Goal: Task Accomplishment & Management: Manage account settings

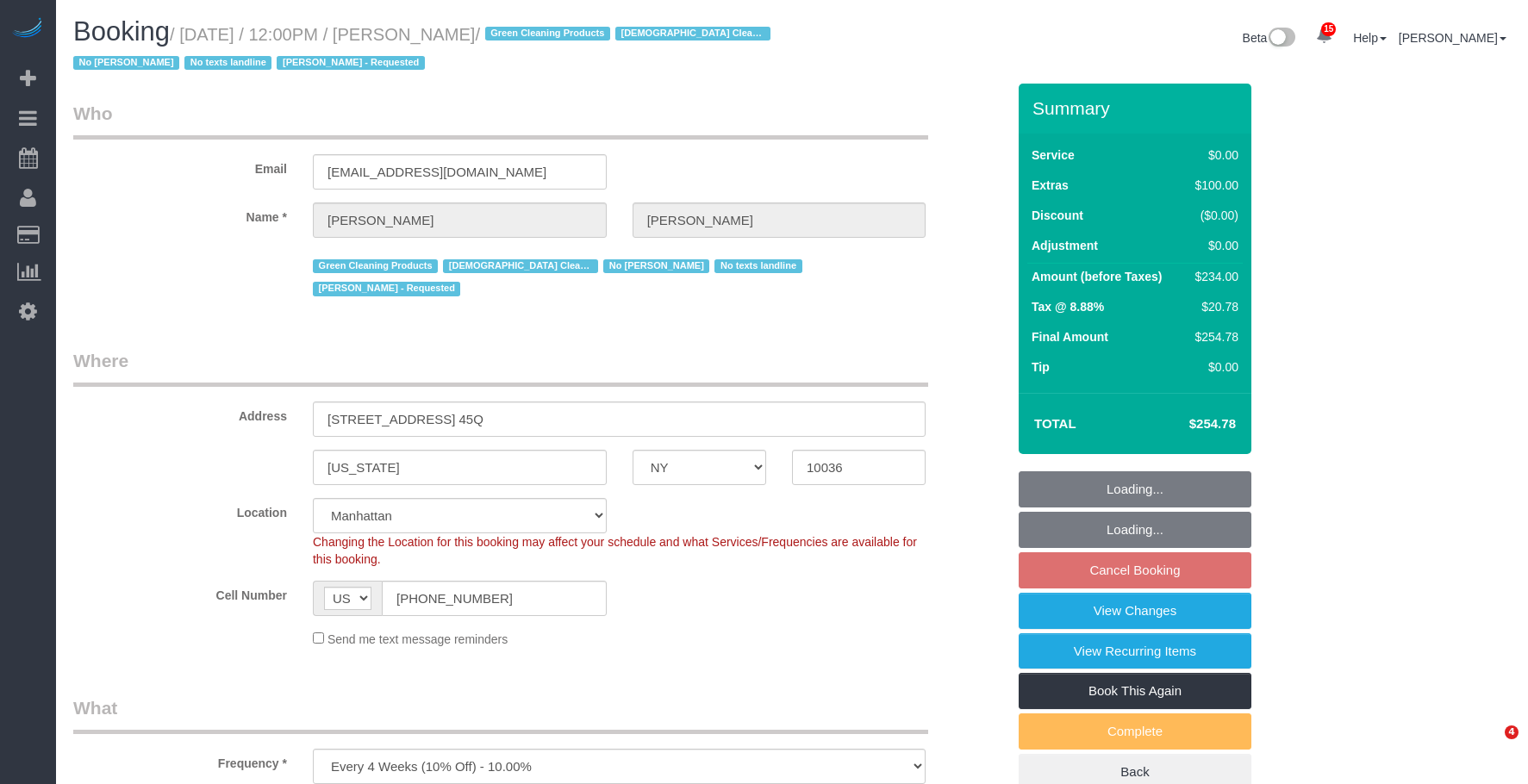
select select "NY"
select select "number:89"
select select "number:90"
select select "number:15"
select select "number:5"
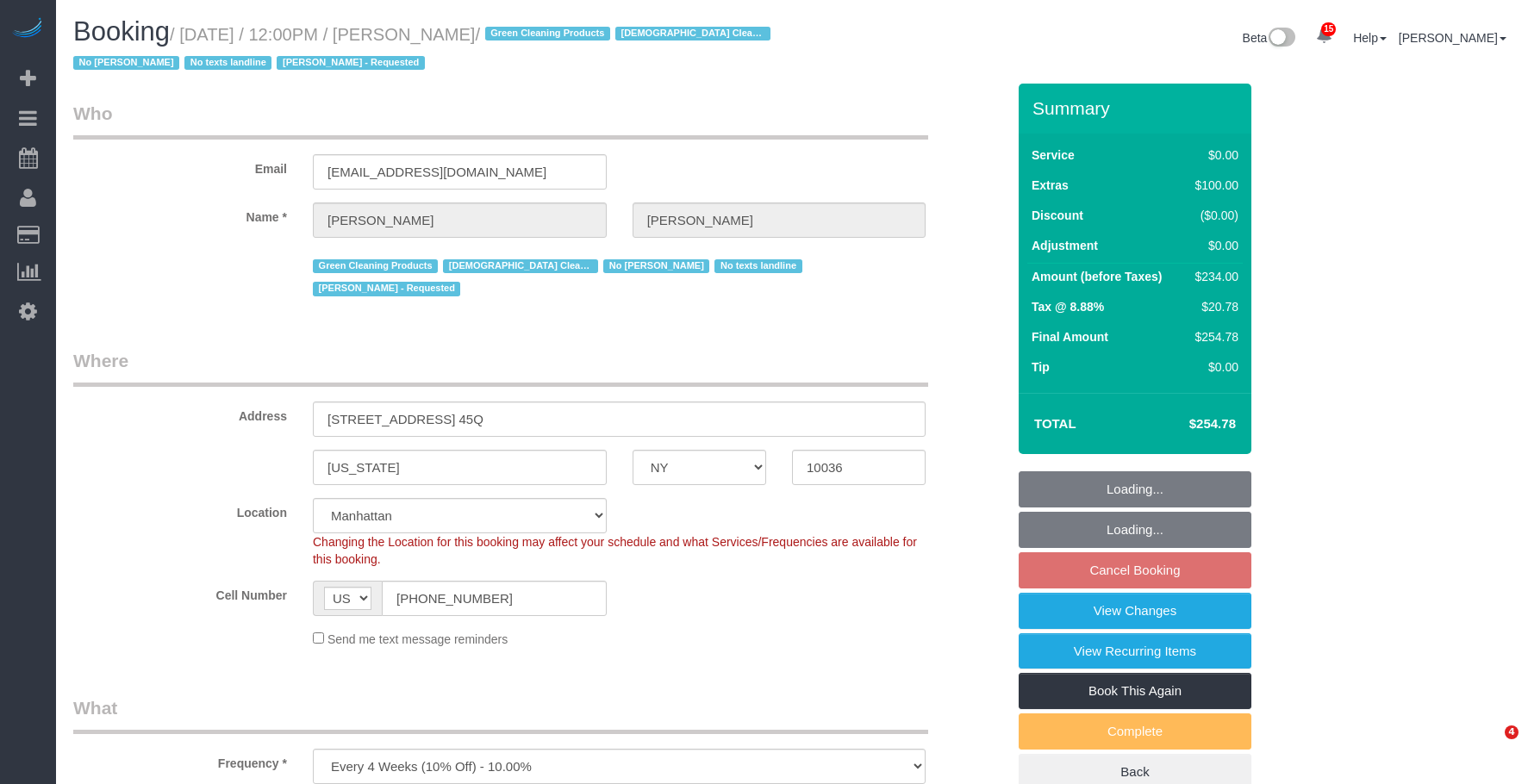
select select "spot4"
select select "1"
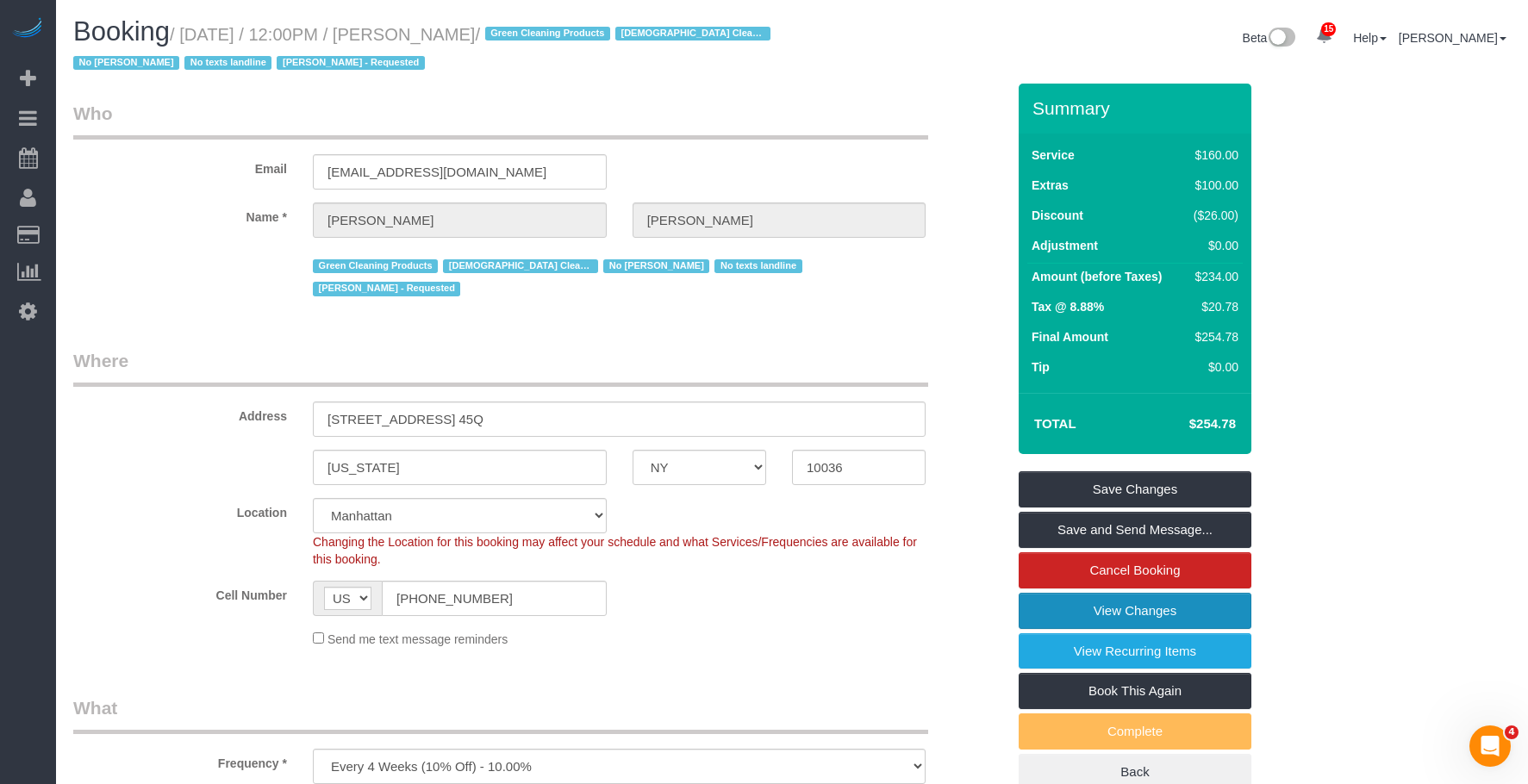
drag, startPoint x: 1170, startPoint y: 613, endPoint x: 1160, endPoint y: 609, distance: 10.8
click at [1170, 613] on link "View Changes" at bounding box center [1134, 610] width 232 height 36
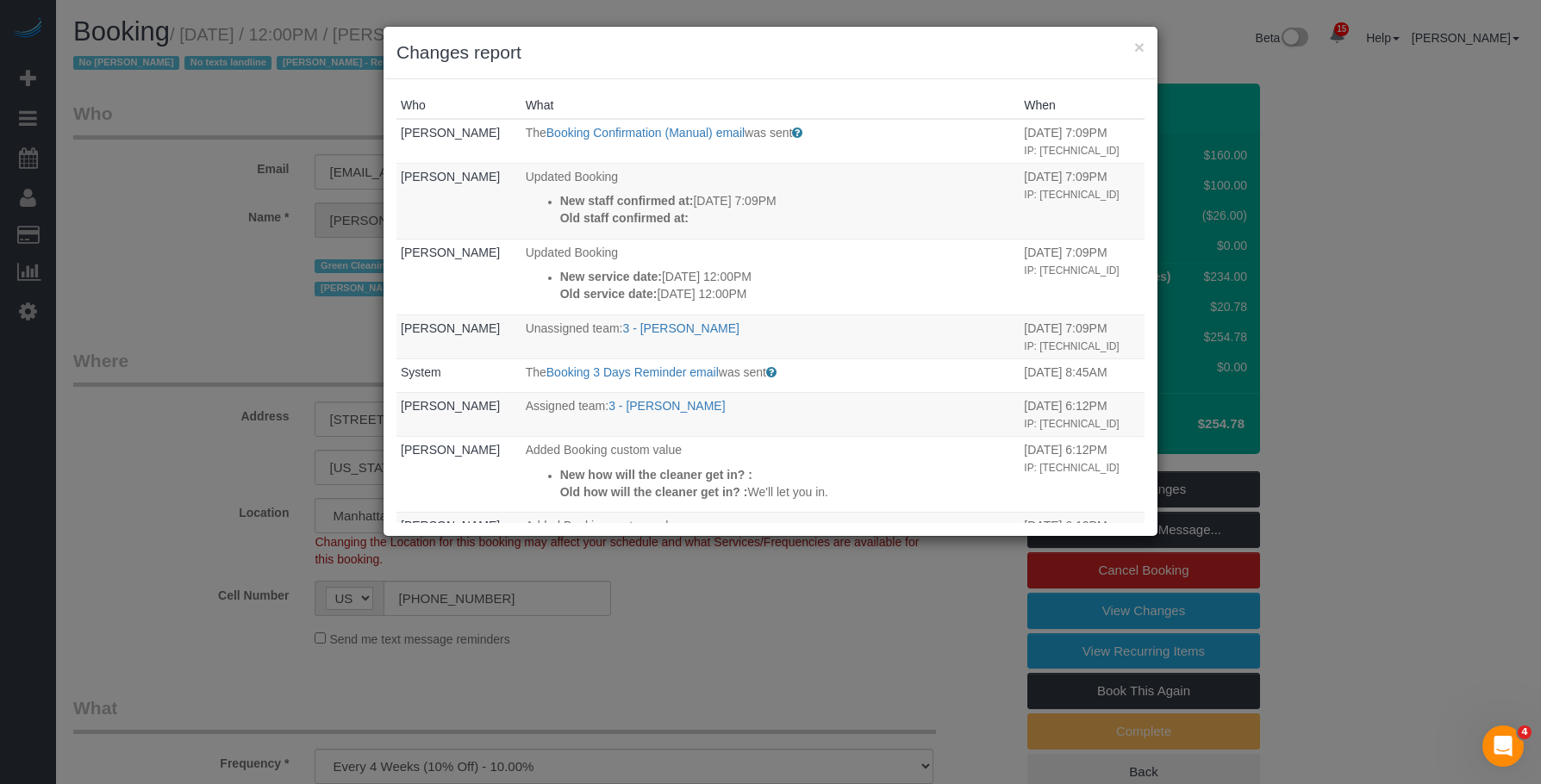
click at [1095, 57] on h3 "Changes report" at bounding box center [770, 53] width 748 height 26
click at [1138, 50] on button "×" at bounding box center [1139, 47] width 10 height 18
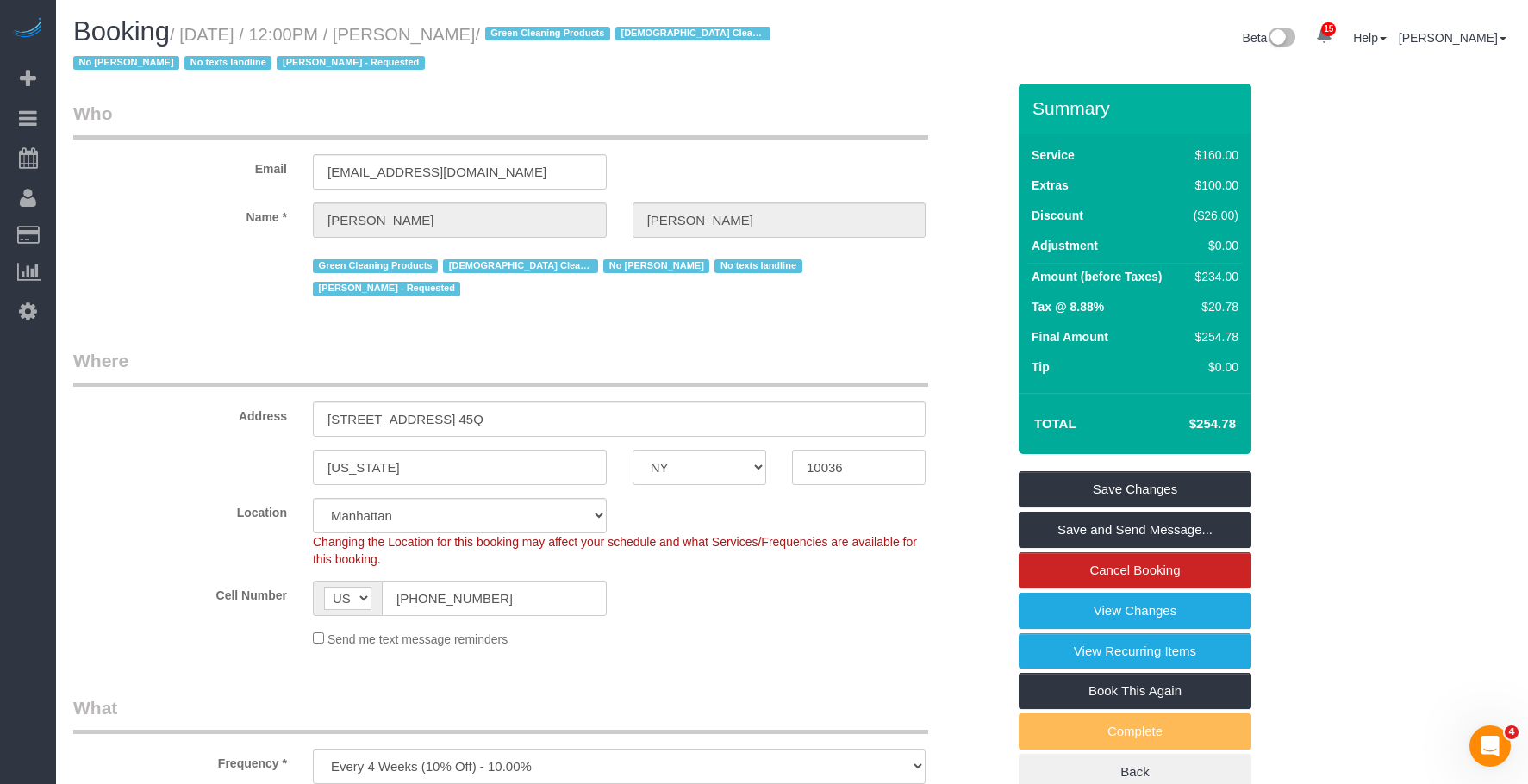
click at [862, 175] on div "Email dkupf@yahoo.com" at bounding box center [539, 145] width 958 height 88
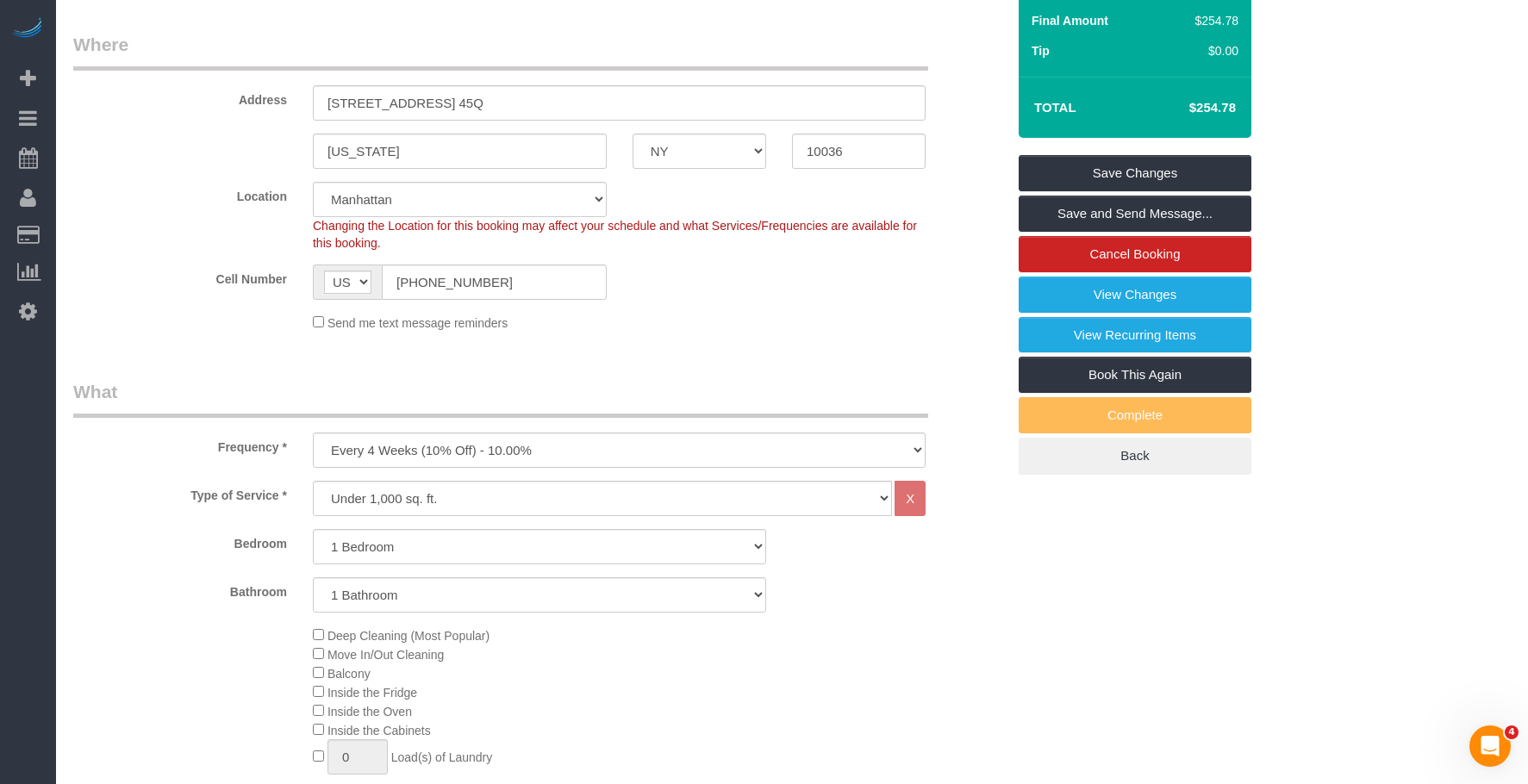
scroll to position [172, 0]
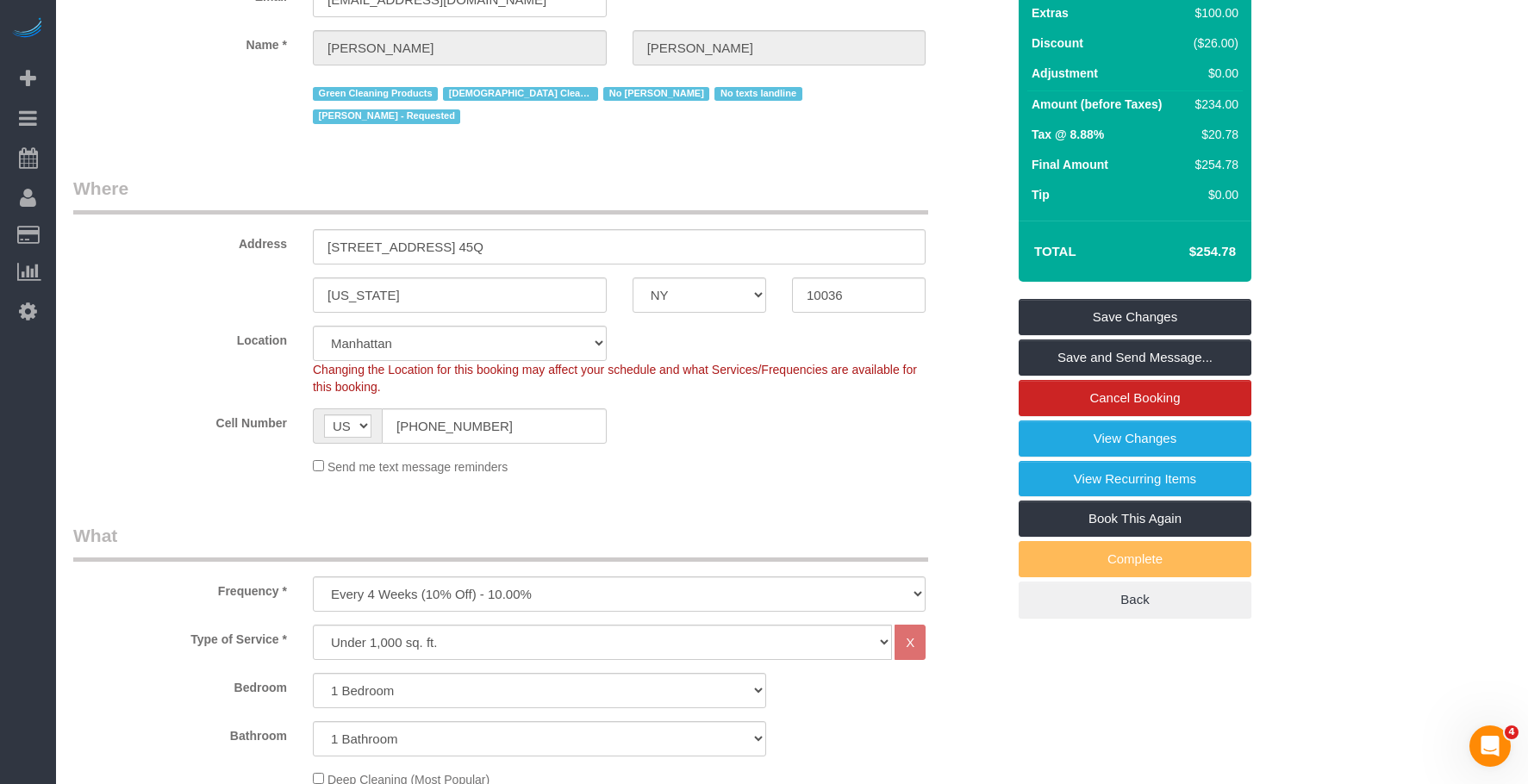
click at [685, 457] on div "Send me text message reminders" at bounding box center [618, 466] width 639 height 19
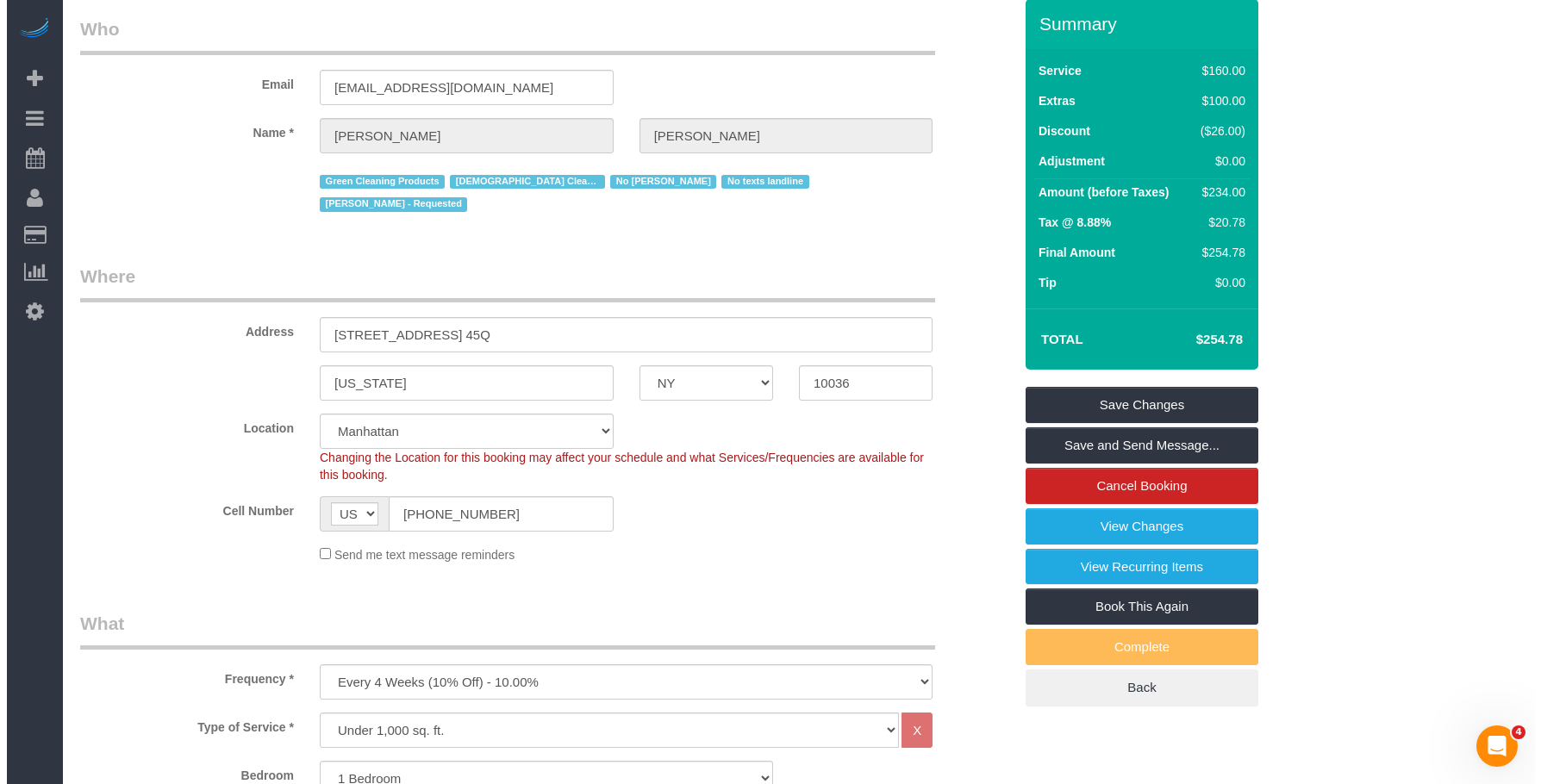
scroll to position [0, 0]
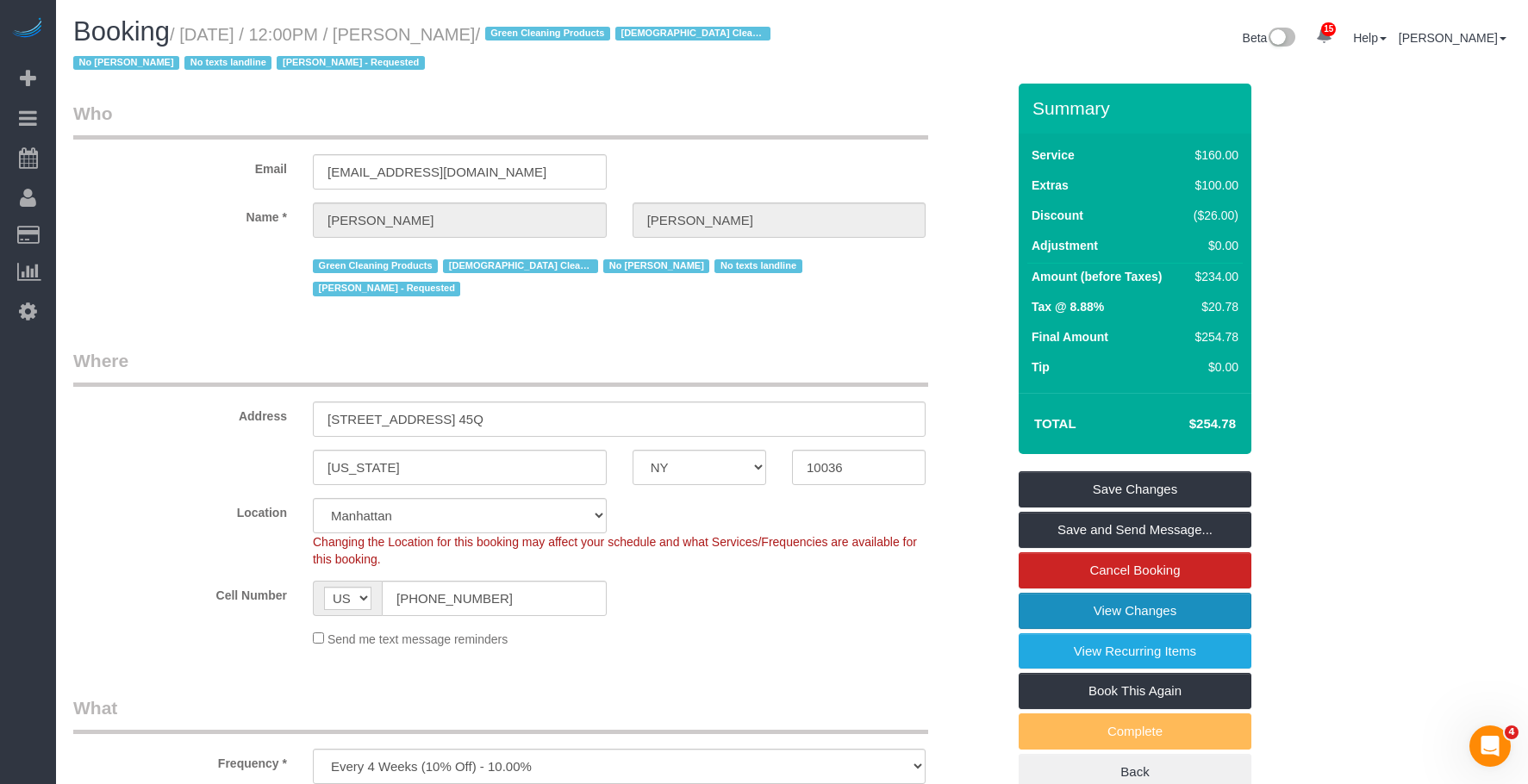
drag, startPoint x: 1072, startPoint y: 615, endPoint x: 1003, endPoint y: 580, distance: 77.4
click at [1072, 615] on link "View Changes" at bounding box center [1134, 610] width 232 height 36
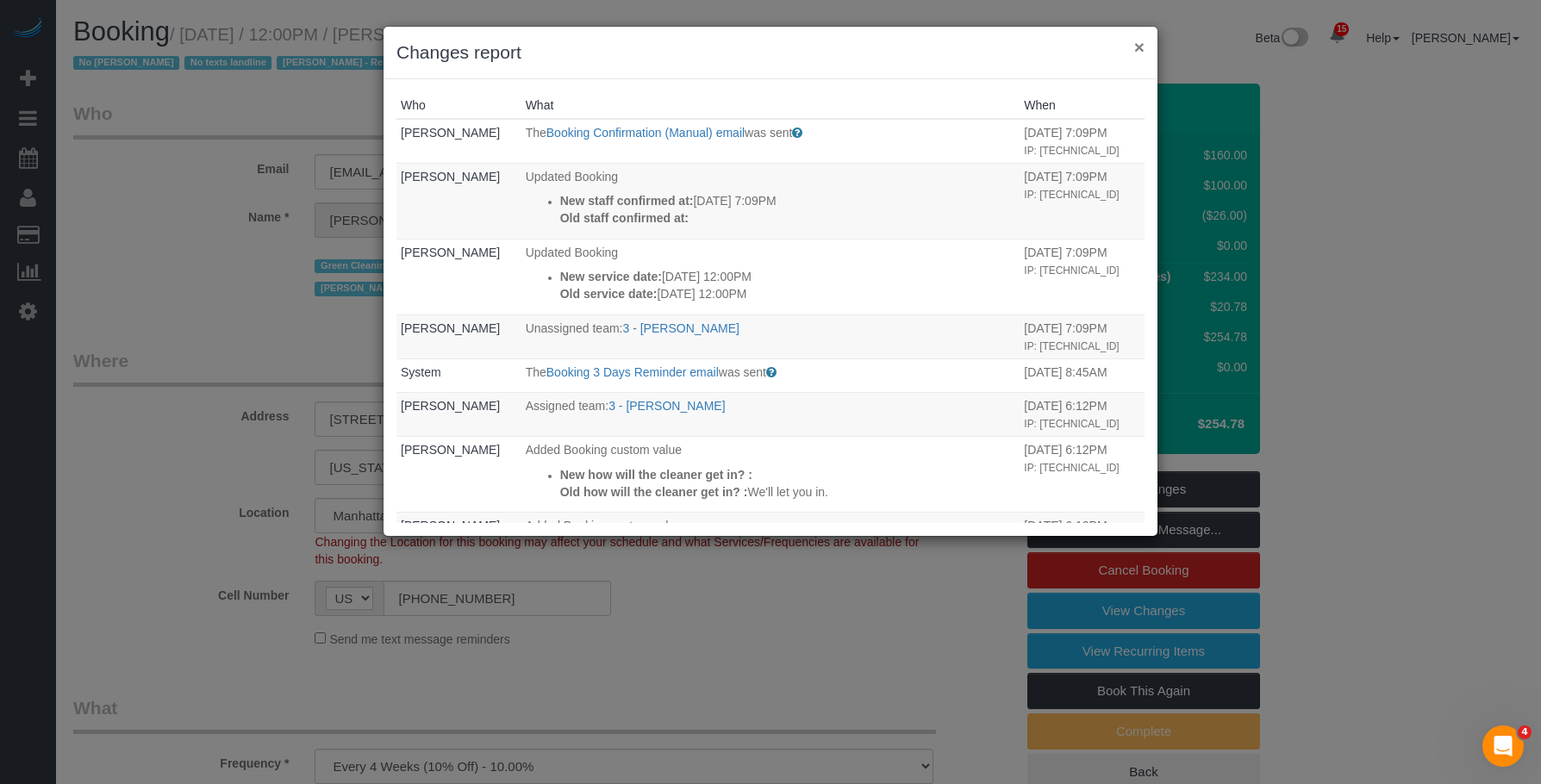
click at [1143, 45] on button "×" at bounding box center [1139, 47] width 10 height 18
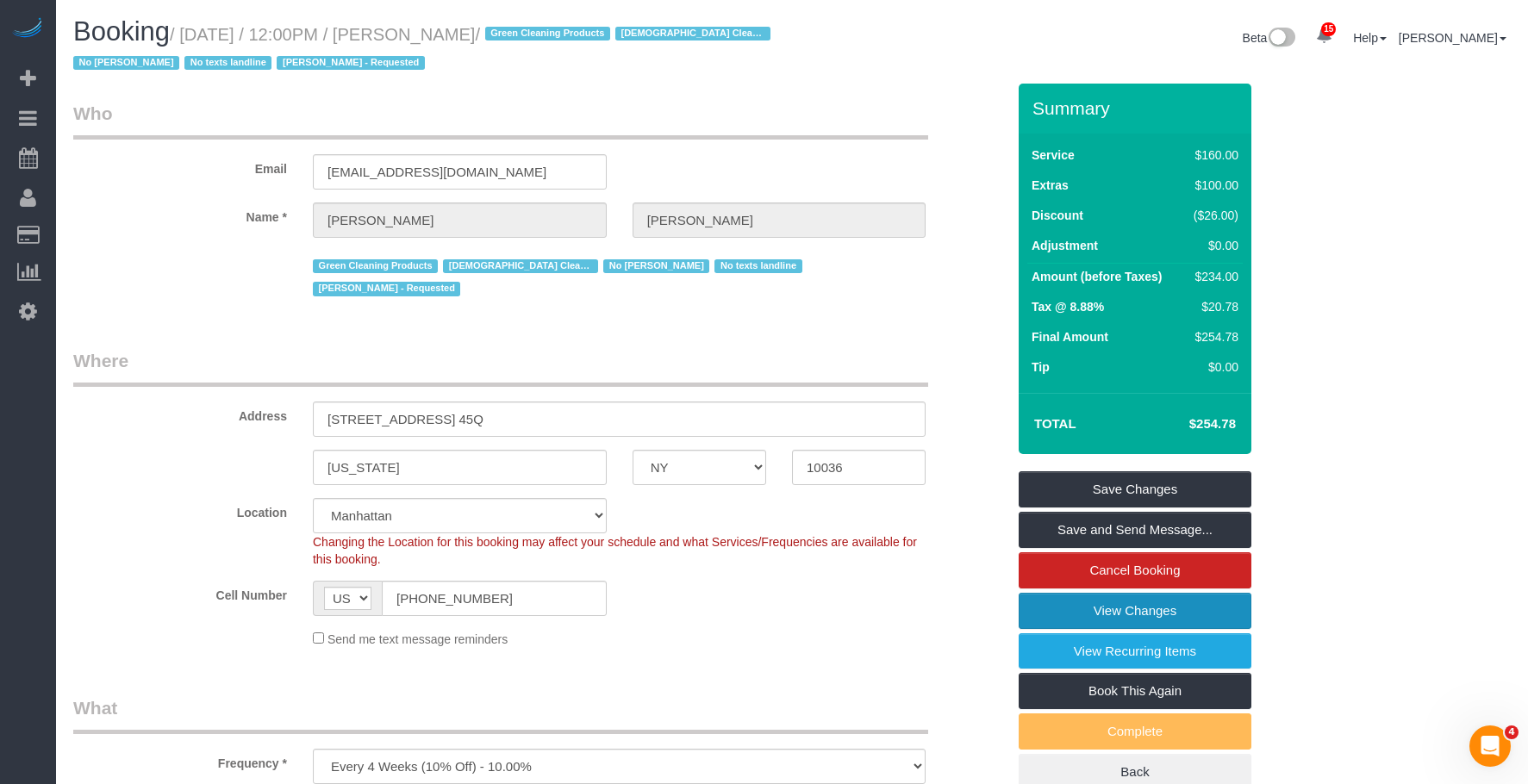
click at [1072, 604] on link "View Changes" at bounding box center [1134, 610] width 232 height 36
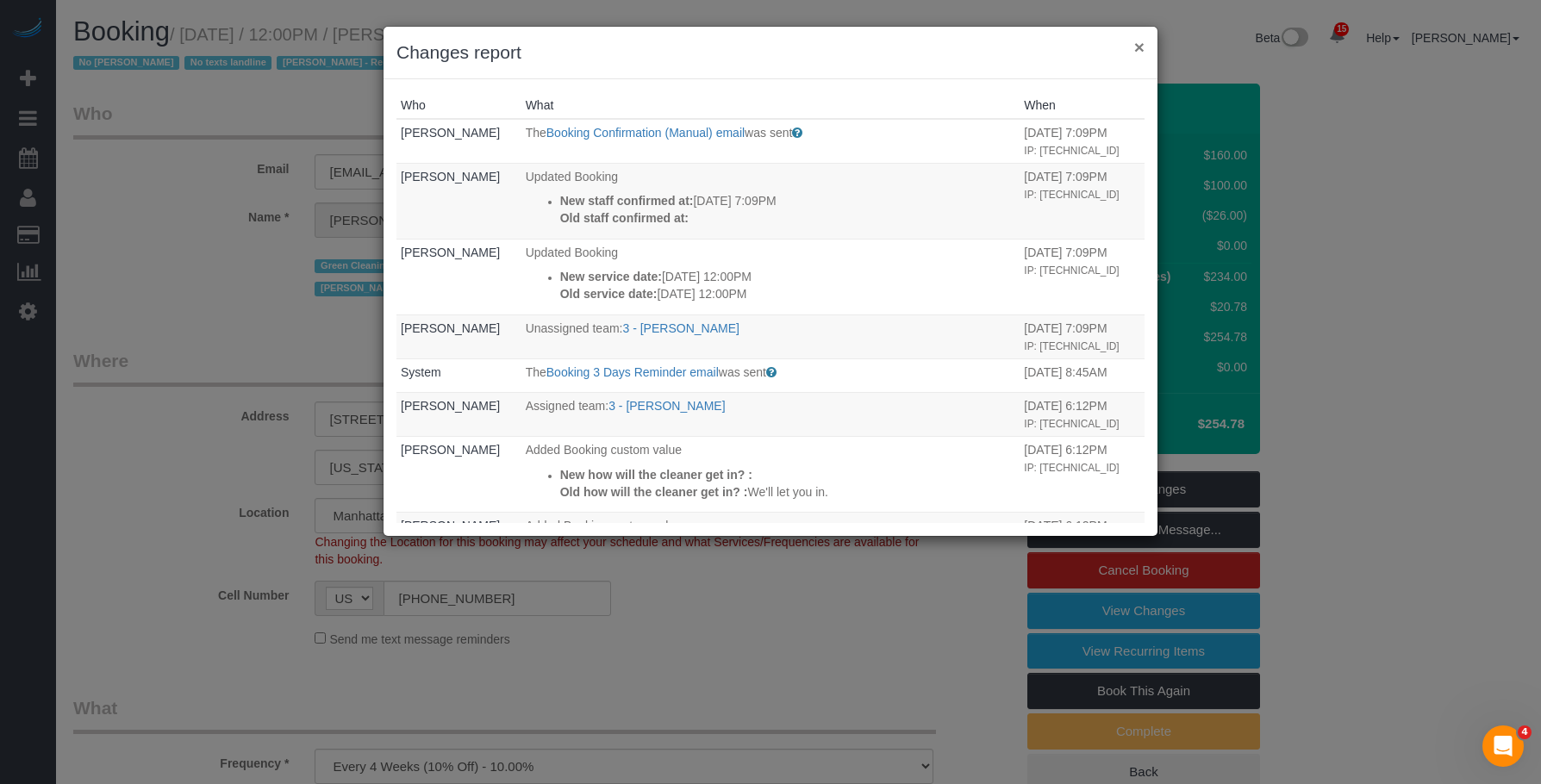
click at [1143, 50] on button "×" at bounding box center [1139, 47] width 10 height 18
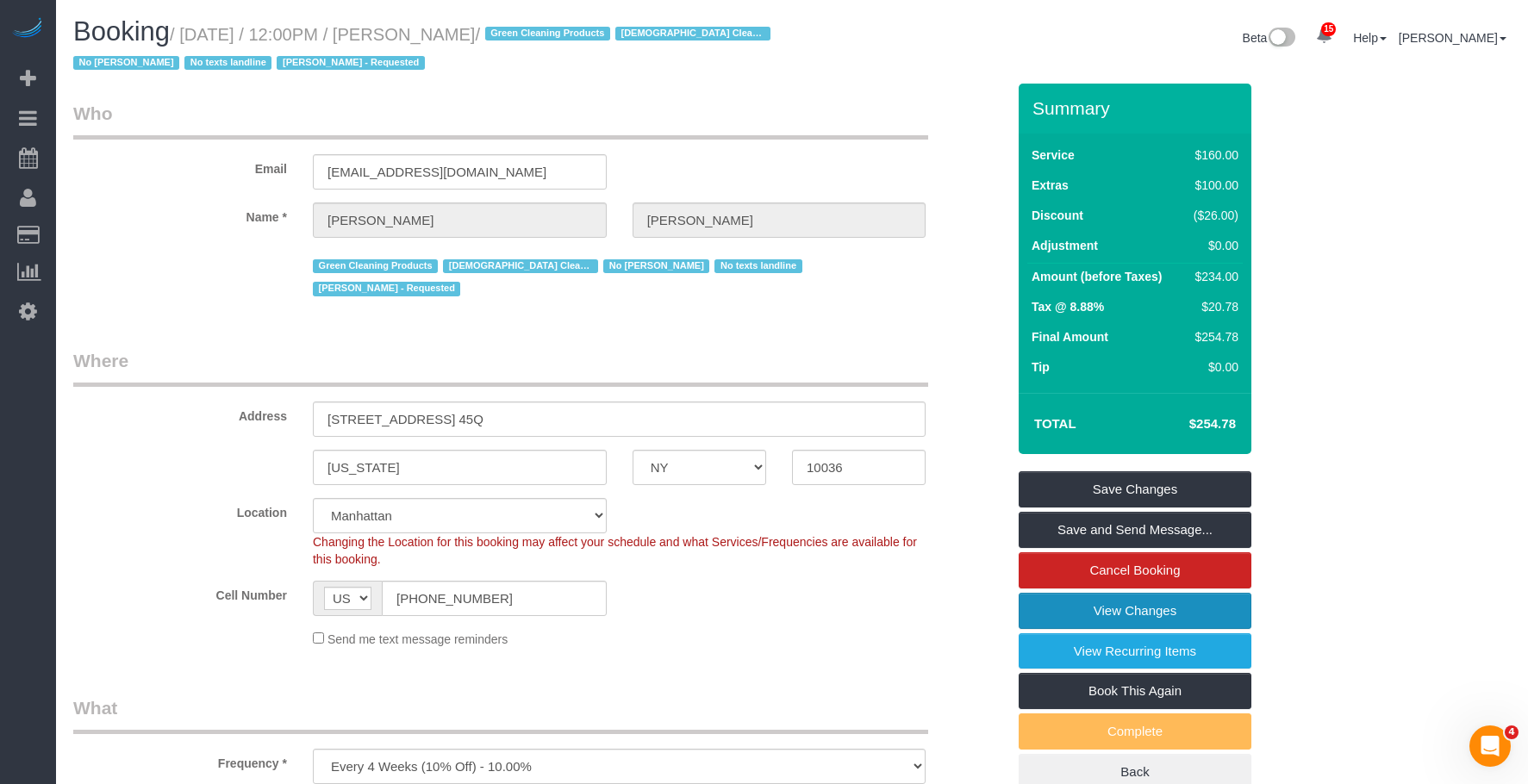
click at [1074, 618] on link "View Changes" at bounding box center [1134, 610] width 232 height 36
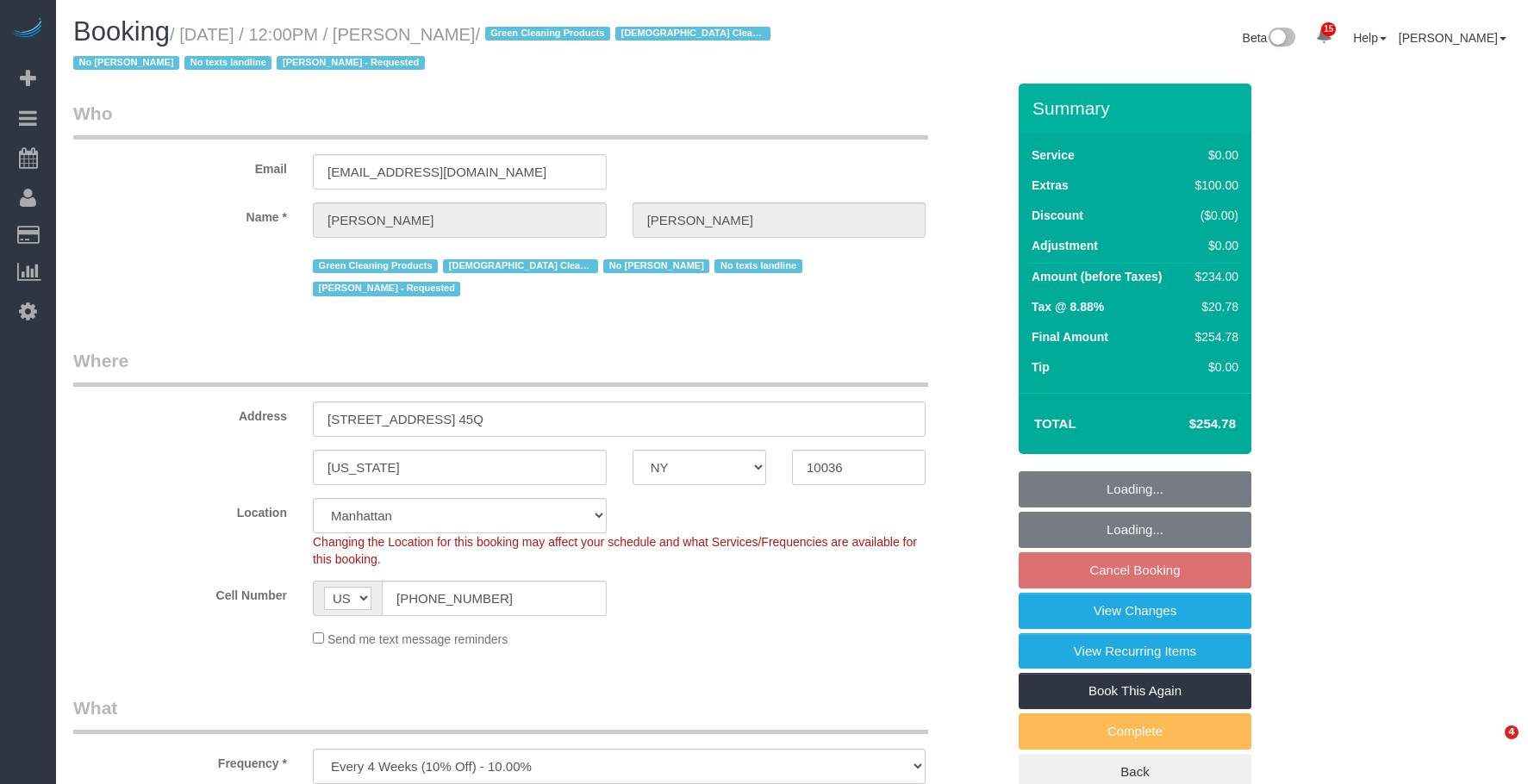
select select "NY"
select select "1"
select select "spot4"
select select "number:89"
select select "number:90"
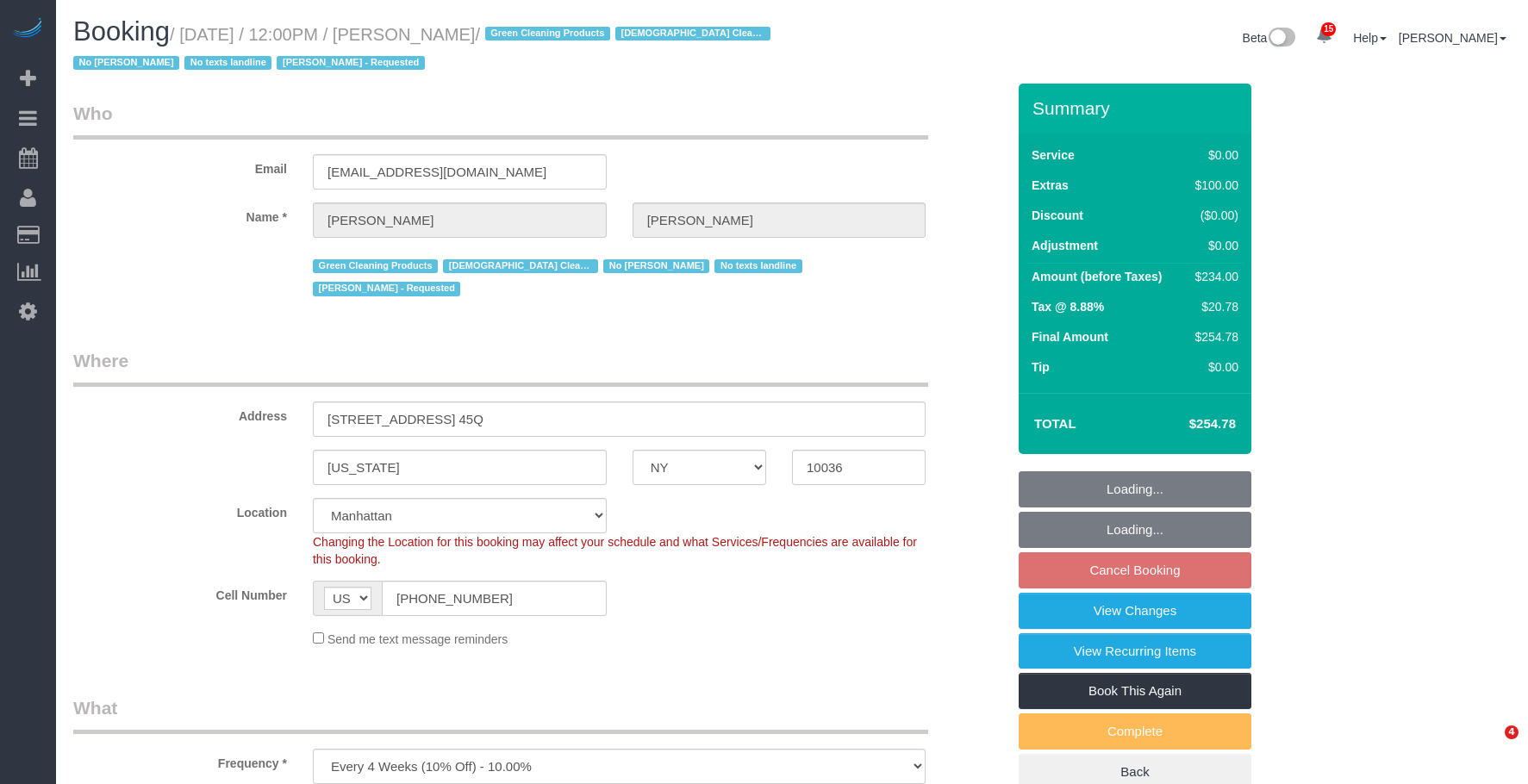
select select "number:15"
select select "number:5"
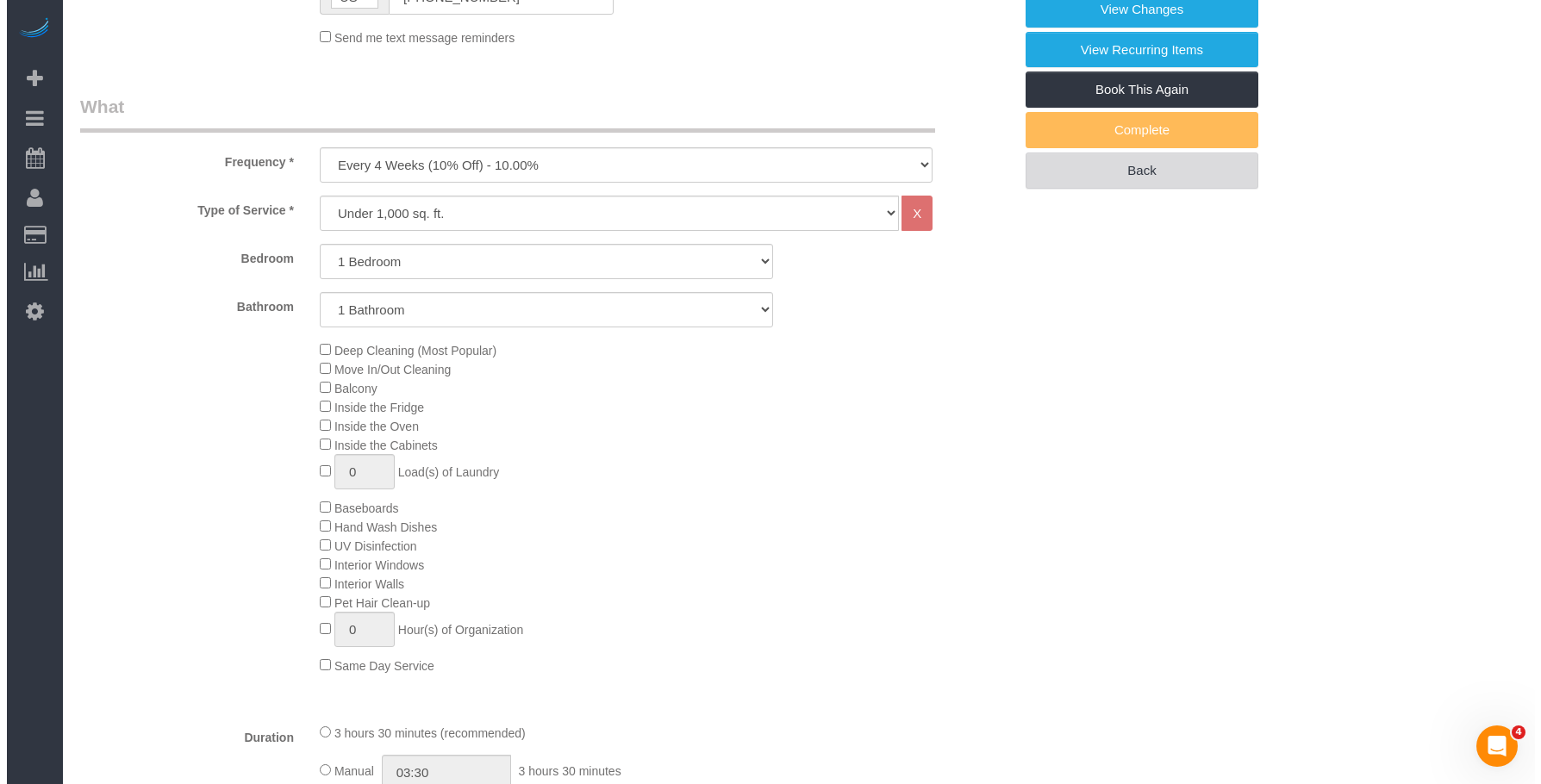
scroll to position [330, 0]
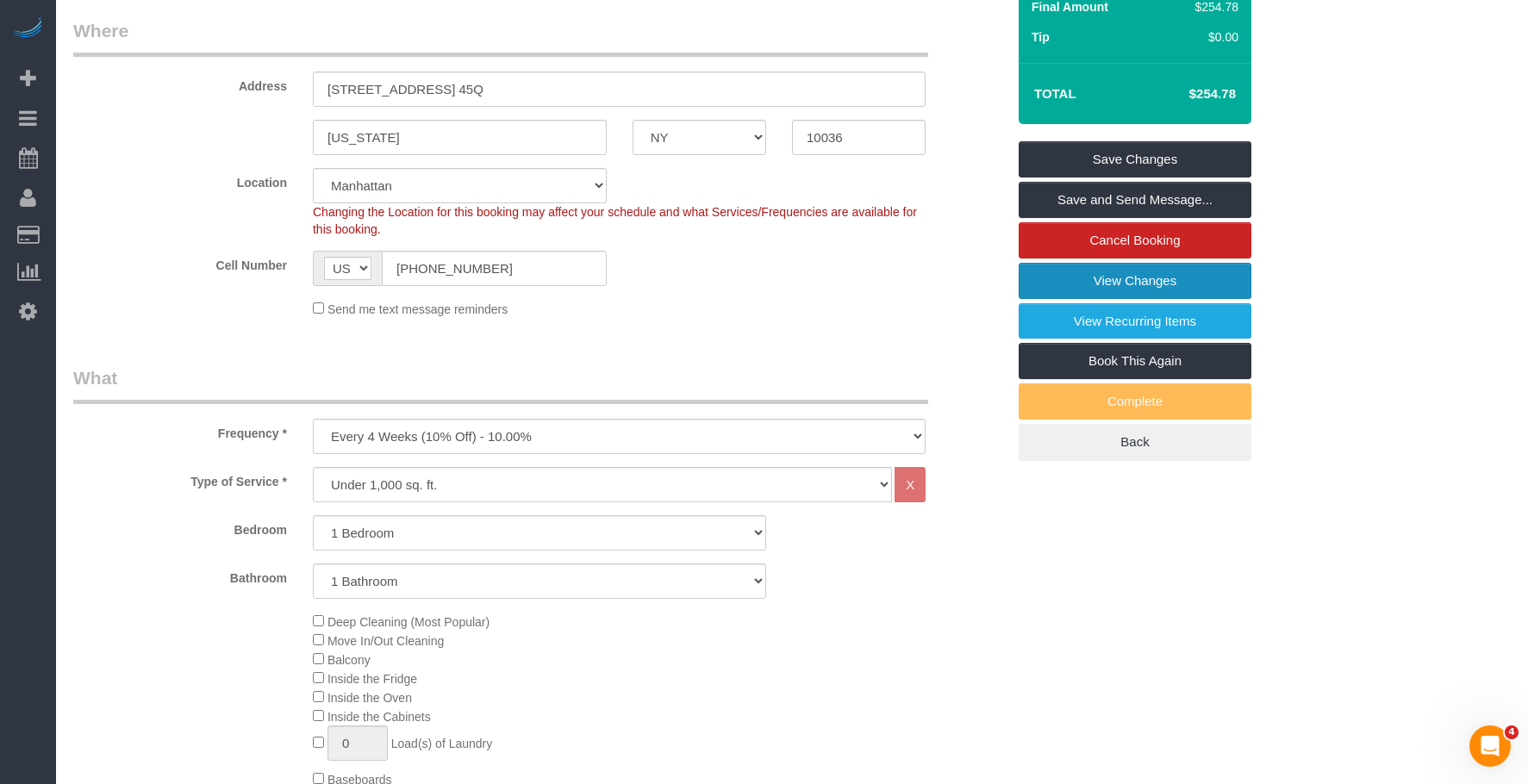
click at [1049, 282] on link "View Changes" at bounding box center [1134, 280] width 232 height 36
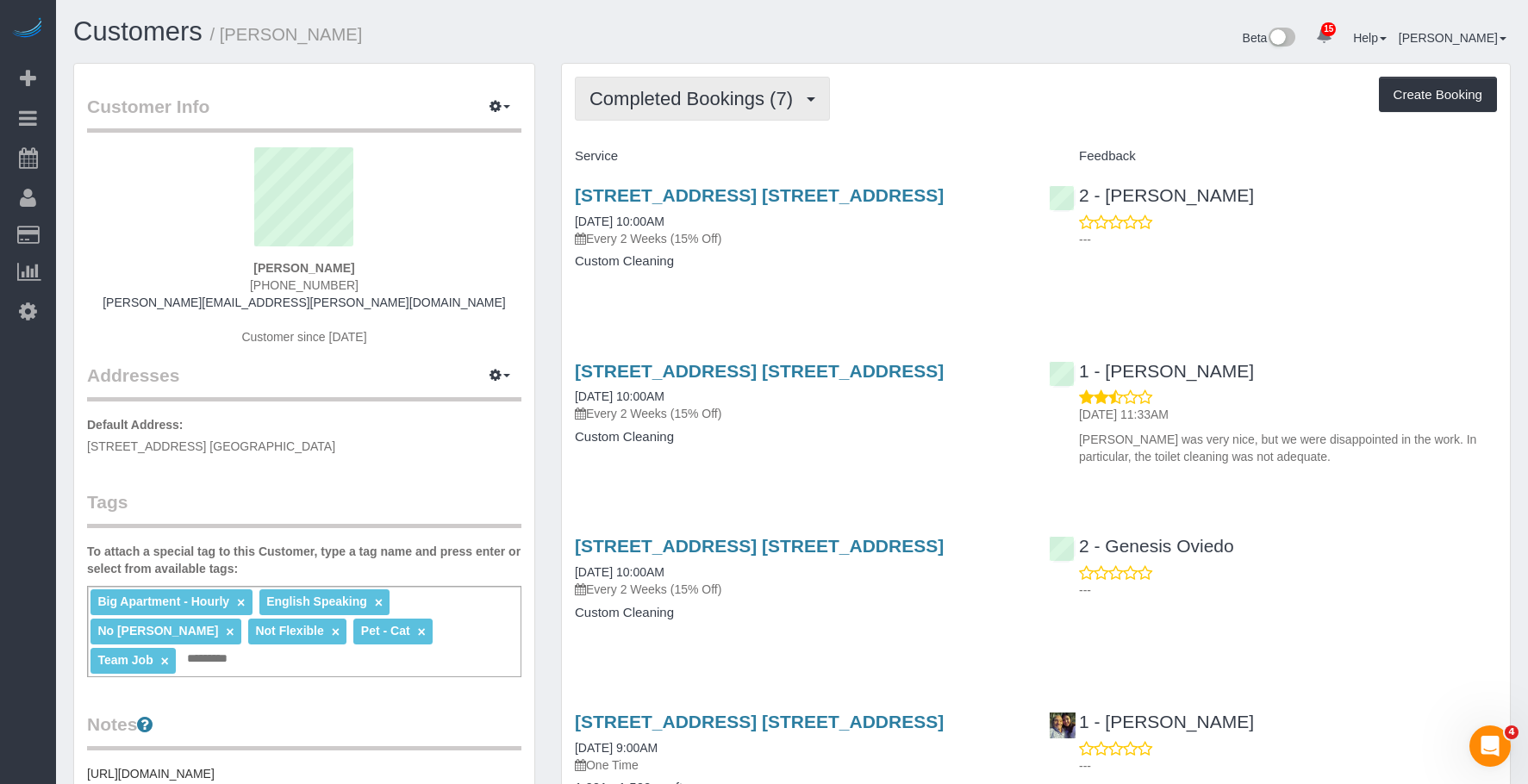
click at [712, 99] on span "Completed Bookings (7)" at bounding box center [696, 98] width 212 height 21
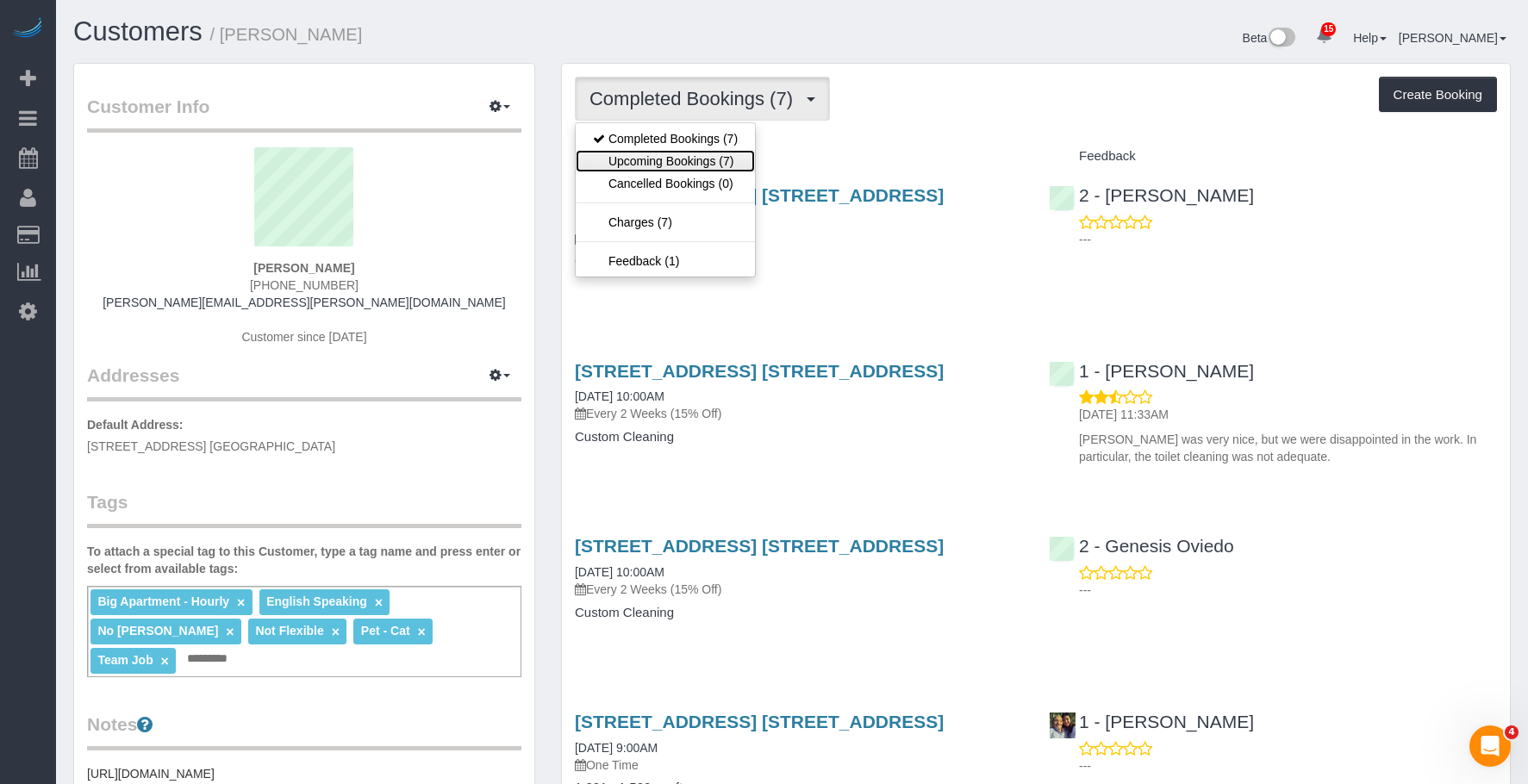
drag, startPoint x: 657, startPoint y: 169, endPoint x: 750, endPoint y: 202, distance: 98.7
click at [657, 170] on link "Upcoming Bookings (7)" at bounding box center [665, 161] width 179 height 22
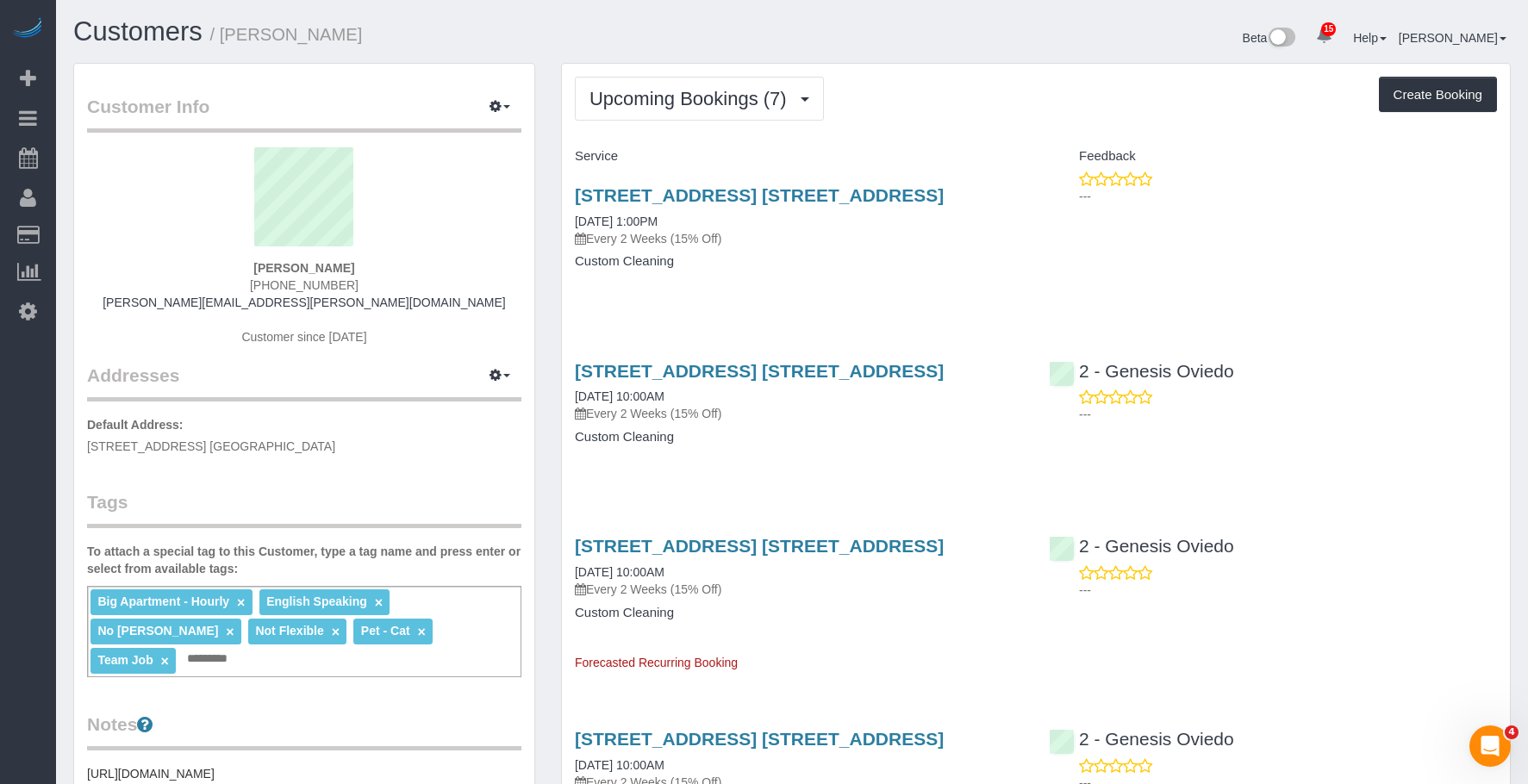
click at [923, 296] on div "128 Willow Street, Apt. 2b, Brooklyn, NY 11201 09/13/2025 1:00PM Every 2 Weeks …" at bounding box center [799, 237] width 474 height 133
click at [893, 193] on link "128 Willow Street, Apt. 2b, Brooklyn, NY 11201" at bounding box center [759, 195] width 369 height 20
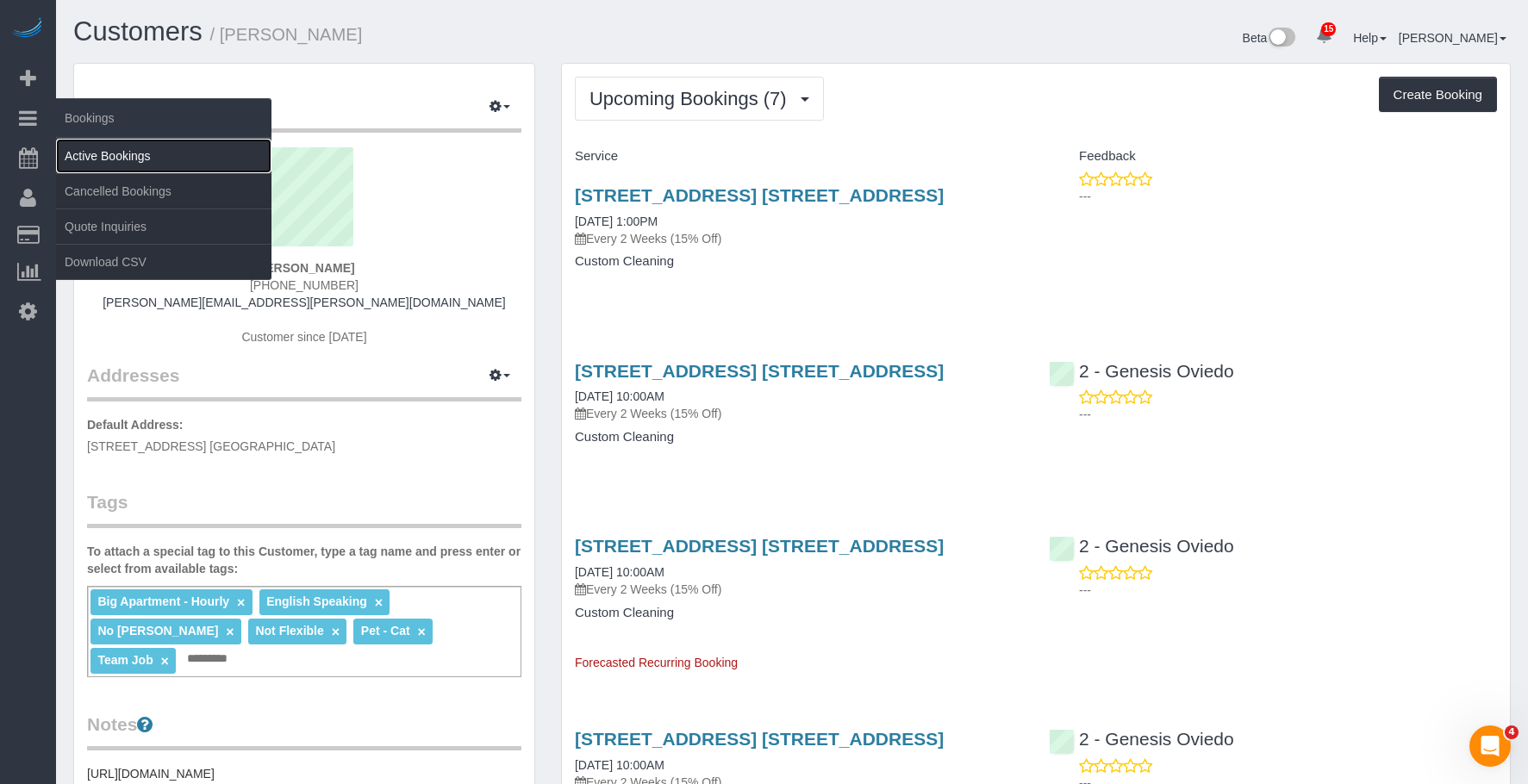
drag, startPoint x: 136, startPoint y: 156, endPoint x: 167, endPoint y: 161, distance: 31.4
click at [136, 156] on link "Active Bookings" at bounding box center [164, 156] width 216 height 34
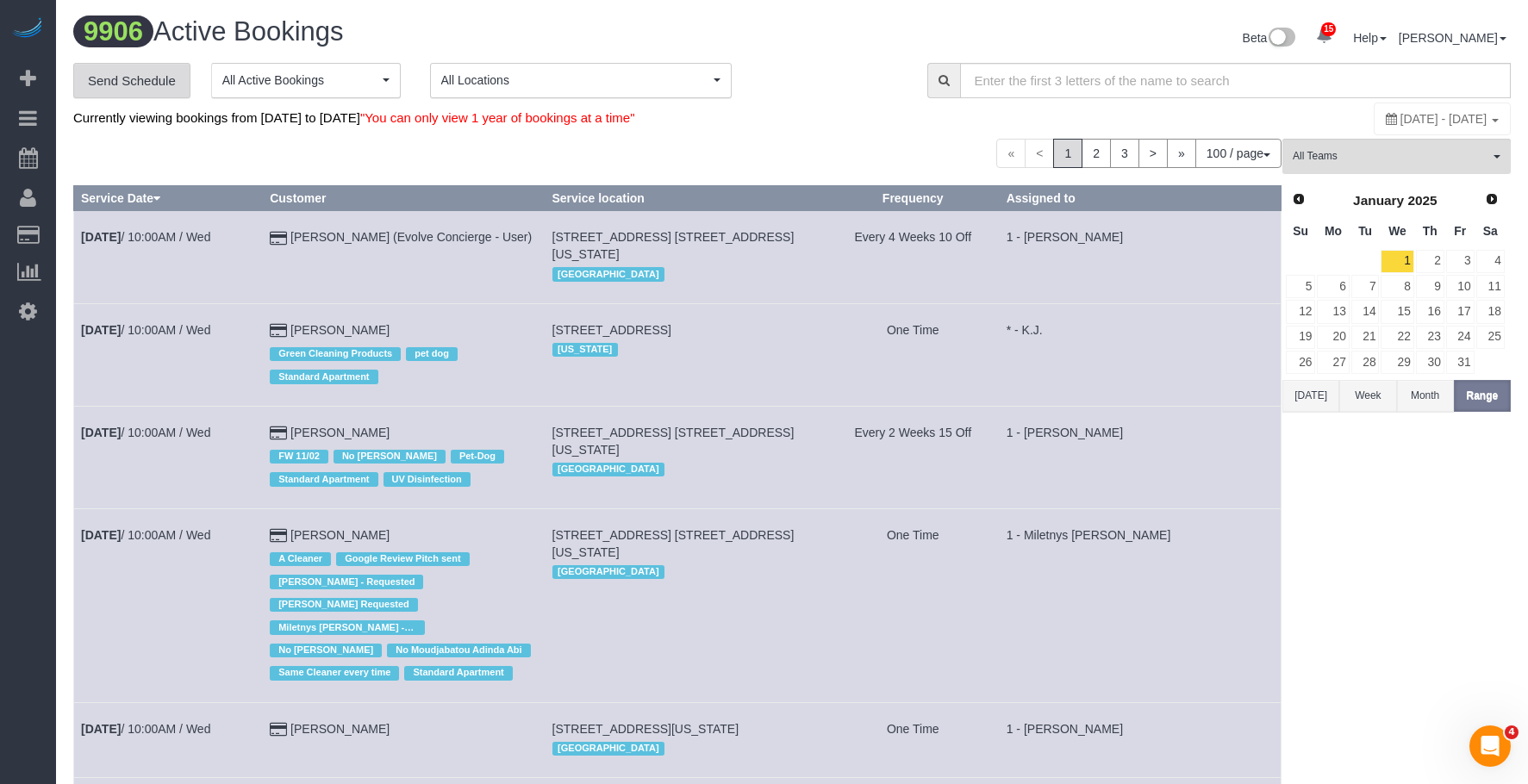
click at [162, 76] on link "Send Schedule" at bounding box center [131, 80] width 117 height 36
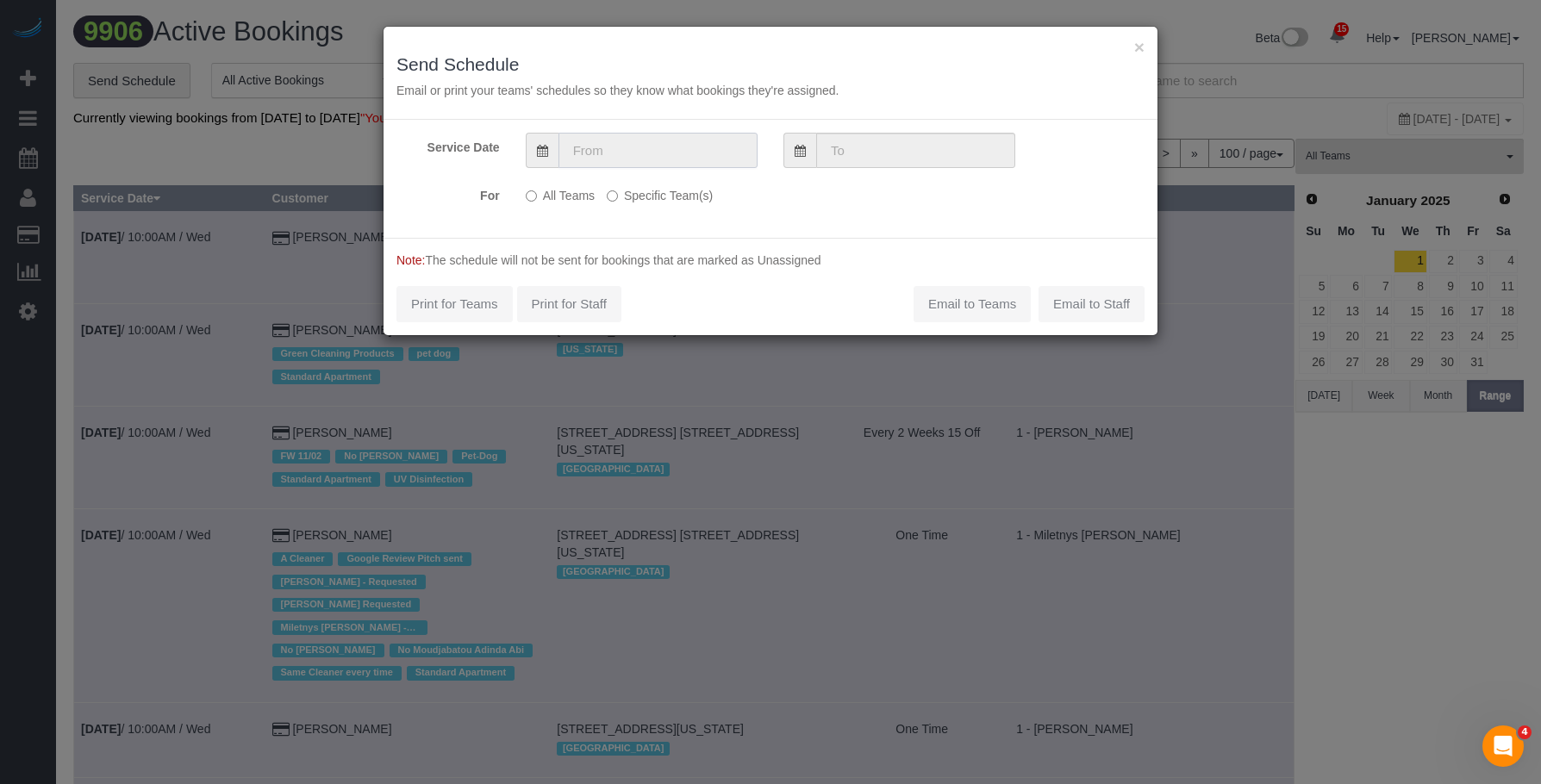
click at [702, 143] on input "text" at bounding box center [658, 150] width 199 height 35
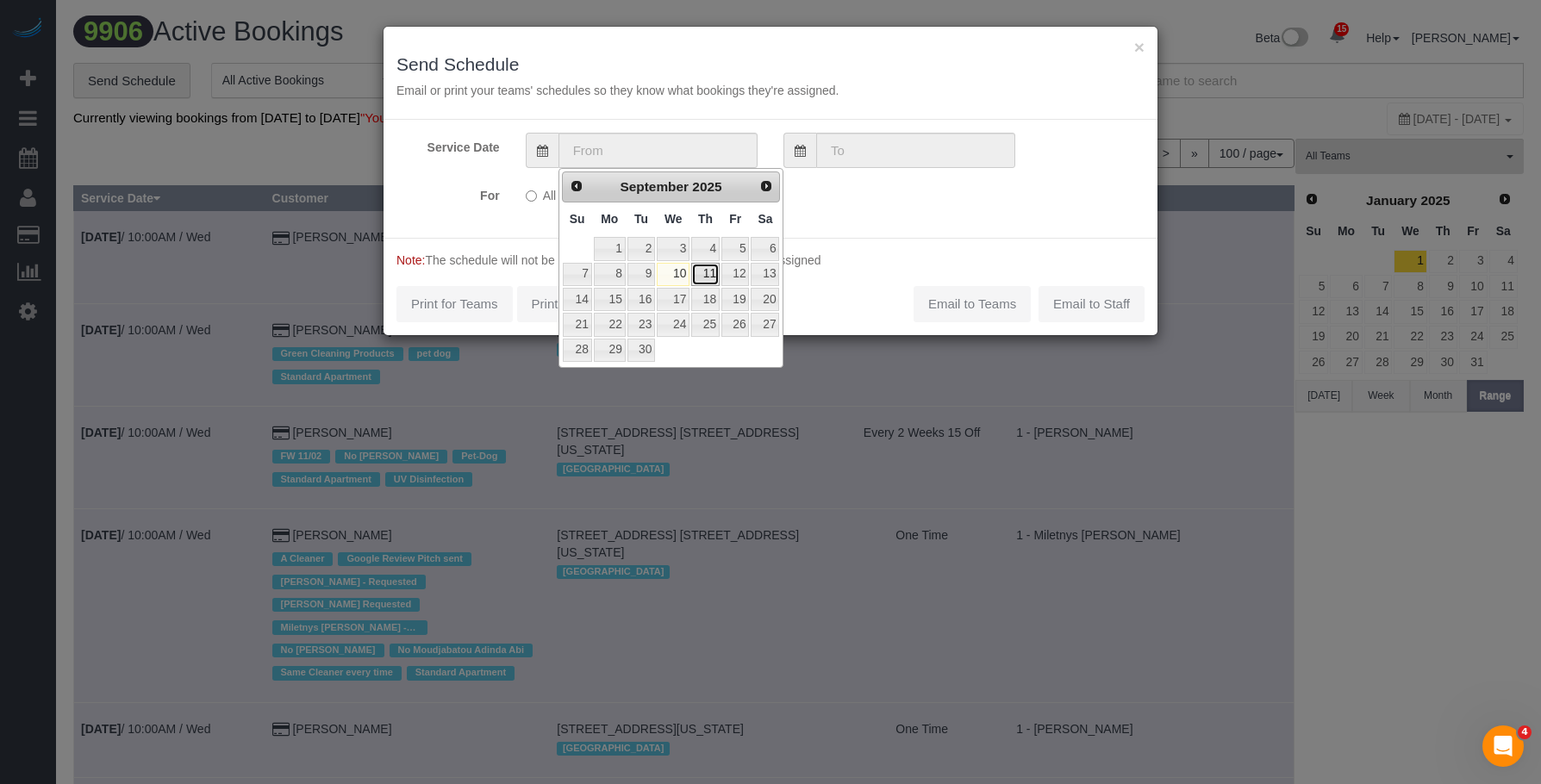
click at [705, 275] on link "11" at bounding box center [705, 274] width 29 height 23
type input "09/11/2025"
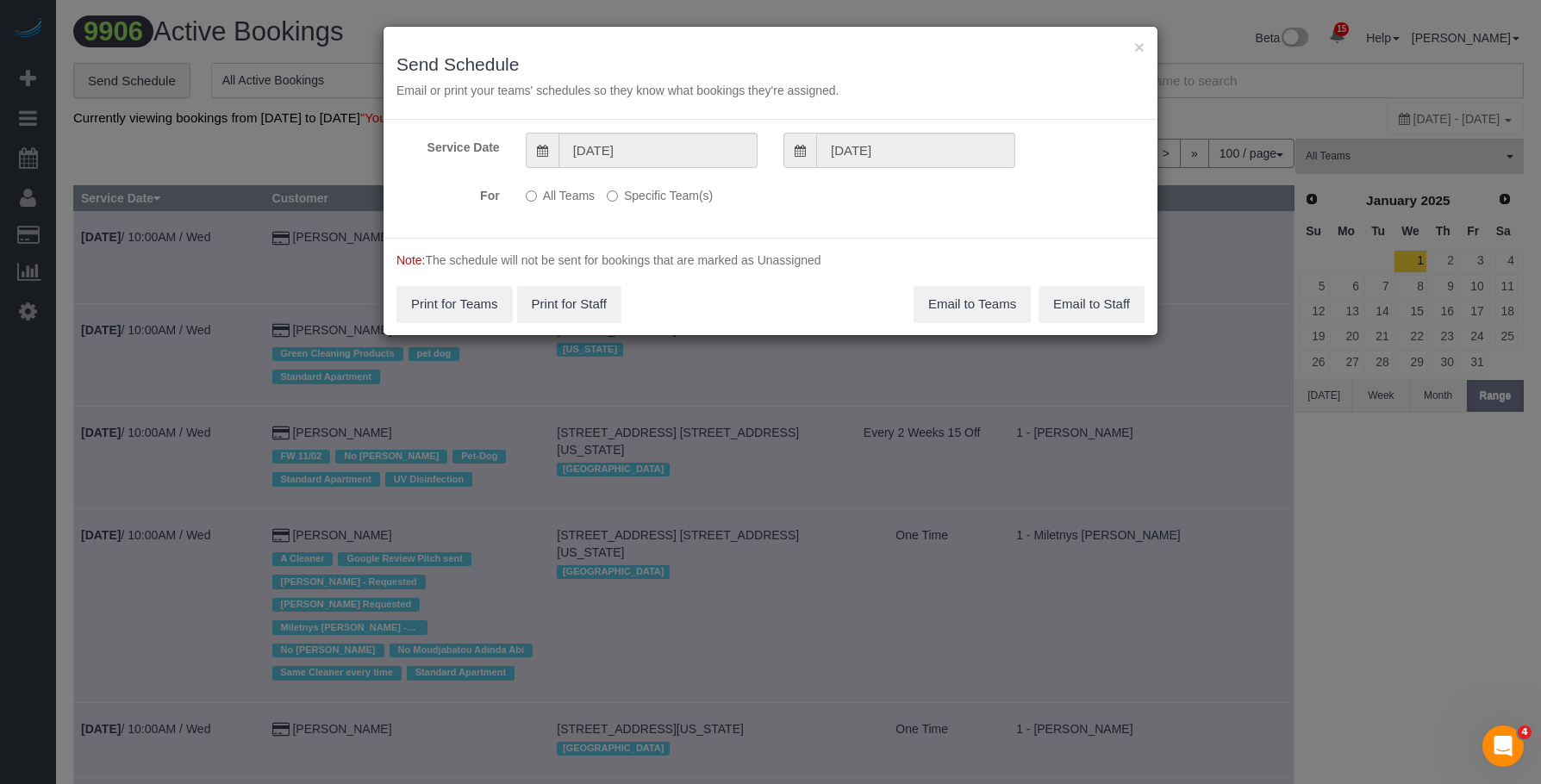
drag, startPoint x: 683, startPoint y: 194, endPoint x: 744, endPoint y: 222, distance: 67.1
click at [685, 195] on label "Specific Team(s)" at bounding box center [659, 192] width 106 height 23
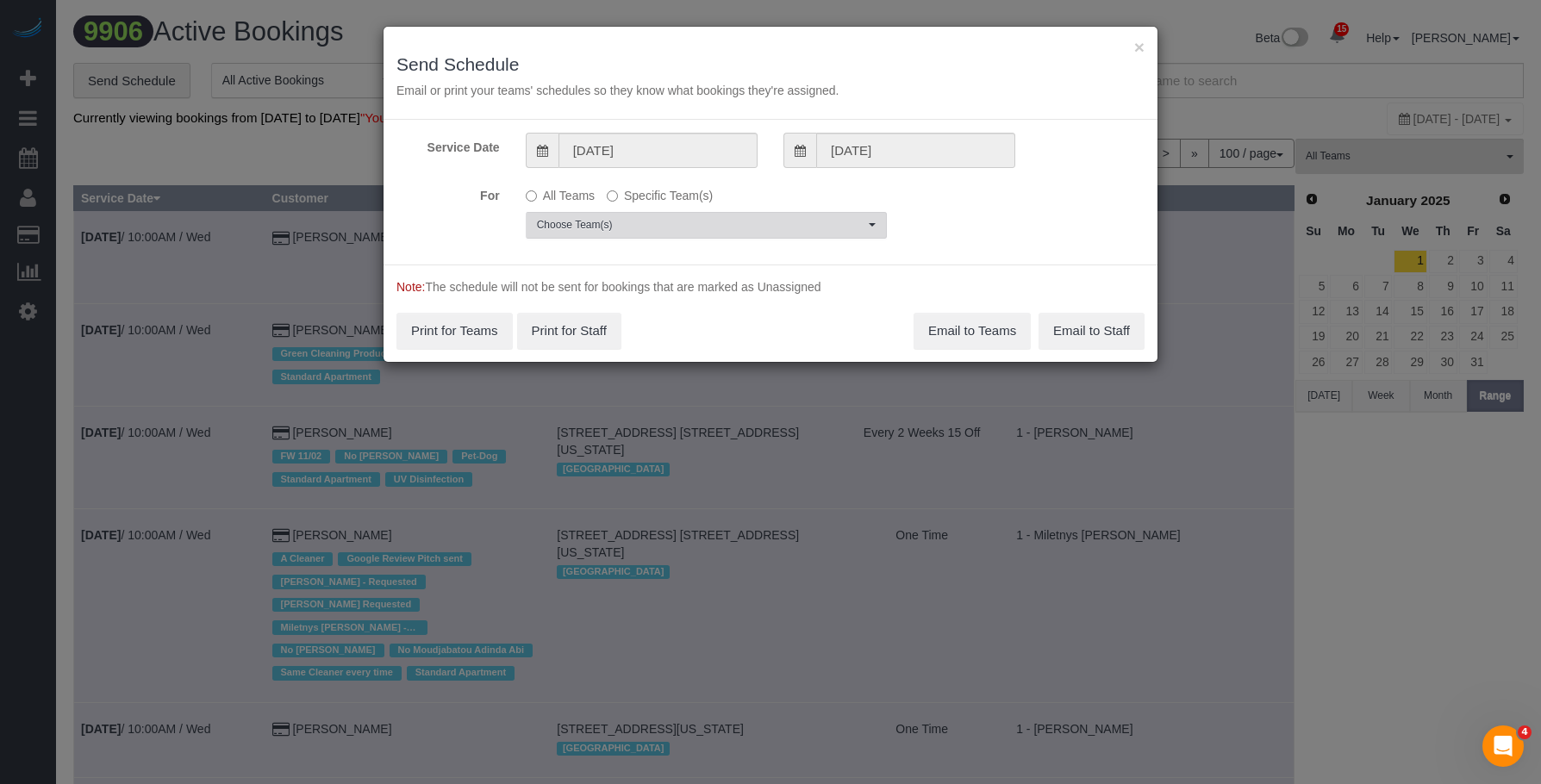
click at [771, 225] on span "Choose Team(s)" at bounding box center [700, 226] width 327 height 15
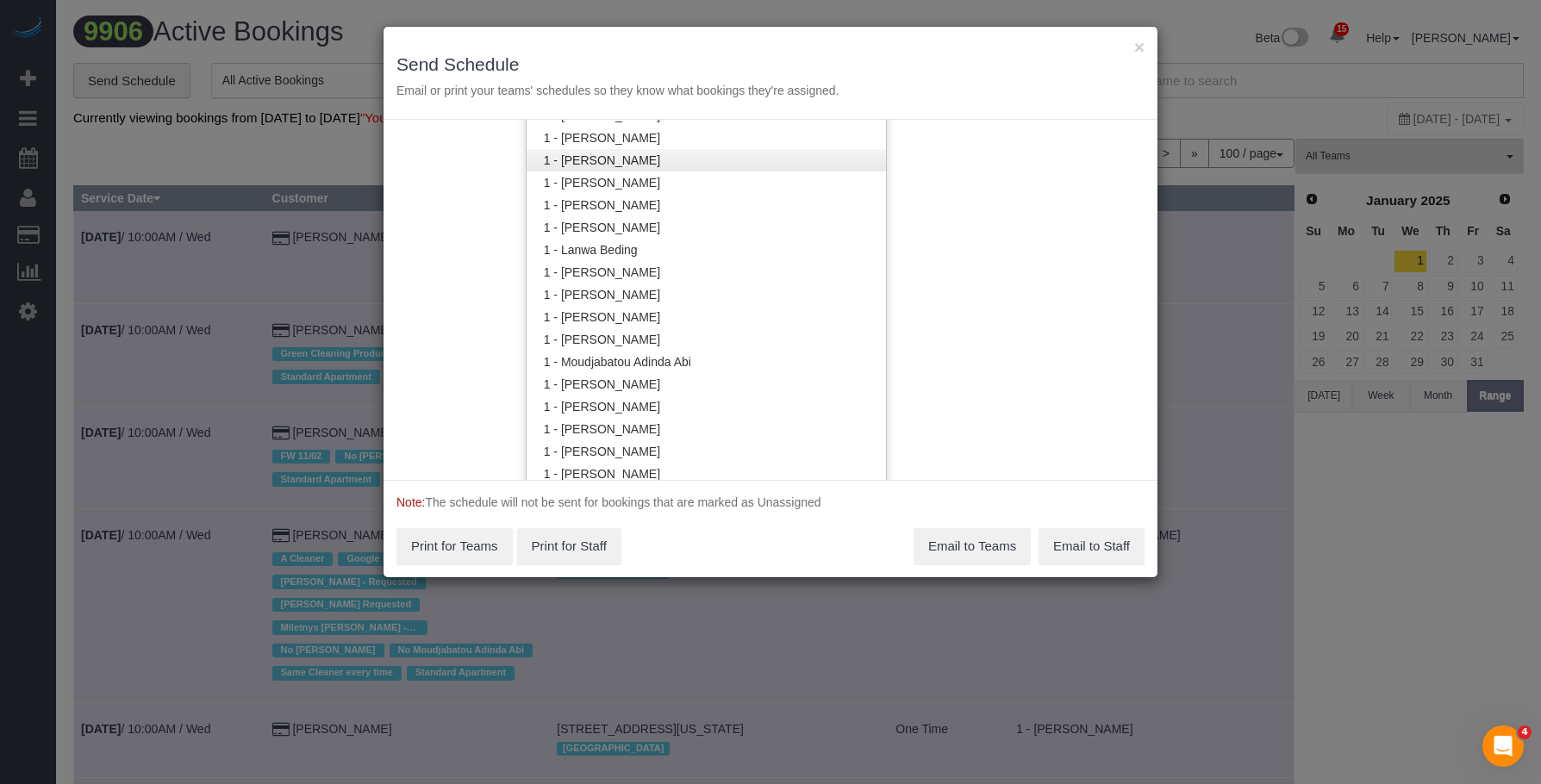
scroll to position [776, 0]
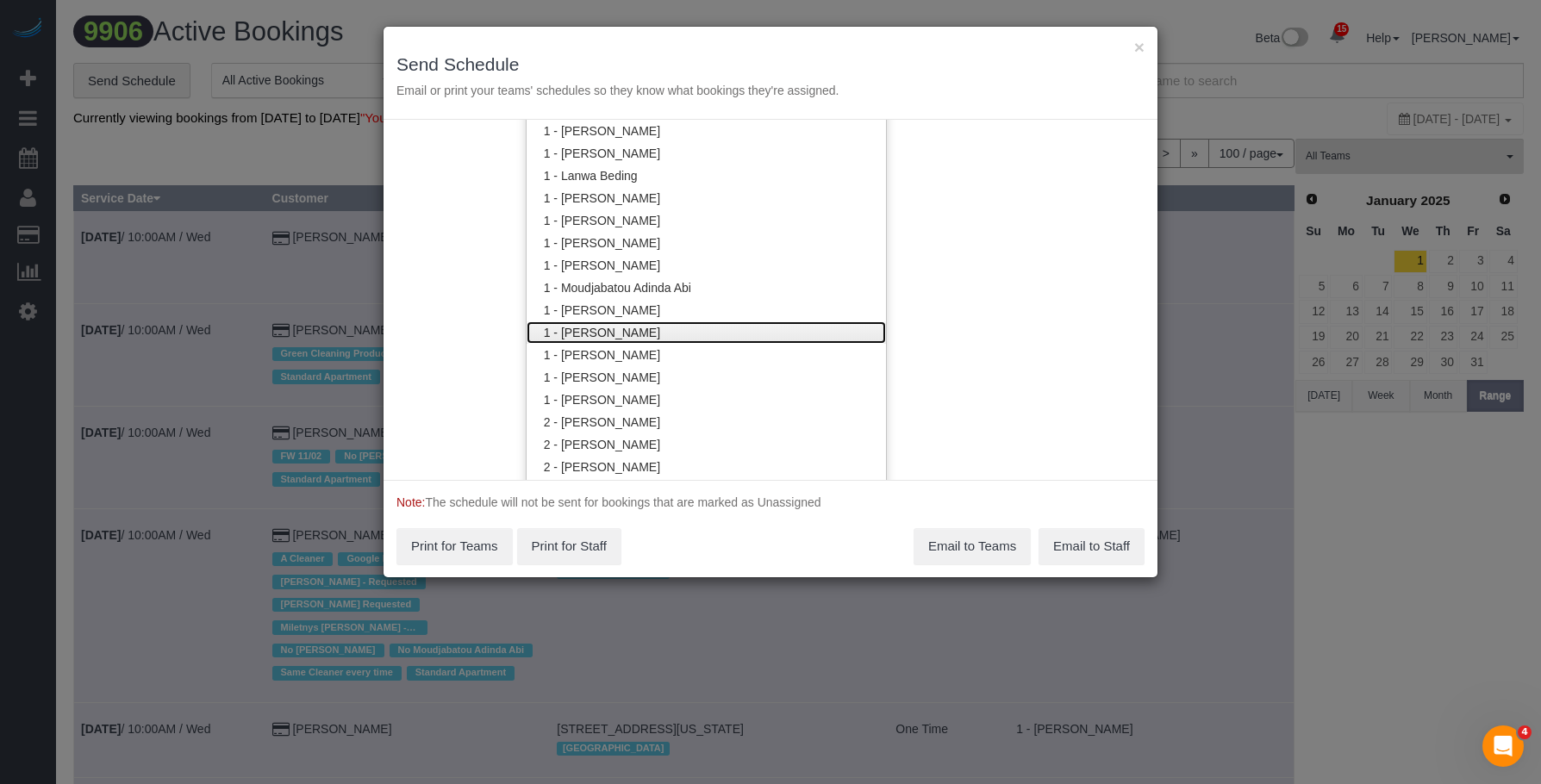
click at [649, 331] on link "1 - [PERSON_NAME]" at bounding box center [706, 333] width 359 height 22
click at [803, 56] on h3 "Send Schedule" at bounding box center [770, 64] width 748 height 20
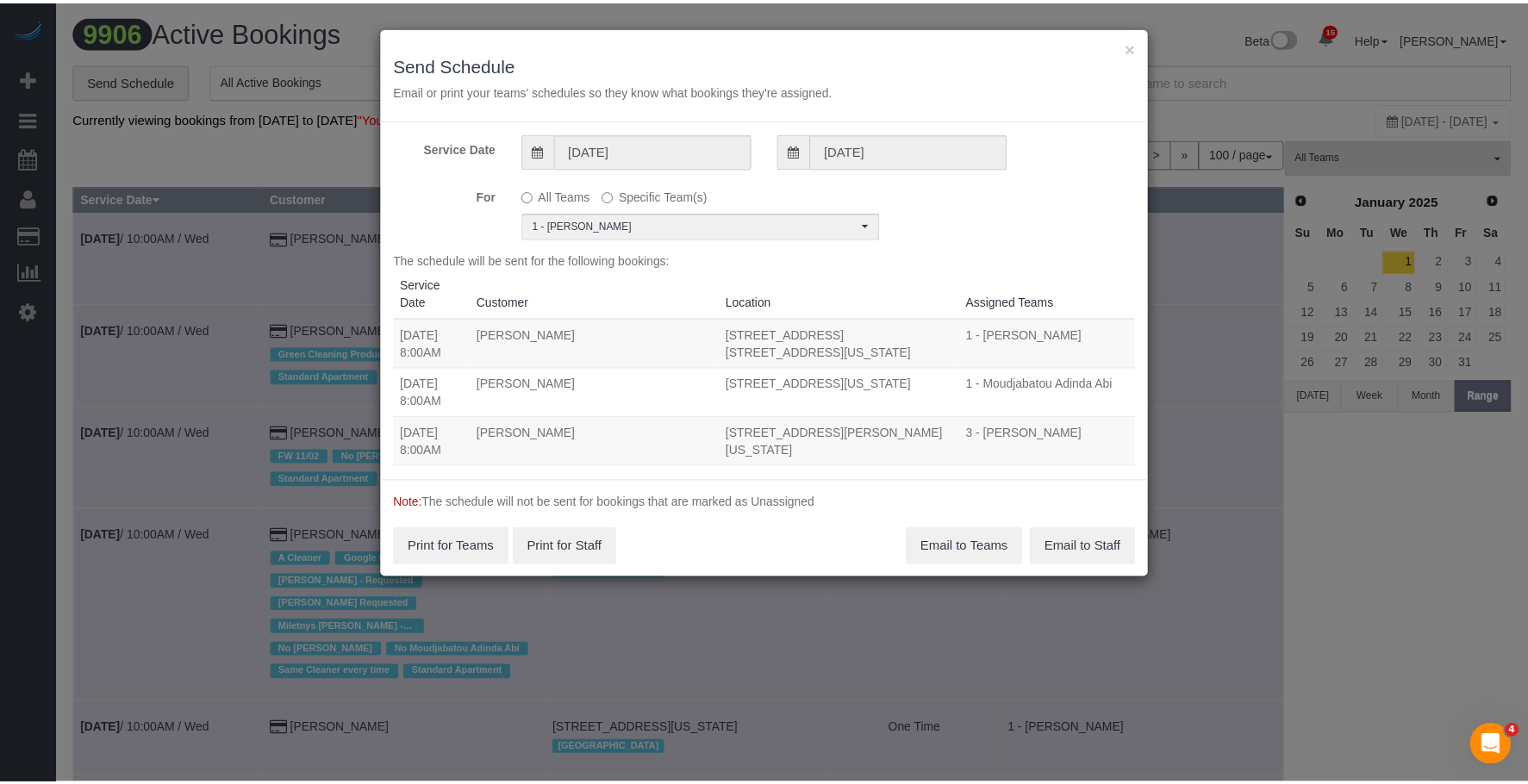
scroll to position [0, 0]
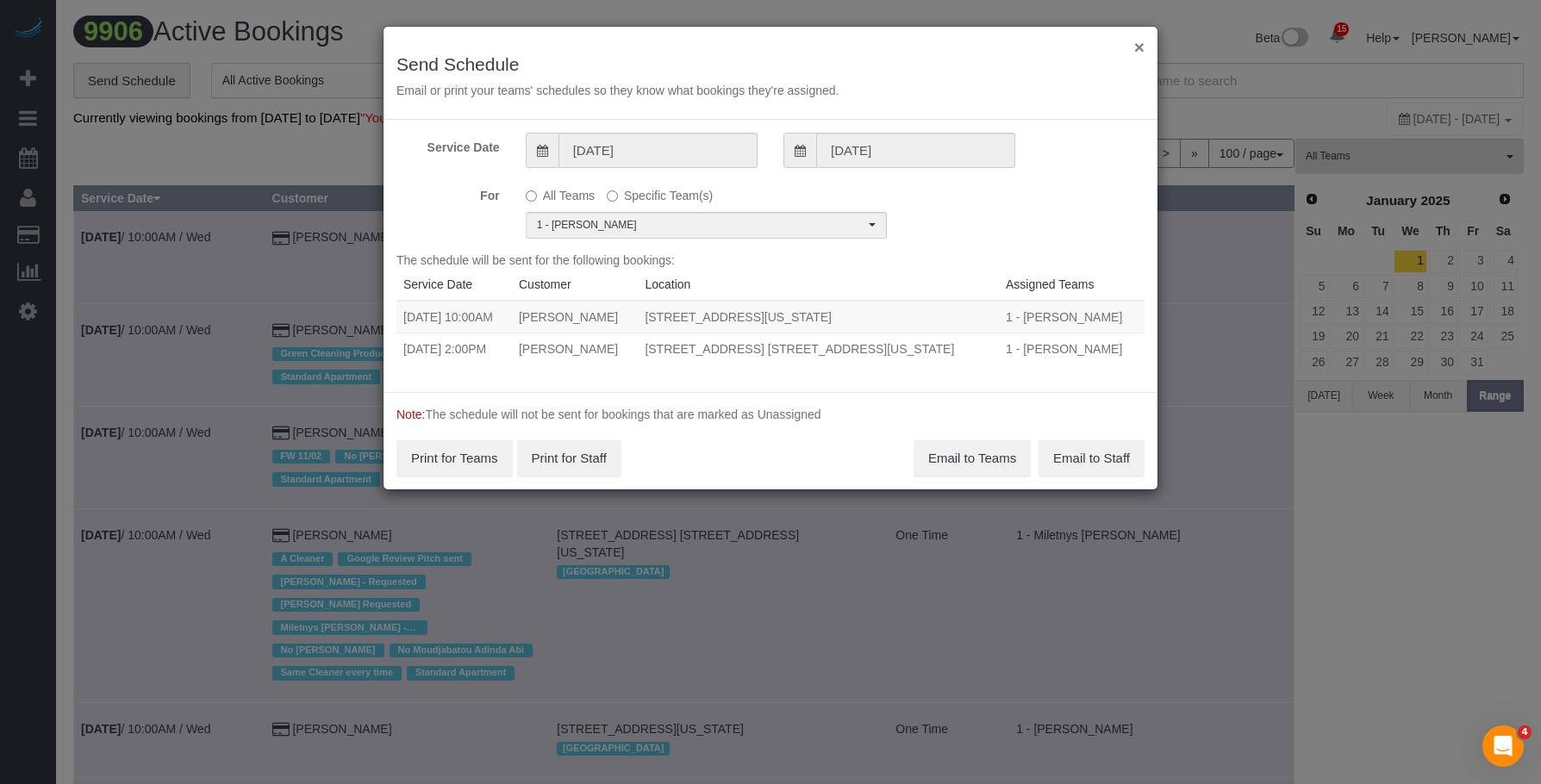
click at [1138, 42] on button "×" at bounding box center [1139, 47] width 10 height 18
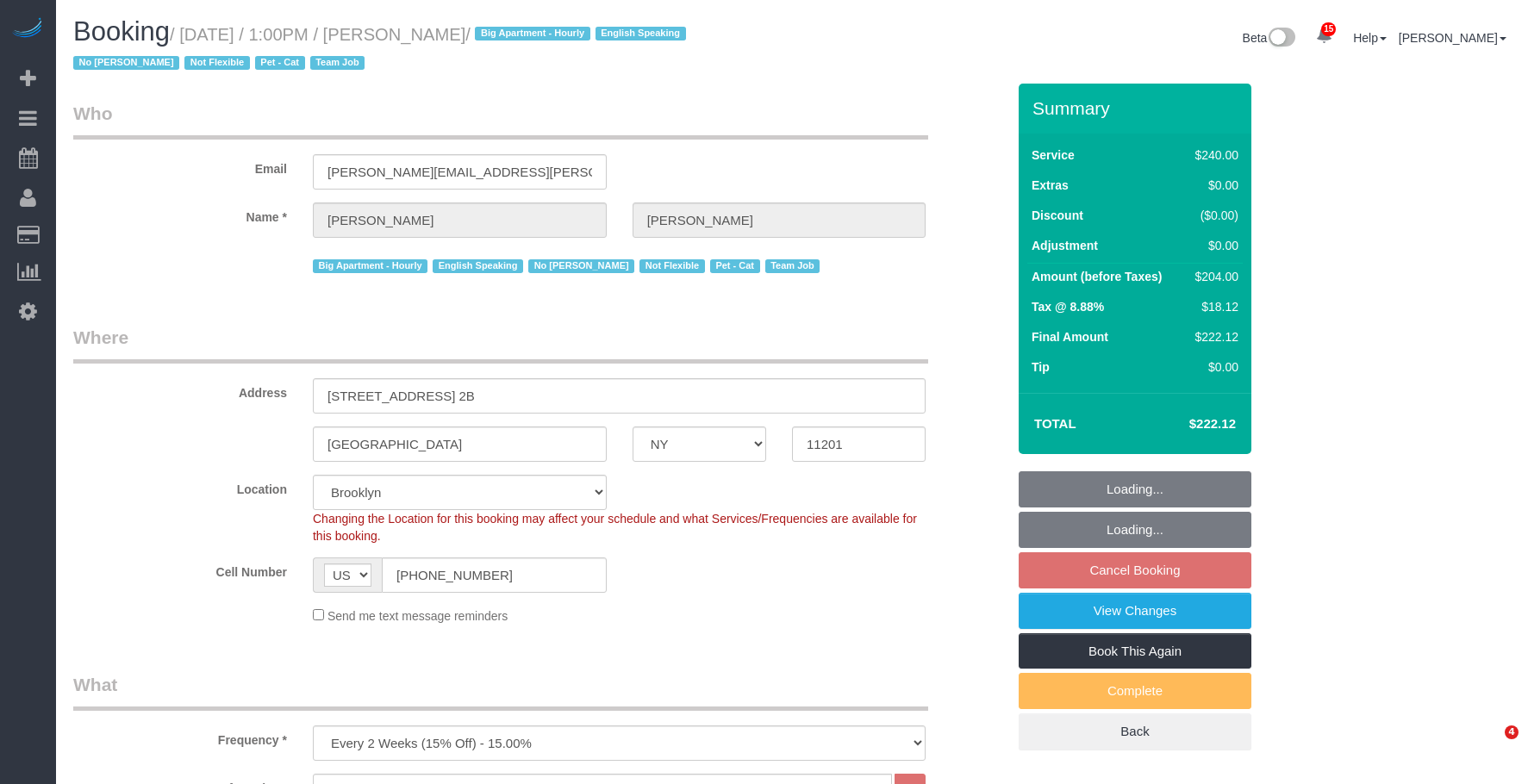
select select "NY"
select select "180"
select select "string:stripe-pm_1Ro8Hr4VGloSiKo7kqJISDBj"
select select "spot6"
select select "number:89"
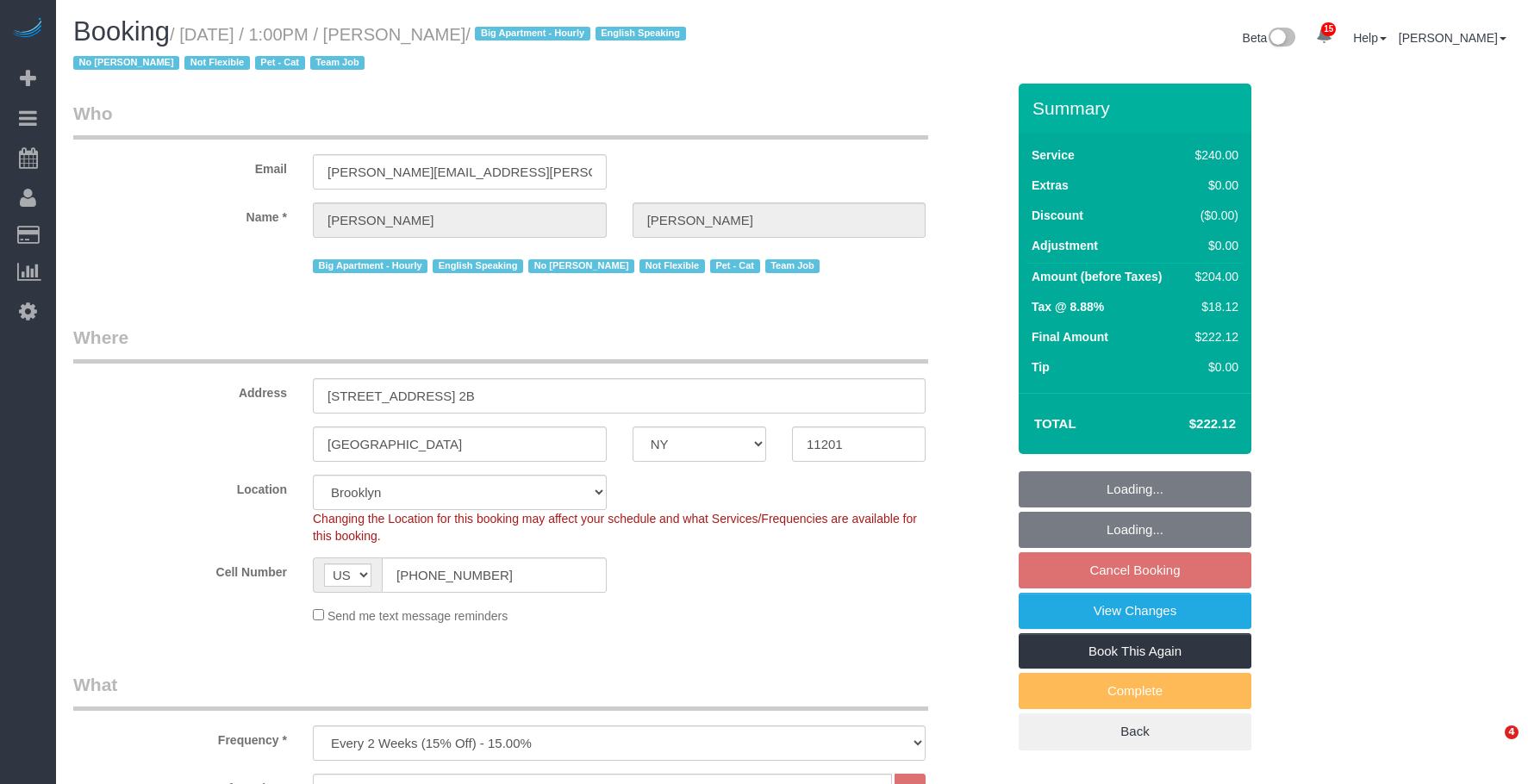
select select "number:90"
select select "number:14"
select select "number:5"
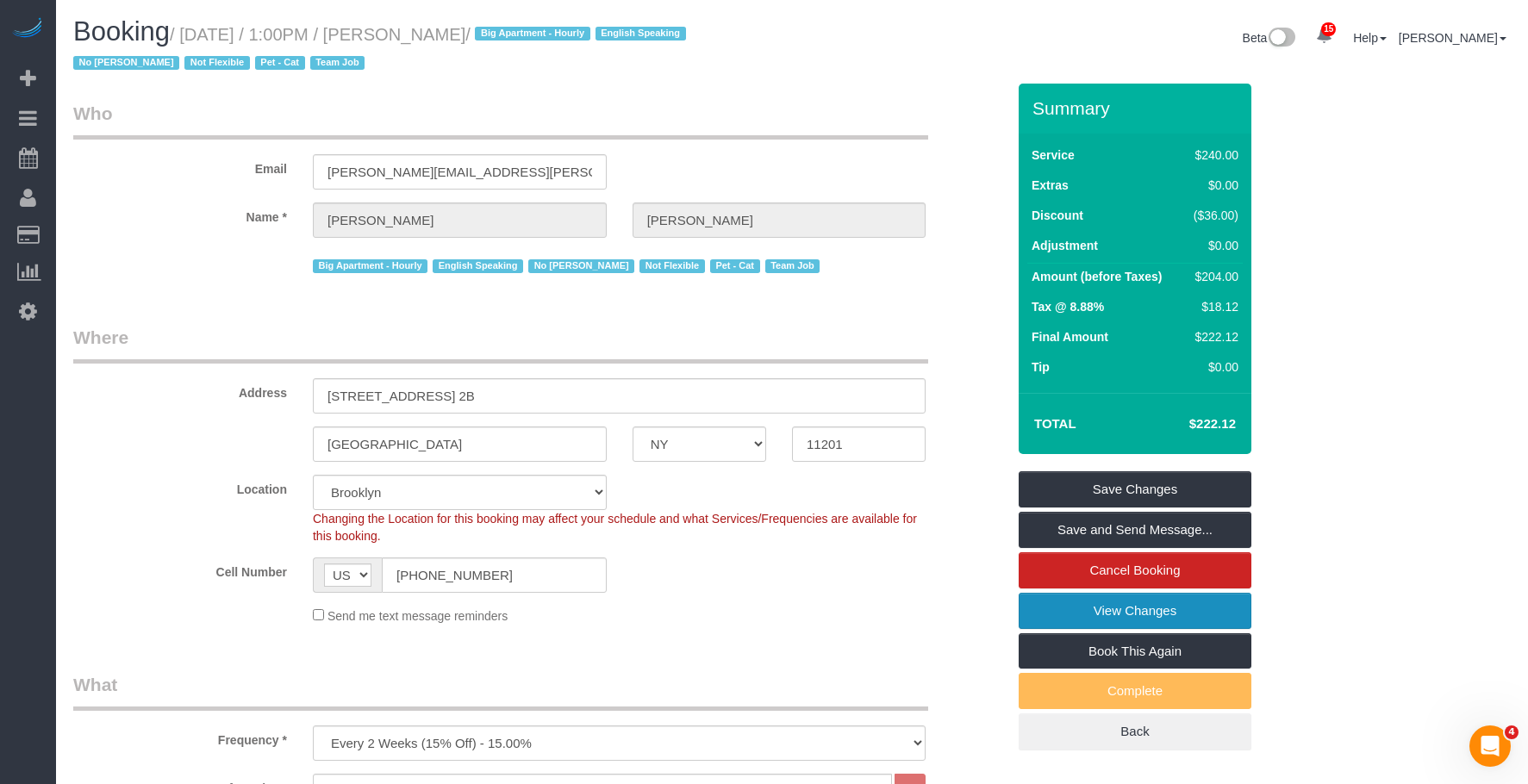
click at [1041, 612] on link "View Changes" at bounding box center [1134, 610] width 232 height 36
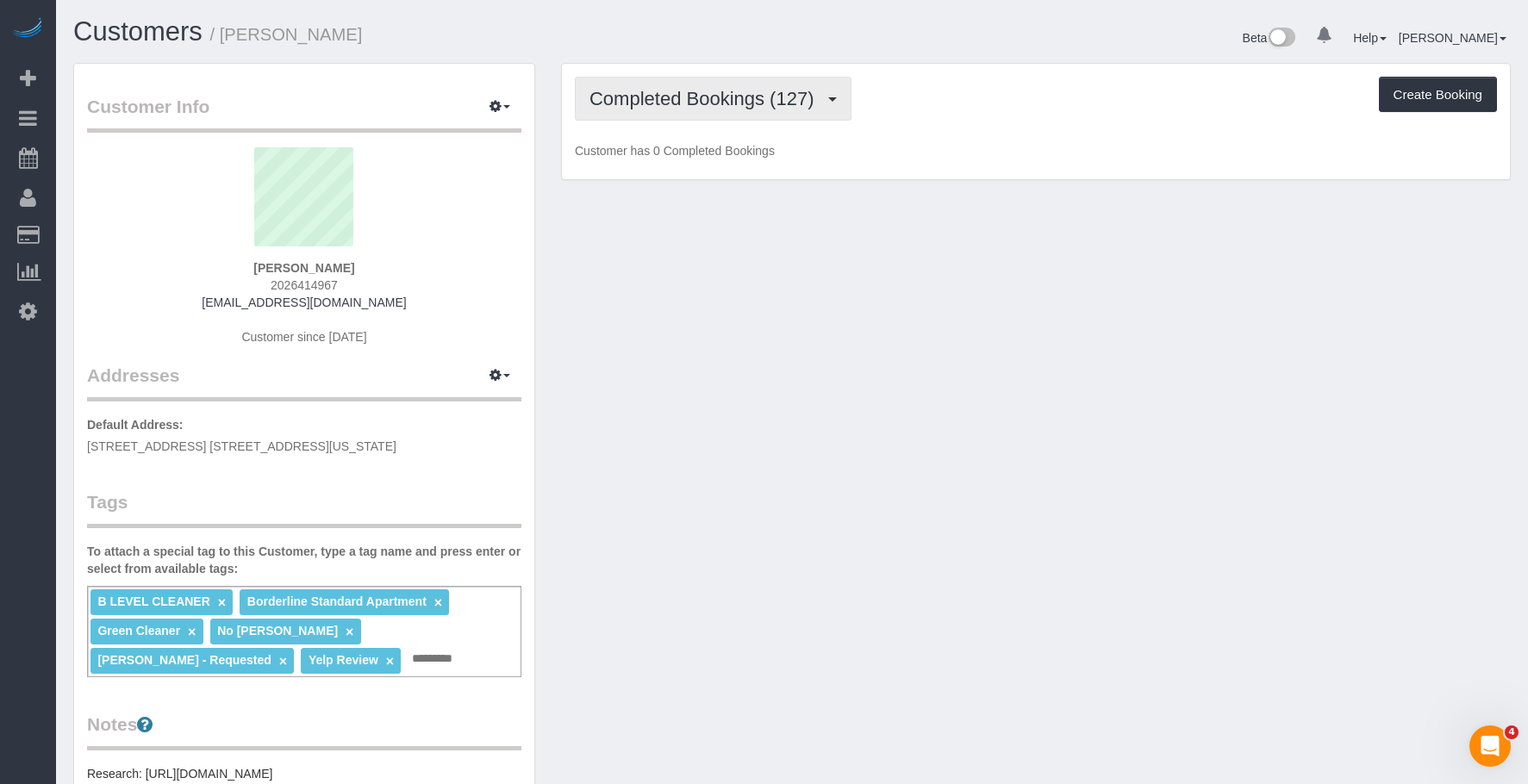
drag, startPoint x: 724, startPoint y: 103, endPoint x: 718, endPoint y: 153, distance: 50.4
click at [723, 104] on span "Completed Bookings (127)" at bounding box center [706, 98] width 232 height 21
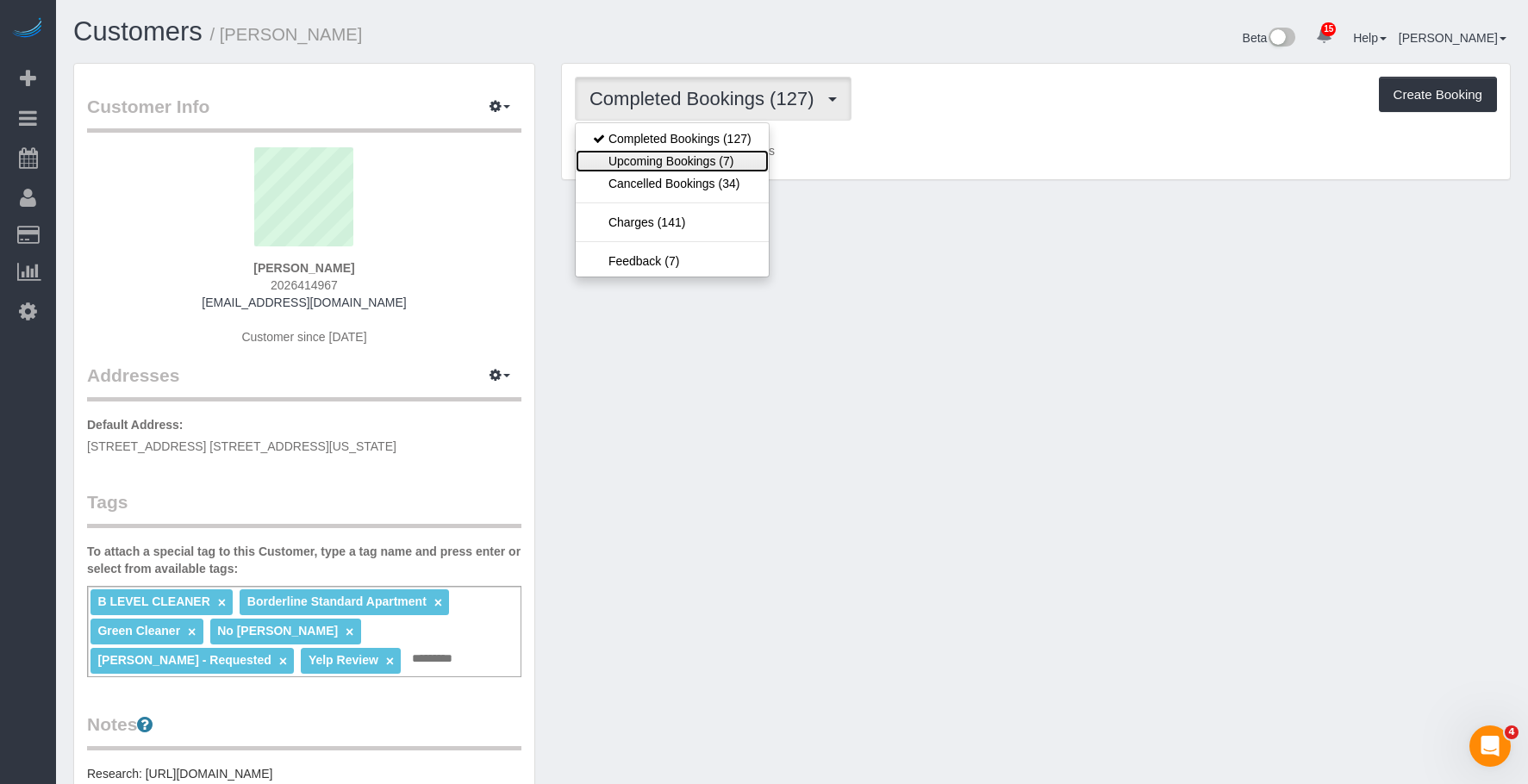
click at [711, 158] on link "Upcoming Bookings (7)" at bounding box center [672, 161] width 193 height 22
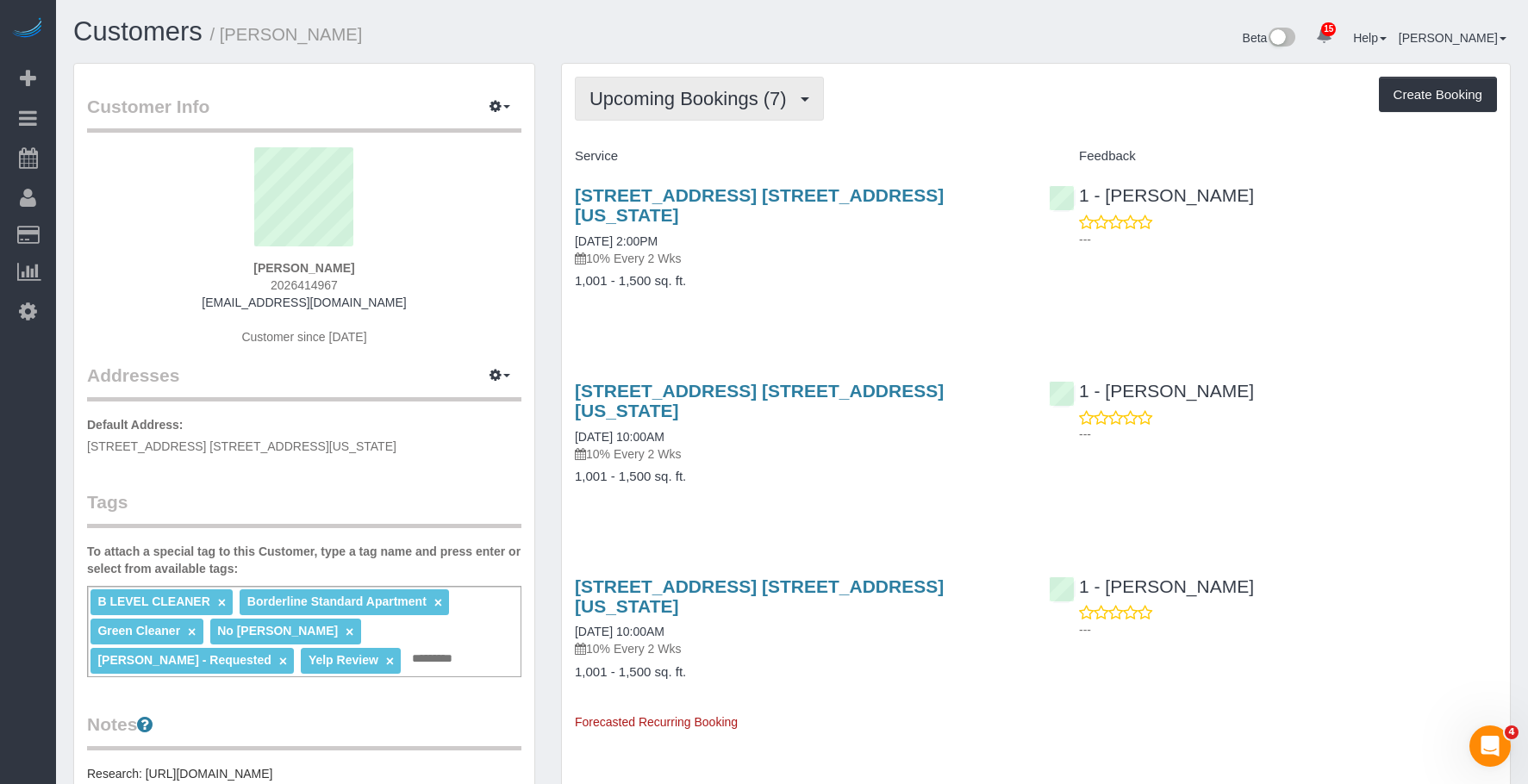
click at [671, 94] on span "Upcoming Bookings (7)" at bounding box center [692, 98] width 206 height 21
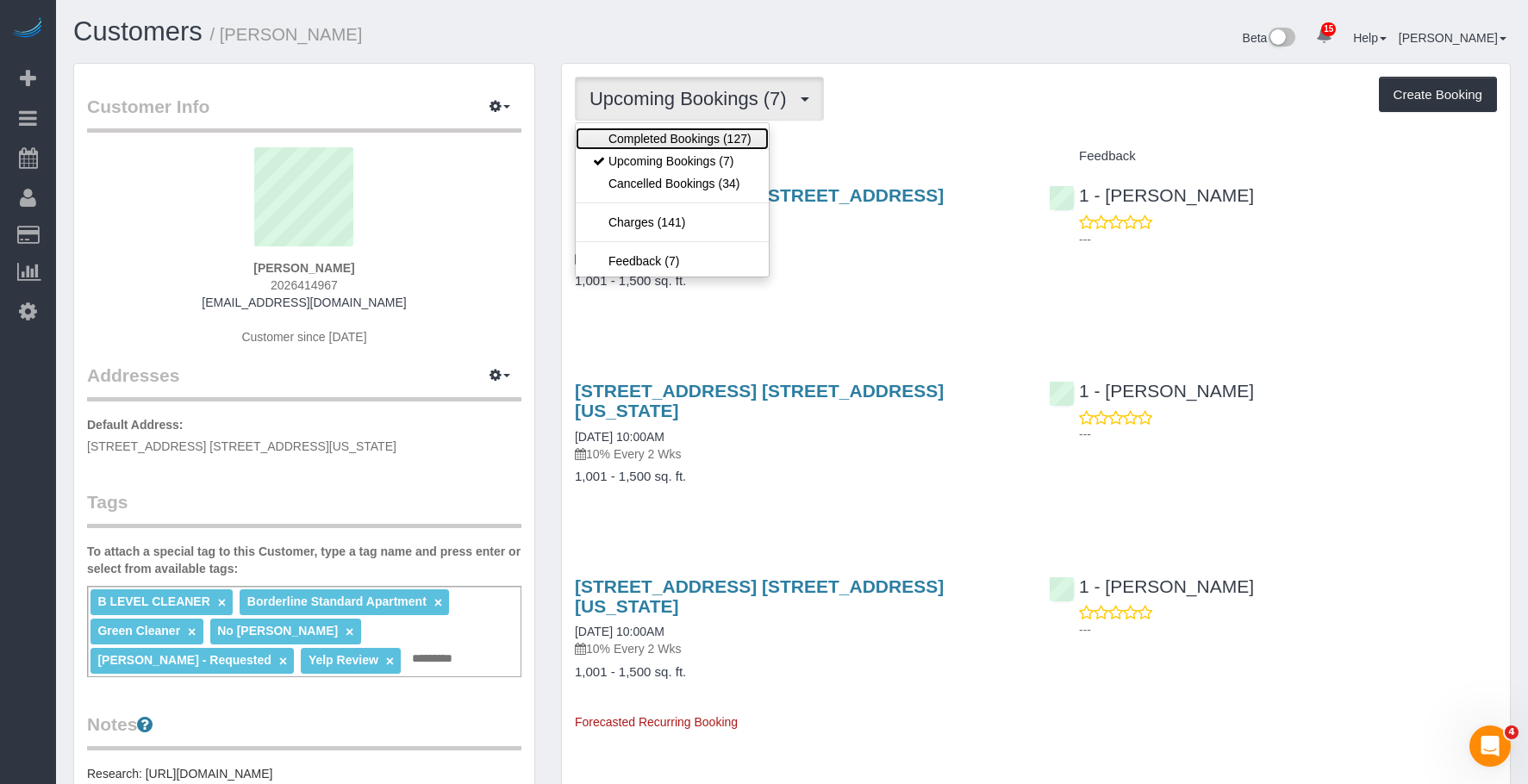
click at [657, 135] on link "Completed Bookings (127)" at bounding box center [672, 138] width 193 height 22
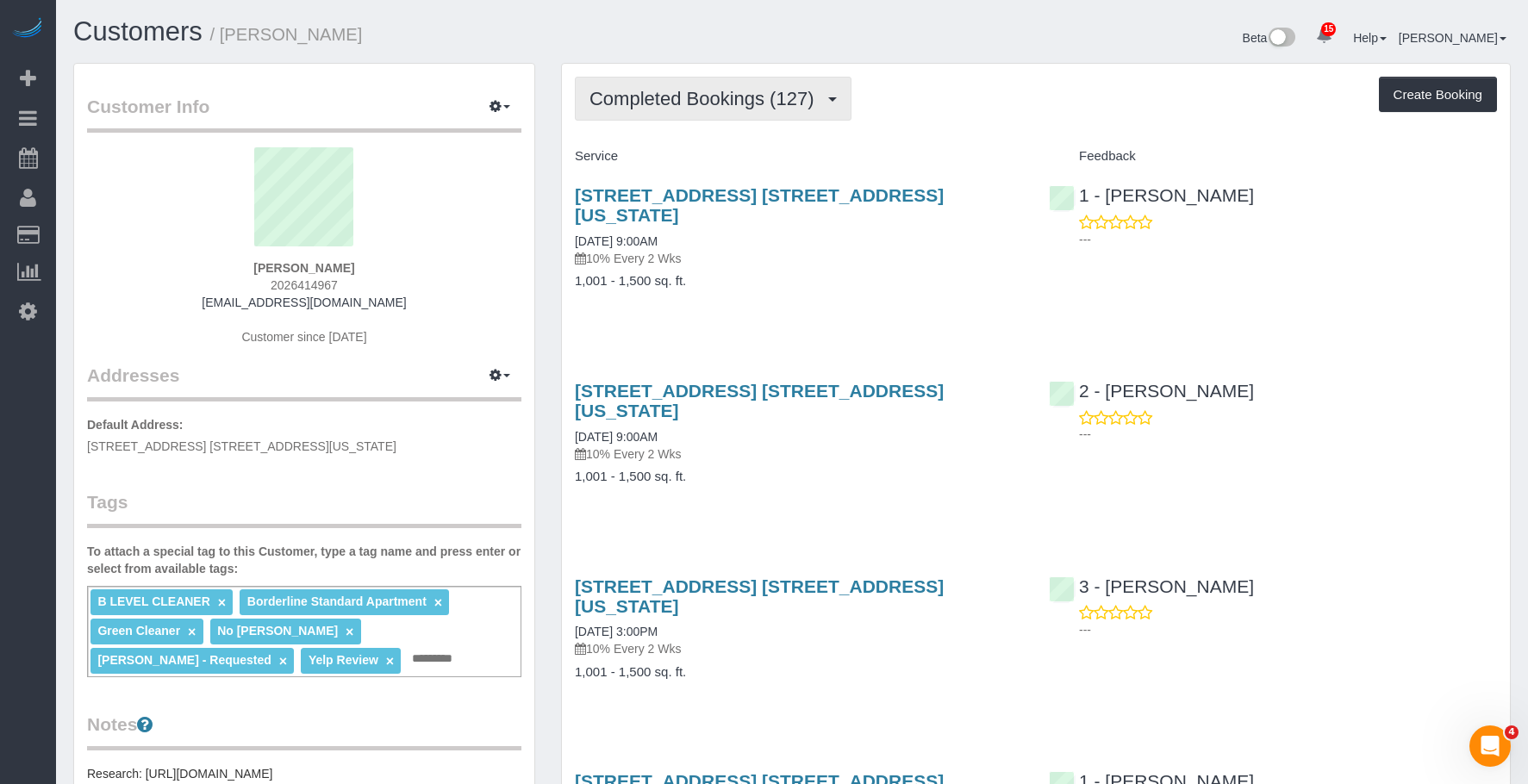
drag, startPoint x: 692, startPoint y: 91, endPoint x: 689, endPoint y: 147, distance: 56.1
click at [691, 93] on span "Completed Bookings (127)" at bounding box center [706, 98] width 232 height 21
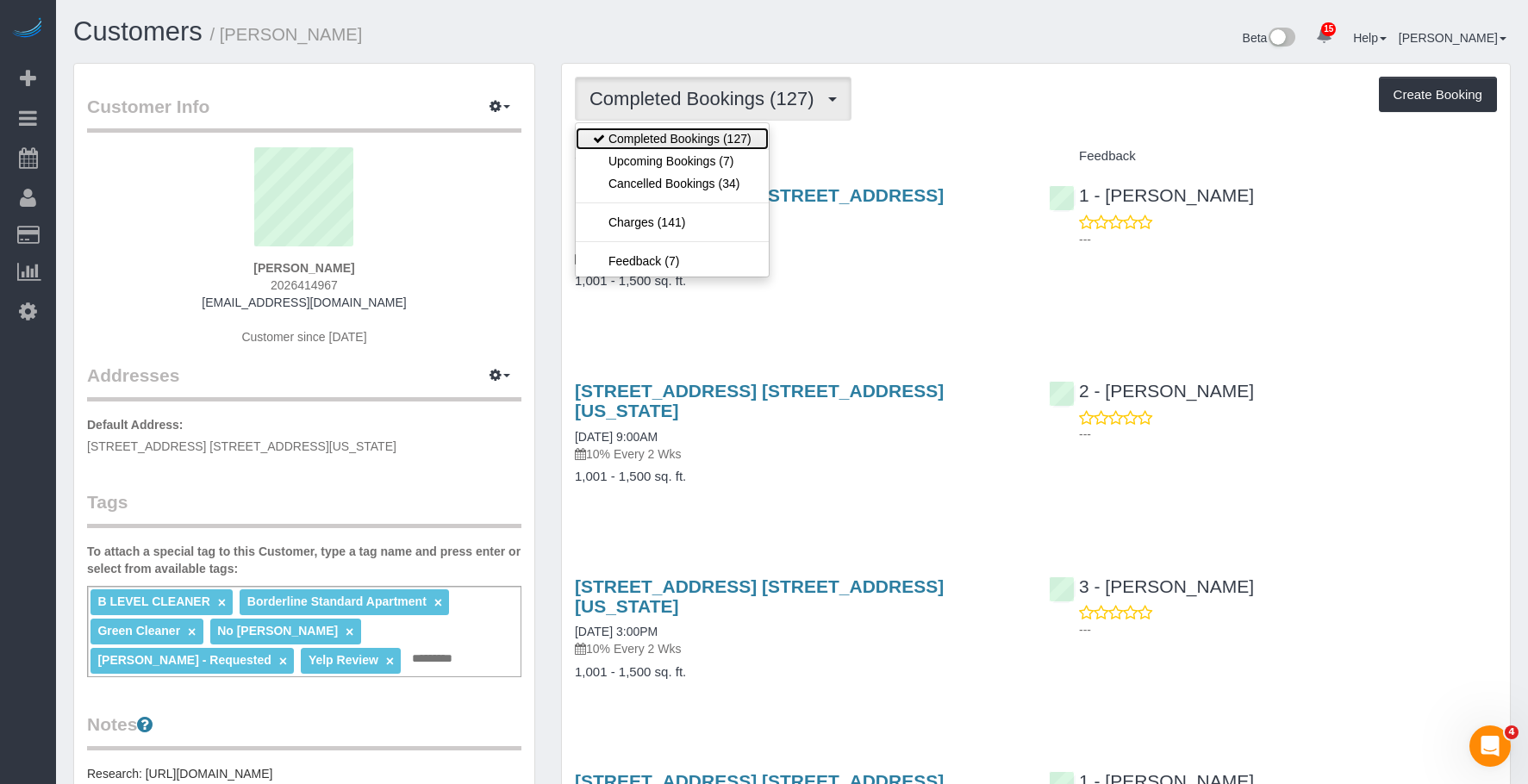
click at [689, 146] on link "Completed Bookings (127)" at bounding box center [672, 138] width 193 height 22
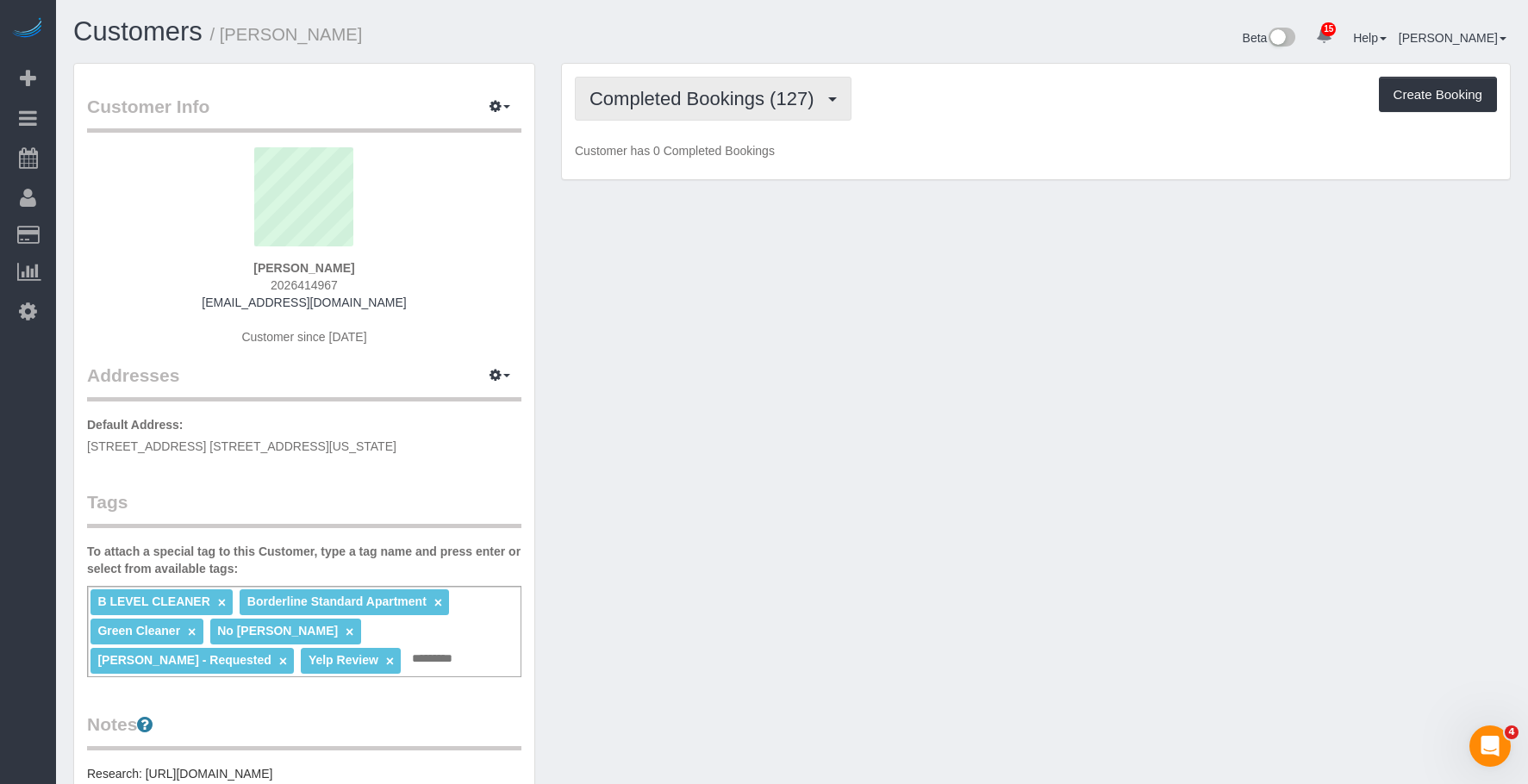
click at [694, 81] on button "Completed Bookings (127)" at bounding box center [713, 99] width 276 height 44
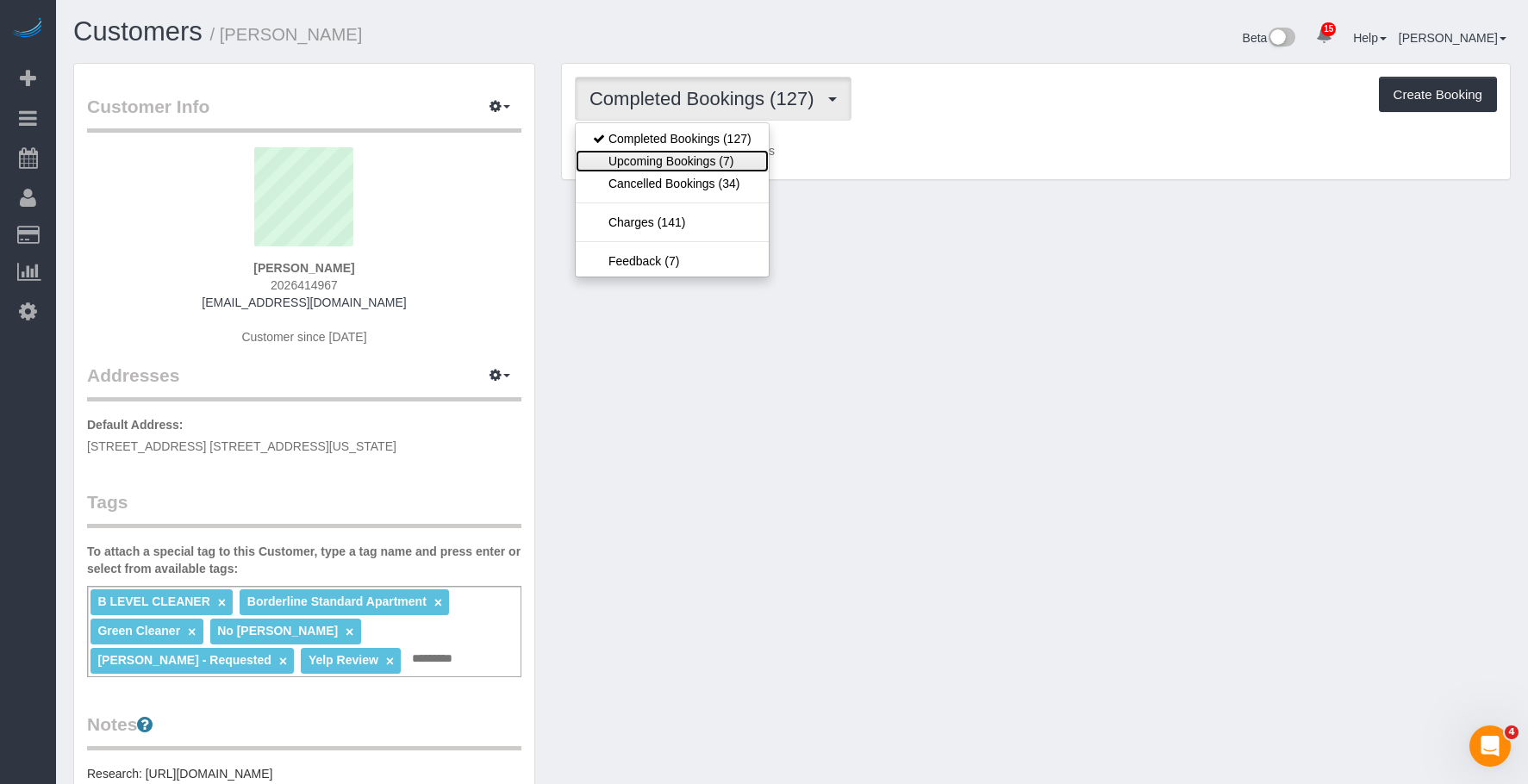
click at [689, 161] on link "Upcoming Bookings (7)" at bounding box center [672, 161] width 193 height 22
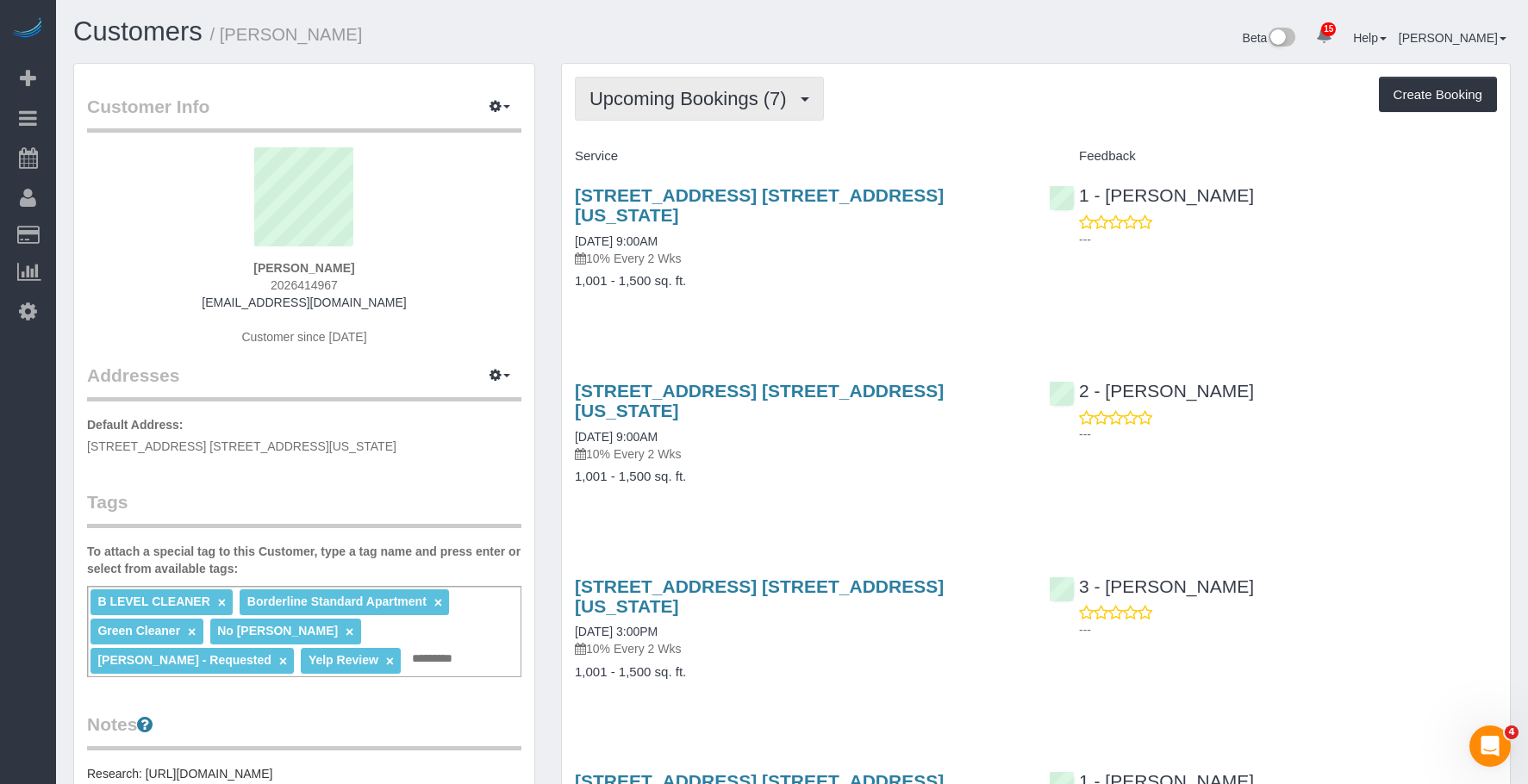
click at [665, 89] on span "Upcoming Bookings (7)" at bounding box center [692, 98] width 206 height 21
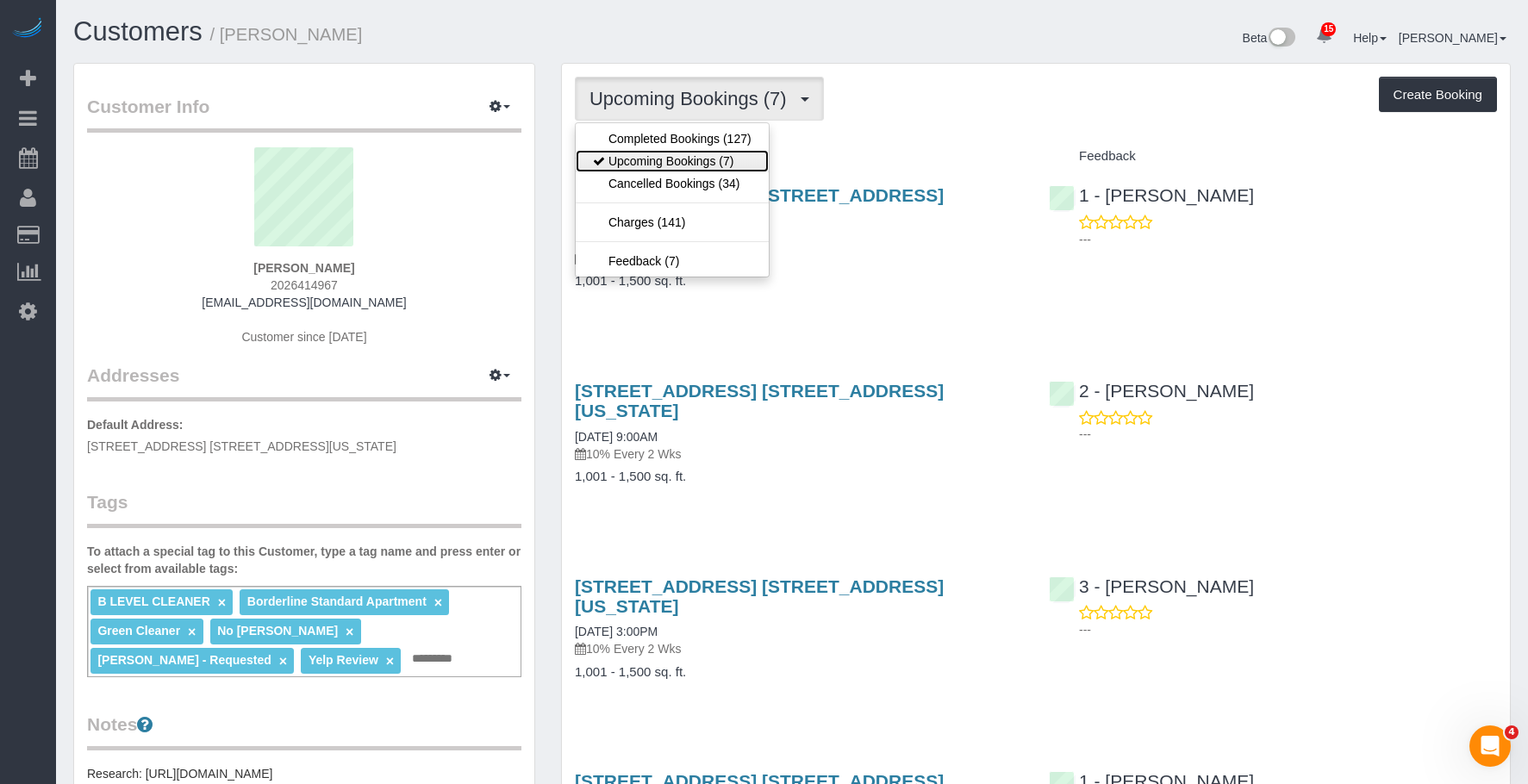
click at [664, 158] on link "Upcoming Bookings (7)" at bounding box center [672, 161] width 193 height 22
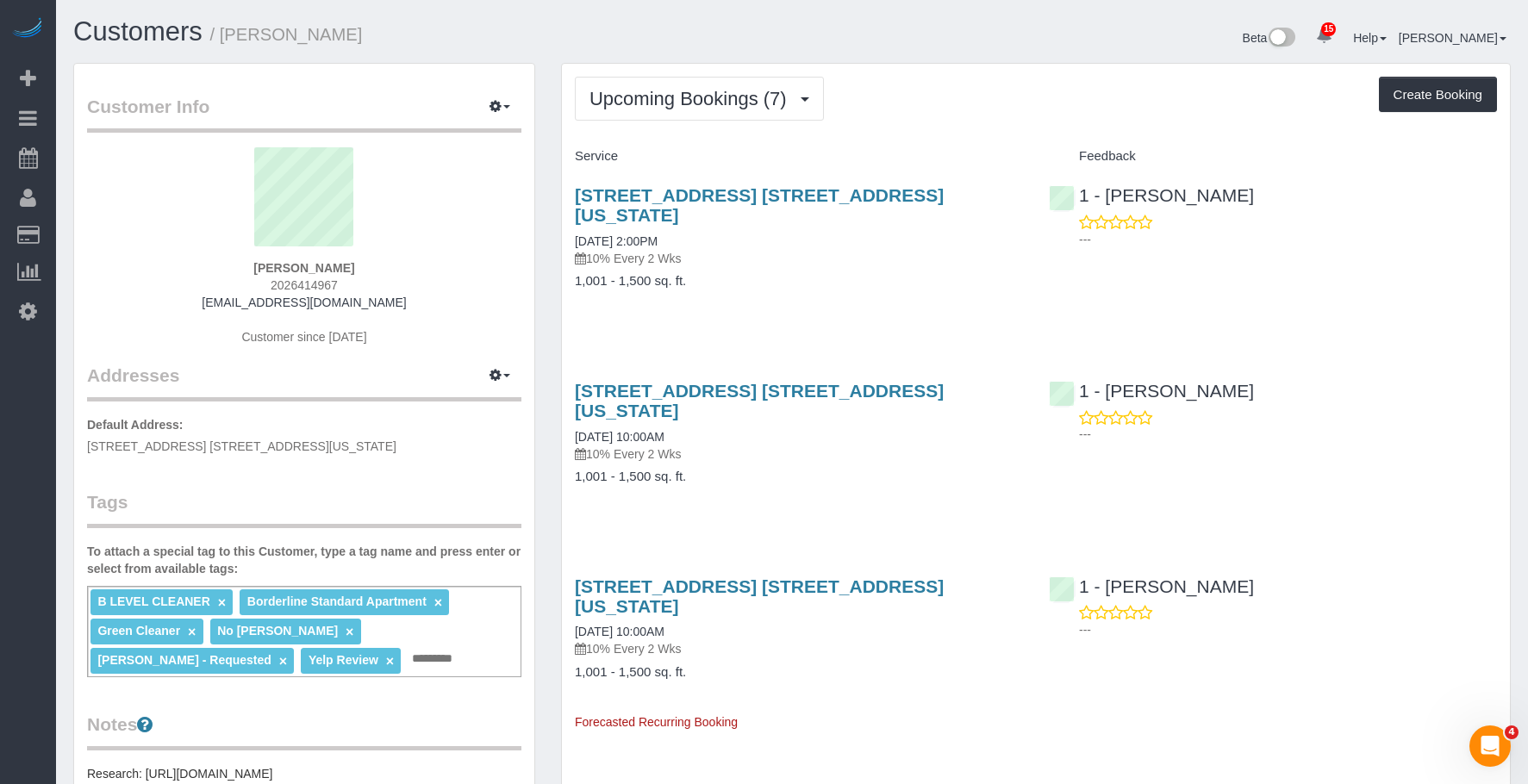
click at [989, 665] on h4 "1,001 - 1,500 sq. ft." at bounding box center [799, 673] width 448 height 15
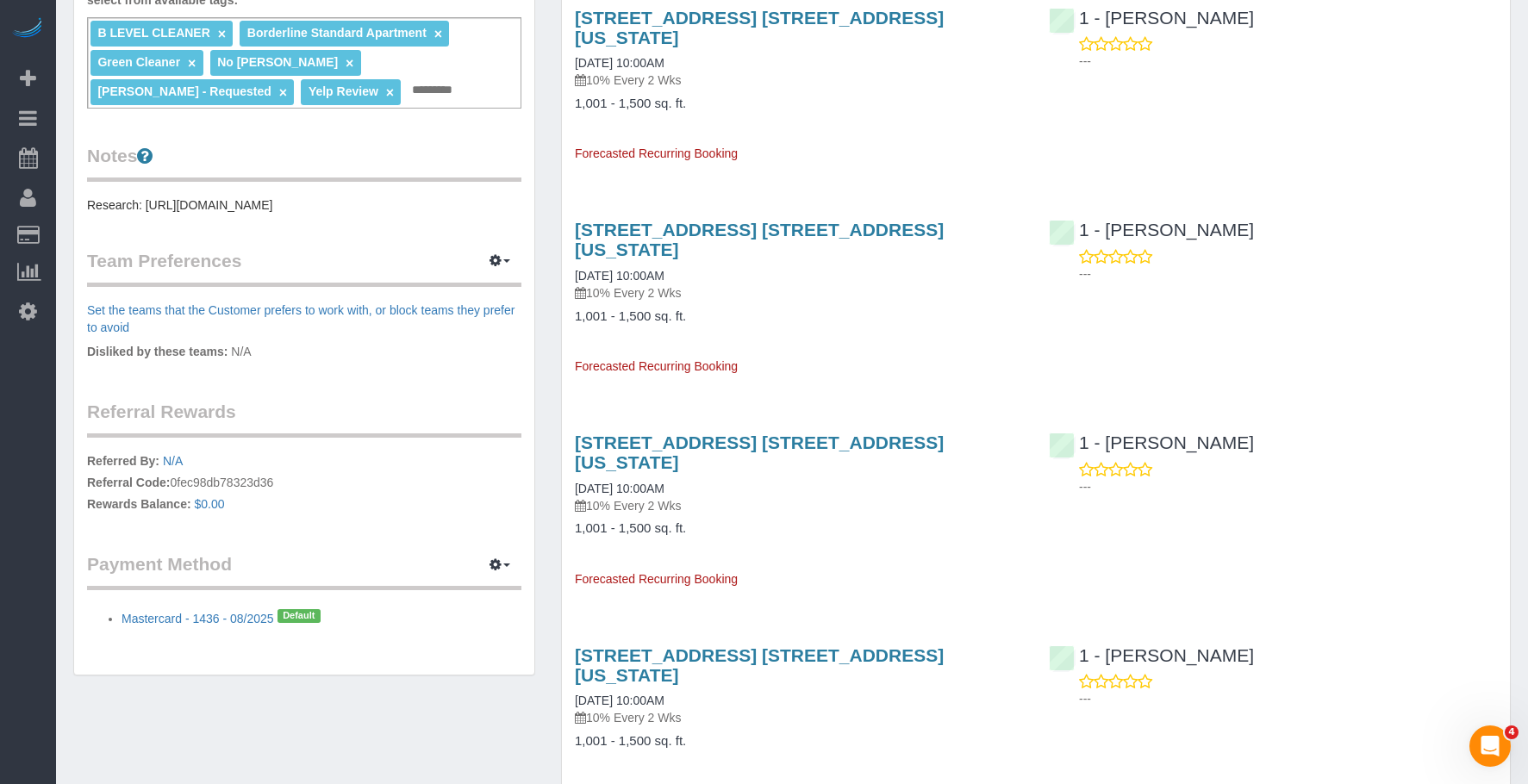
scroll to position [361, 0]
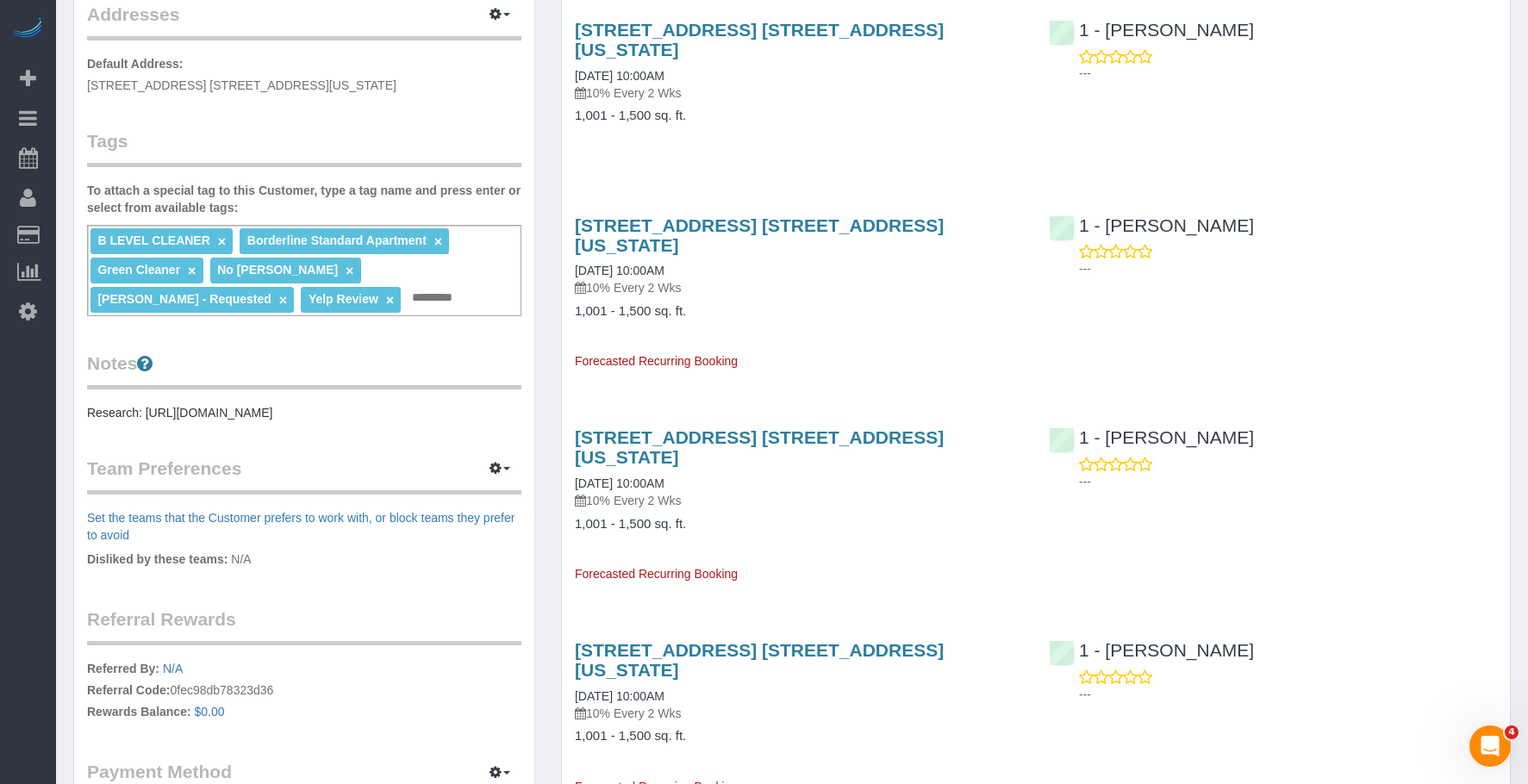
click at [937, 530] on div "Service Feedback 226 West 21st Street, Apt. 2r, New York, NY 10011 09/11/2025 2…" at bounding box center [1036, 500] width 923 height 1439
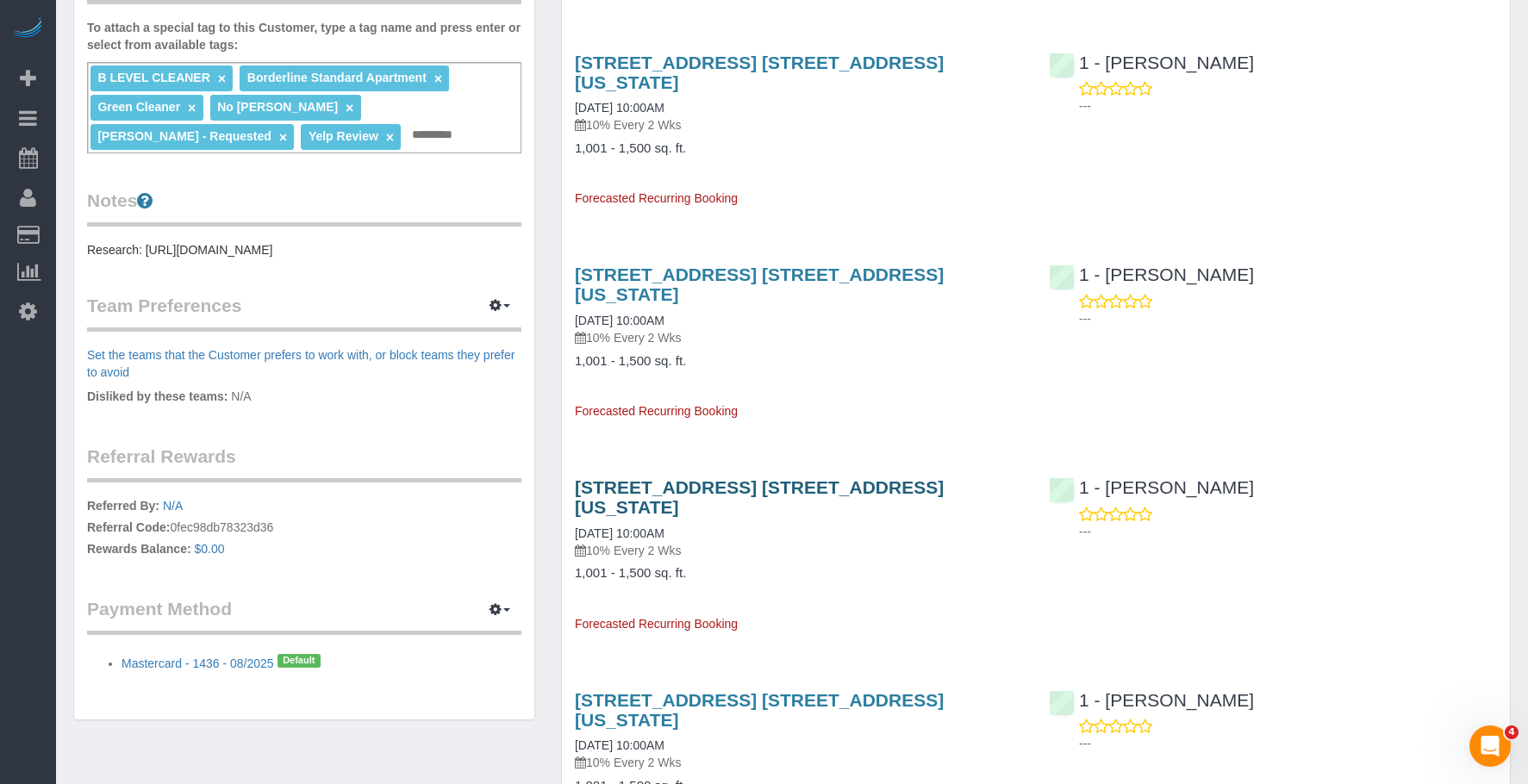
scroll to position [706, 0]
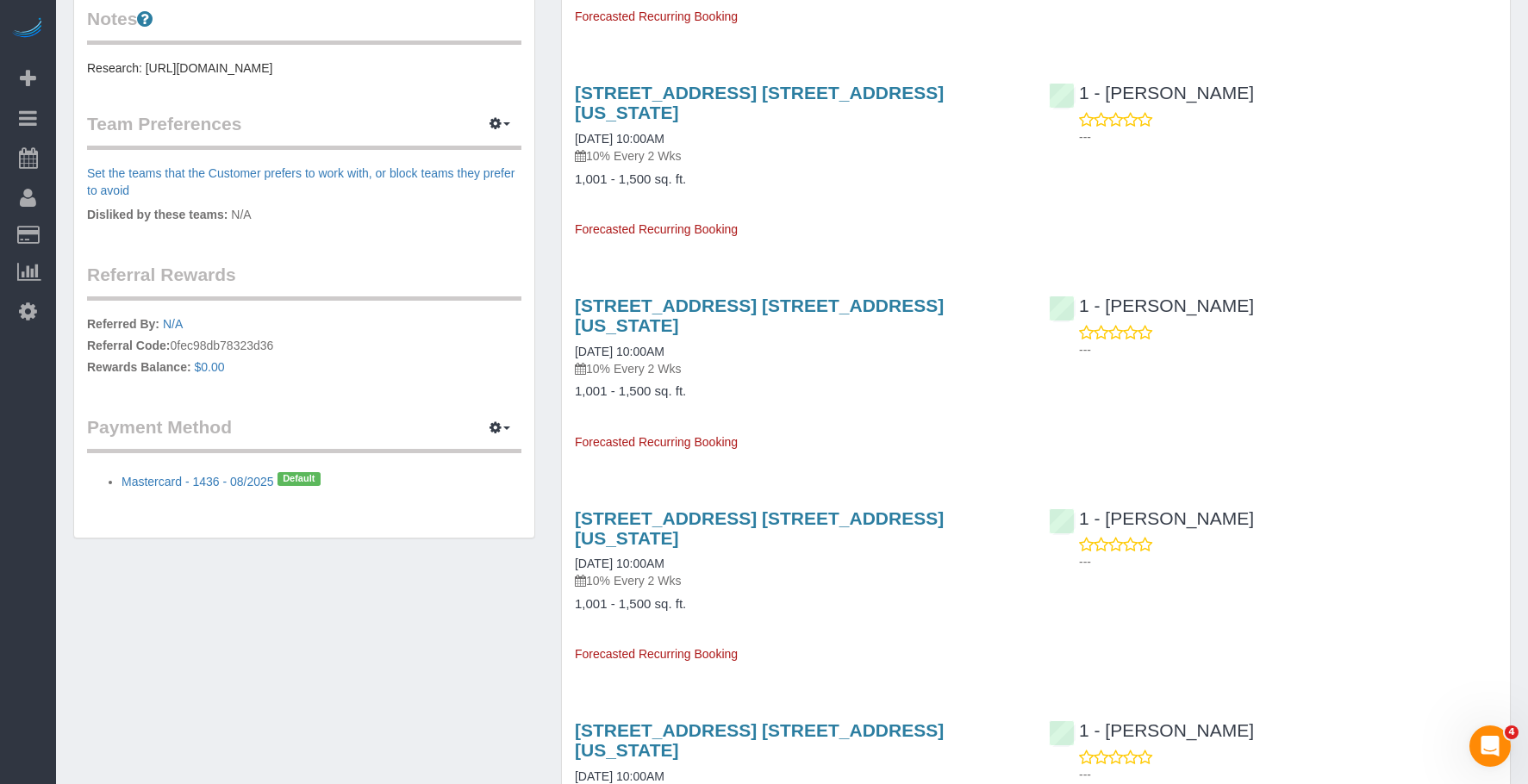
click at [958, 550] on div "Service Feedback 226 West 21st Street, Apt. 2r, New York, NY 10011 09/11/2025 2…" at bounding box center [1036, 156] width 923 height 1439
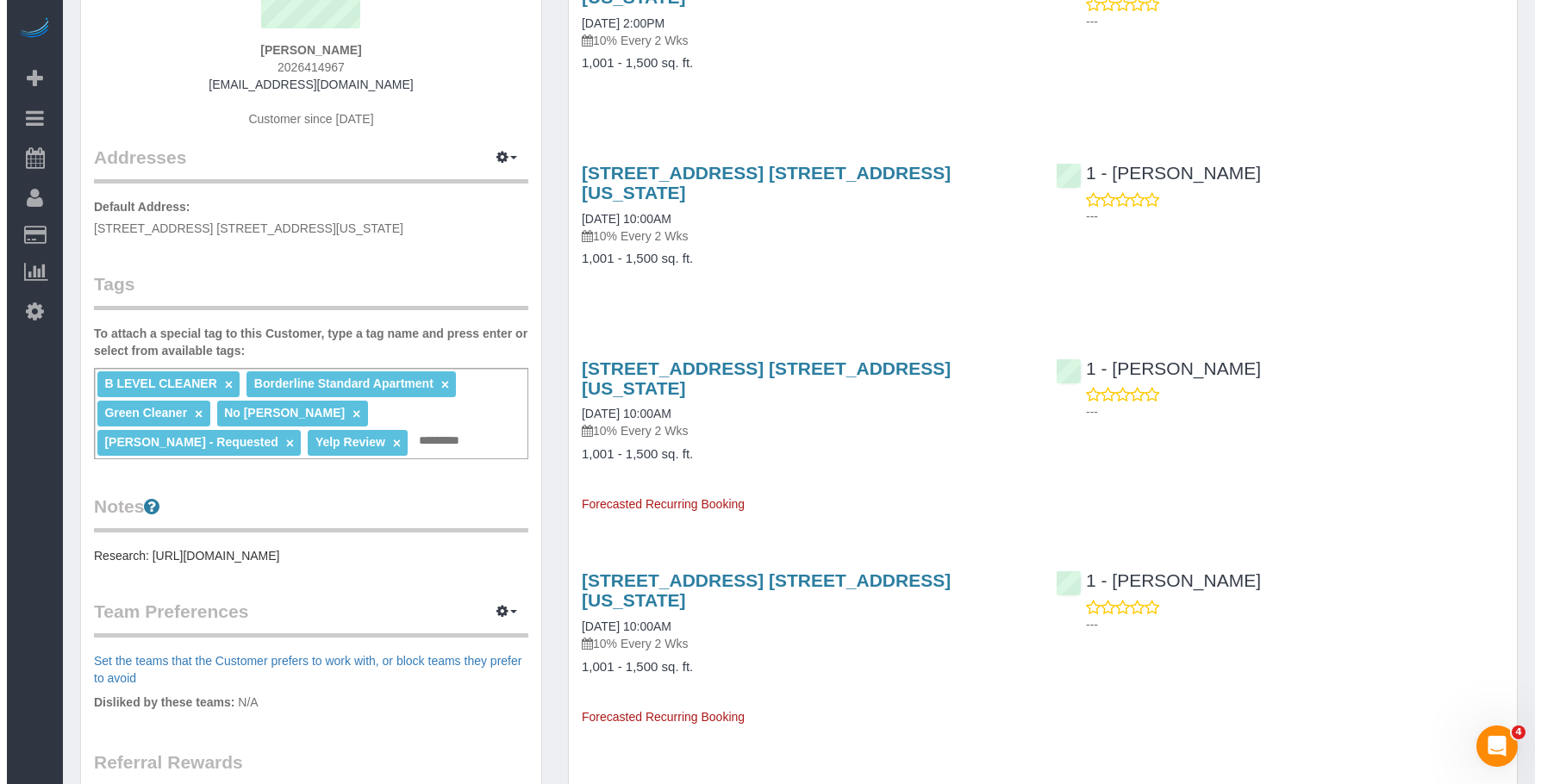
scroll to position [102, 0]
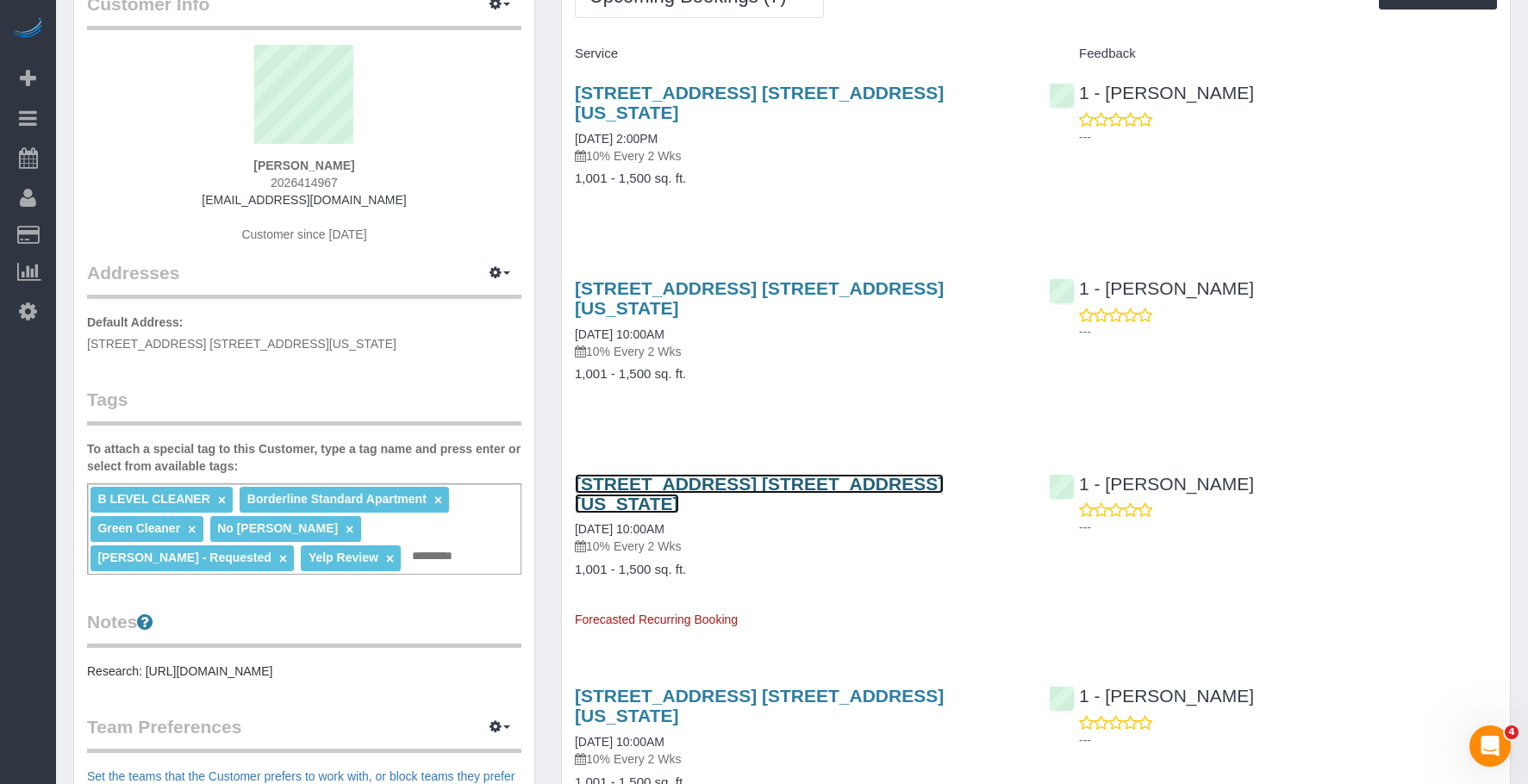
click at [883, 474] on link "226 West 21st Street, Apt. 2r, New York, NY 10011" at bounding box center [759, 493] width 369 height 40
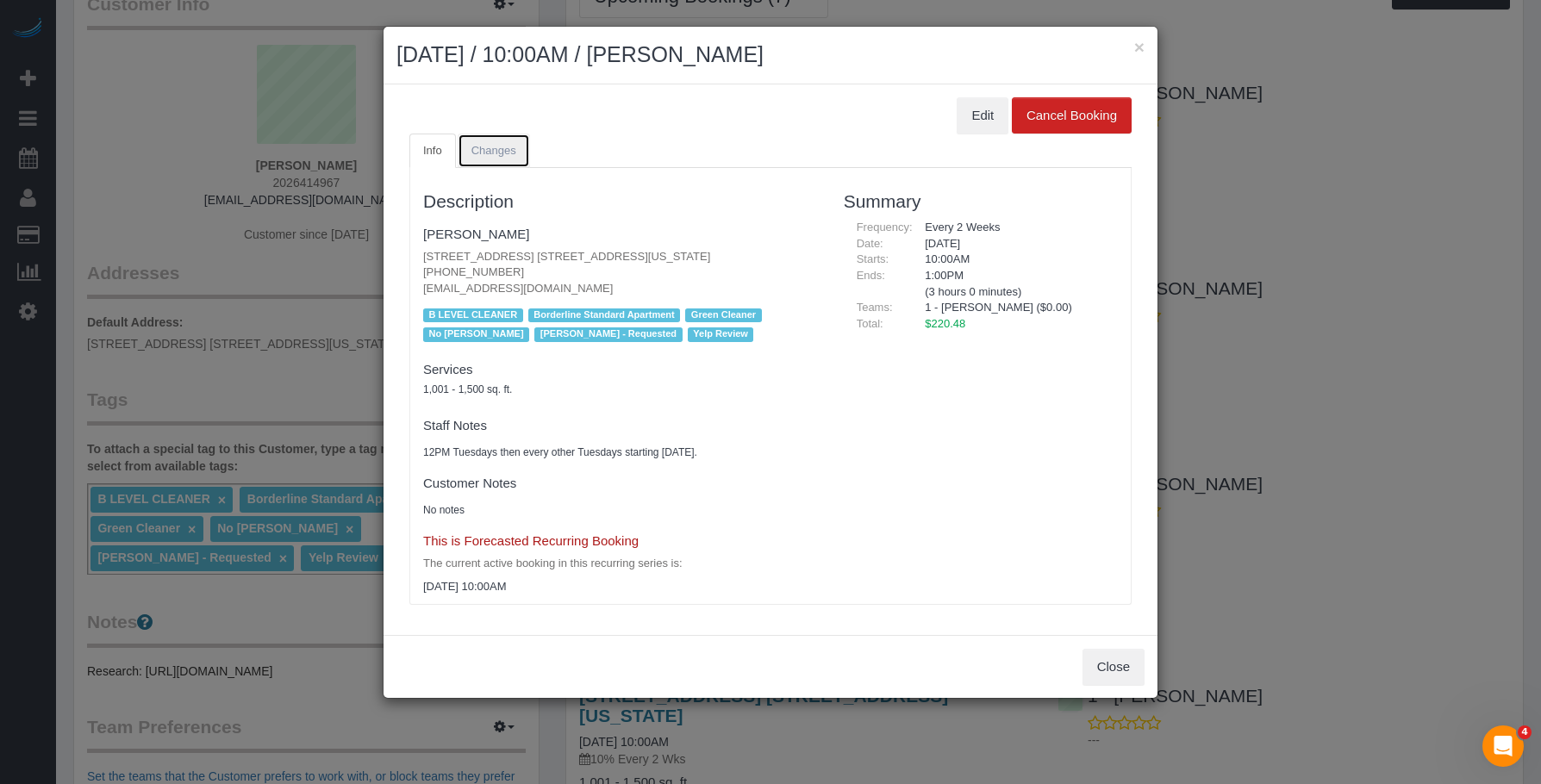
click at [512, 152] on span "Changes" at bounding box center [493, 150] width 45 height 13
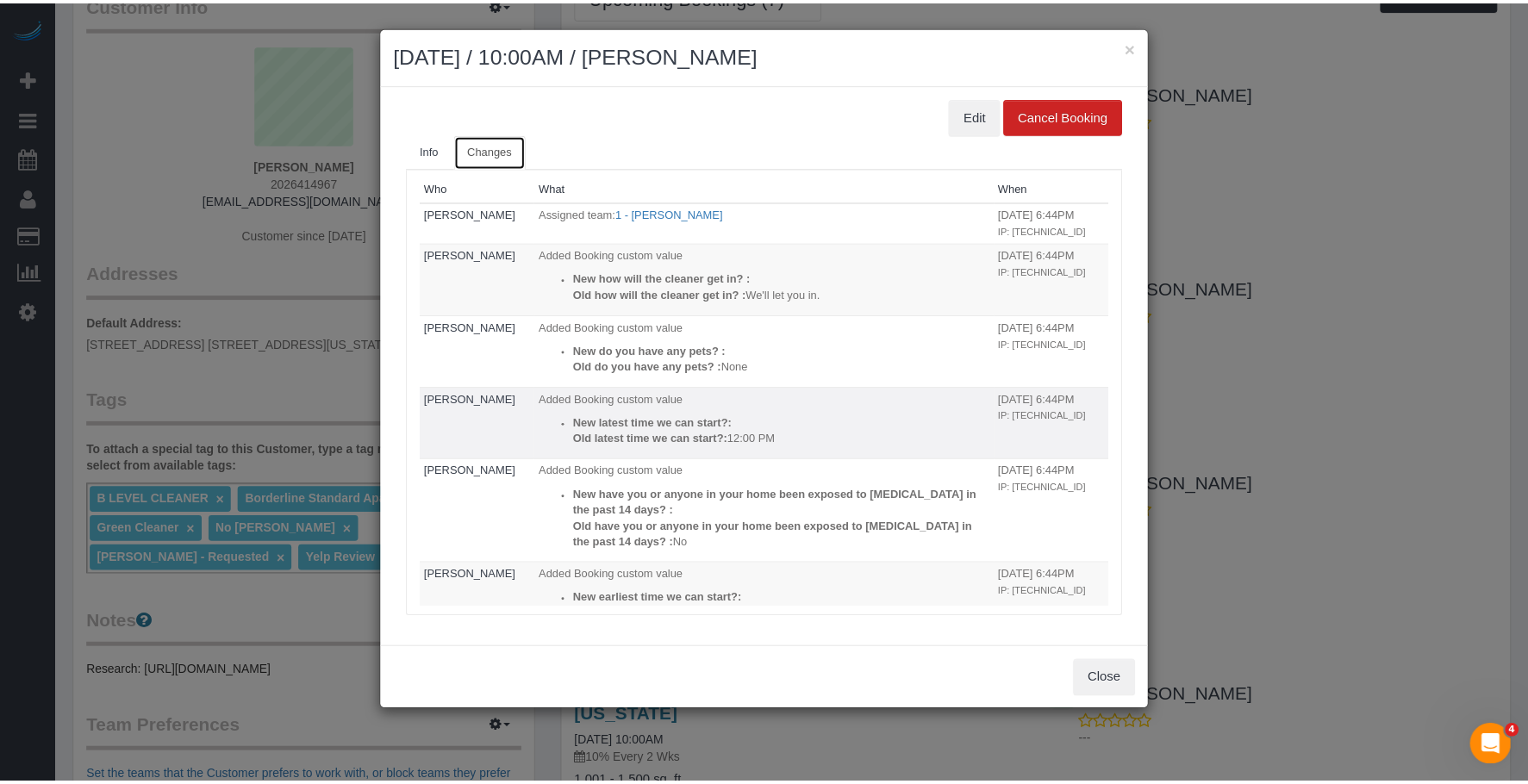
scroll to position [0, 0]
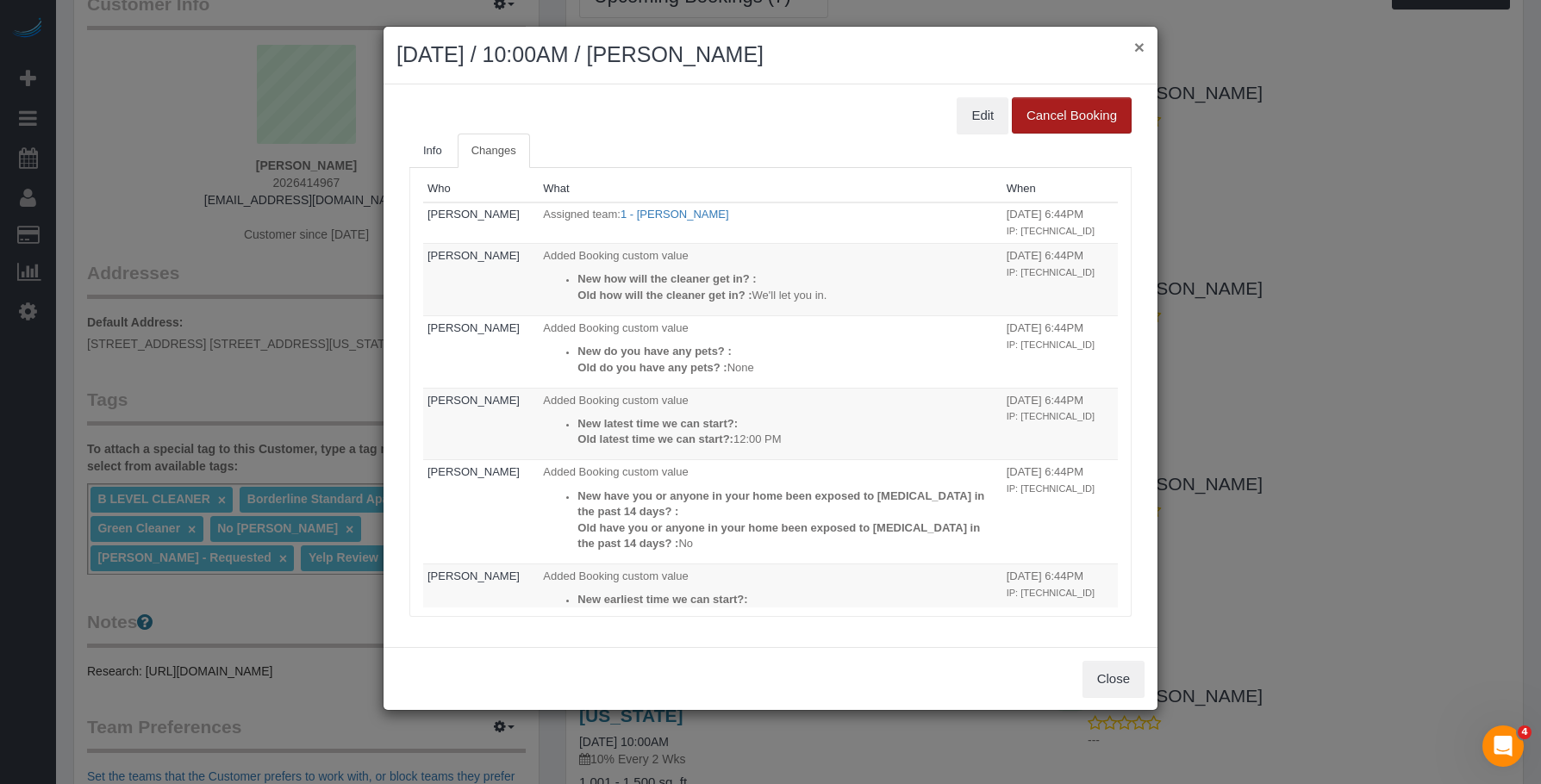
drag, startPoint x: 1137, startPoint y: 41, endPoint x: 1123, endPoint y: 68, distance: 30.4
click at [1136, 41] on button "×" at bounding box center [1139, 47] width 10 height 18
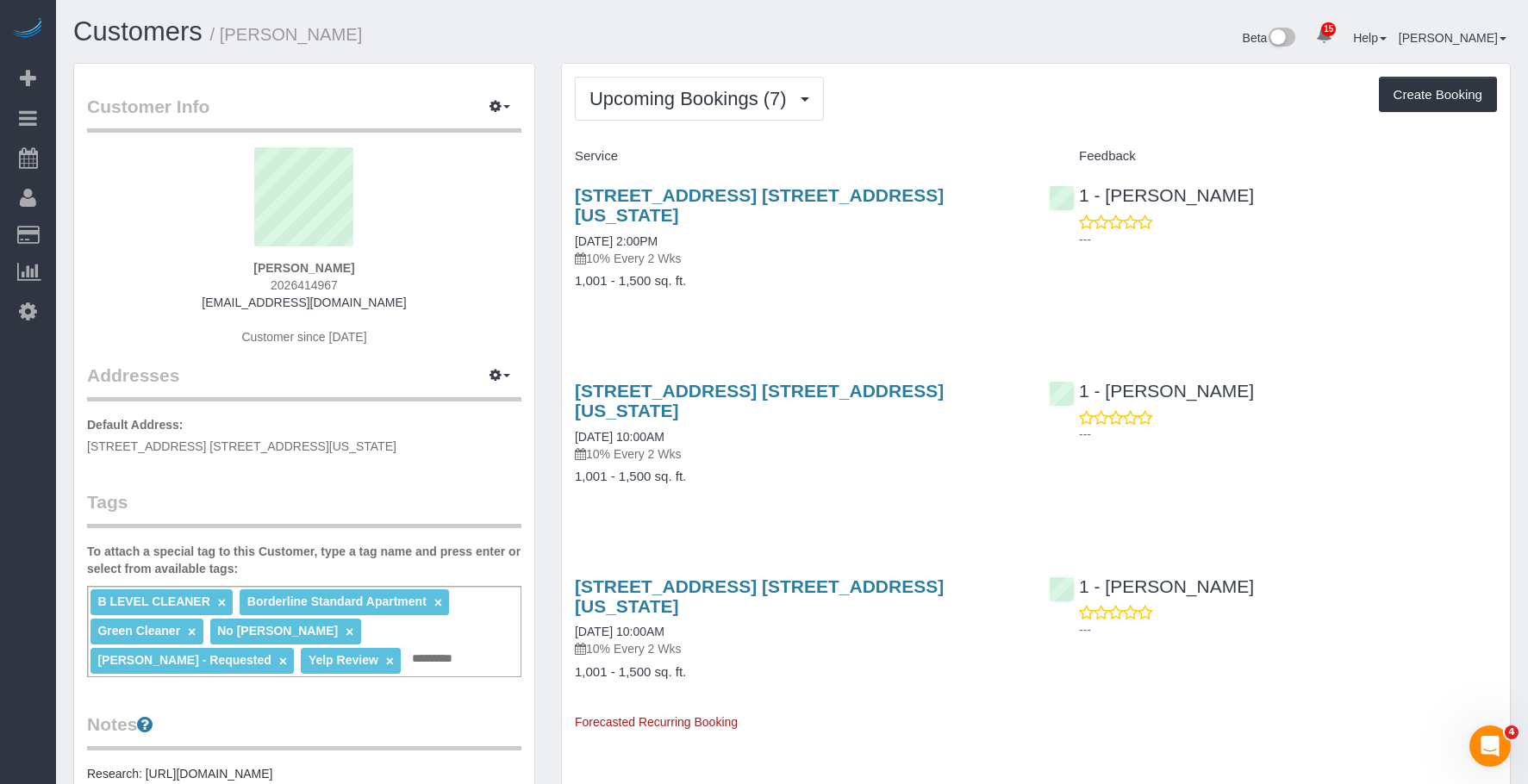
click at [829, 274] on h4 "1,001 - 1,500 sq. ft." at bounding box center [799, 281] width 448 height 15
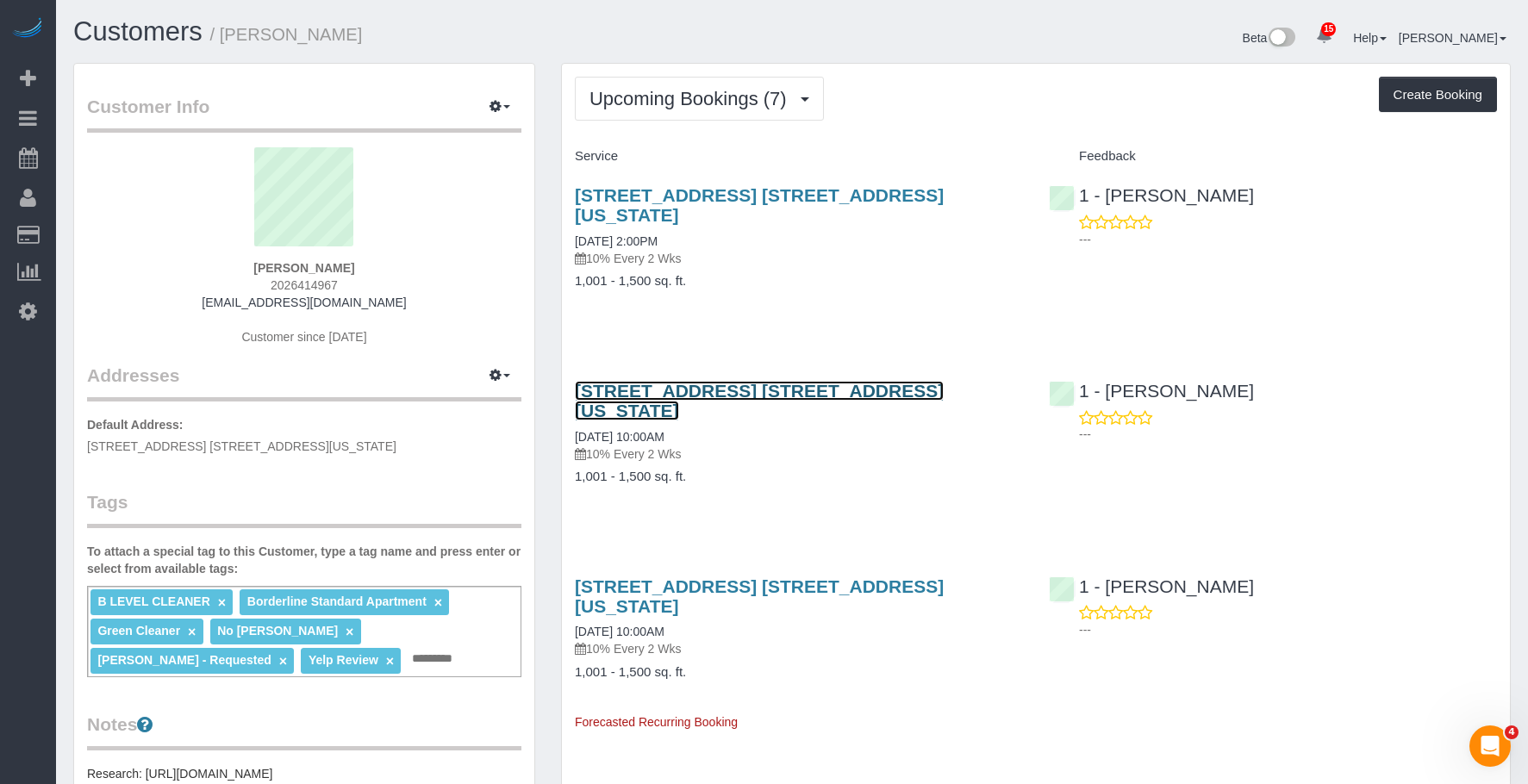
click at [840, 380] on link "226 West 21st Street, Apt. 2r, New York, NY 10011" at bounding box center [759, 400] width 369 height 40
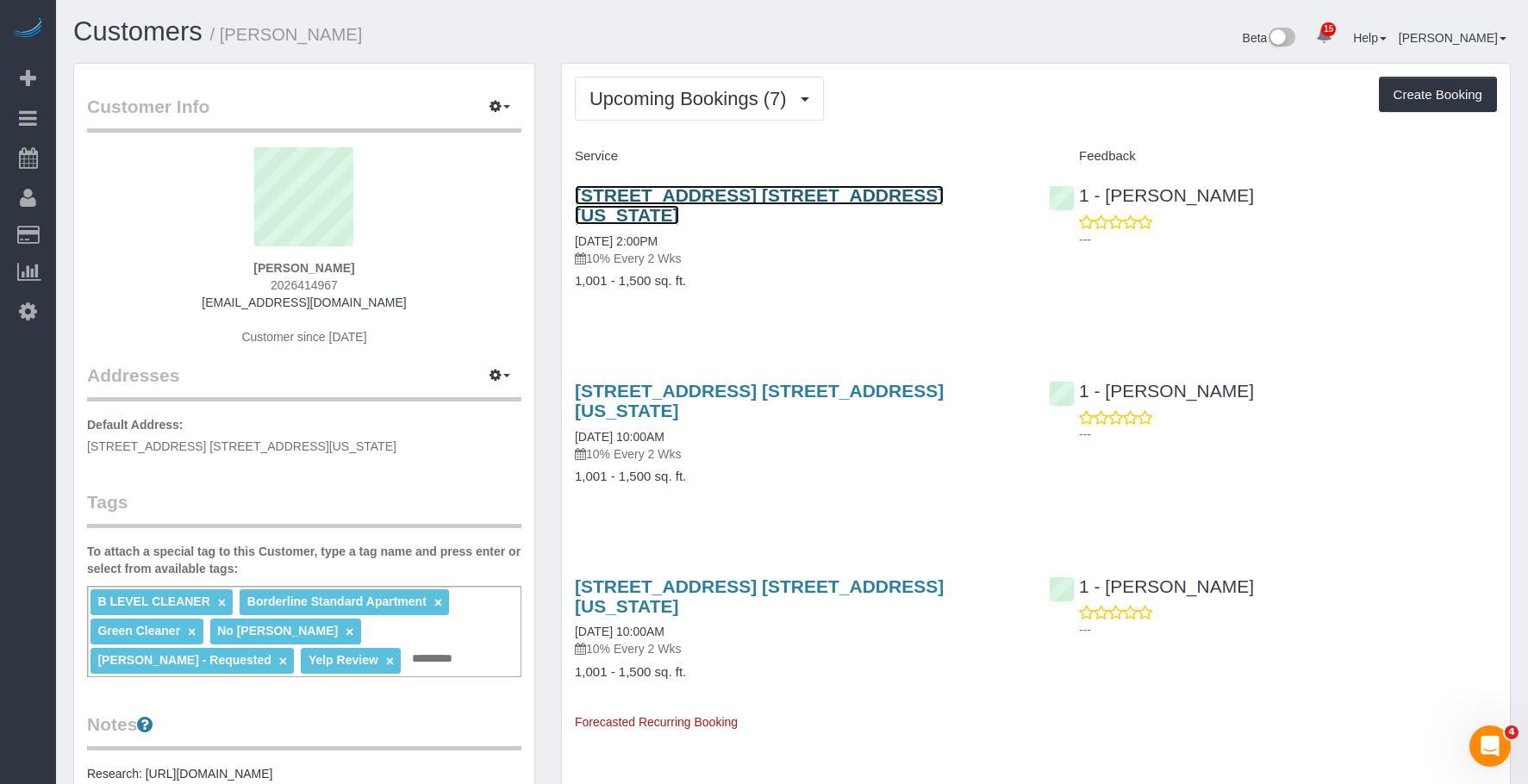
click at [754, 199] on link "226 West 21st Street, Apt. 2r, New York, NY 10011" at bounding box center [759, 205] width 369 height 40
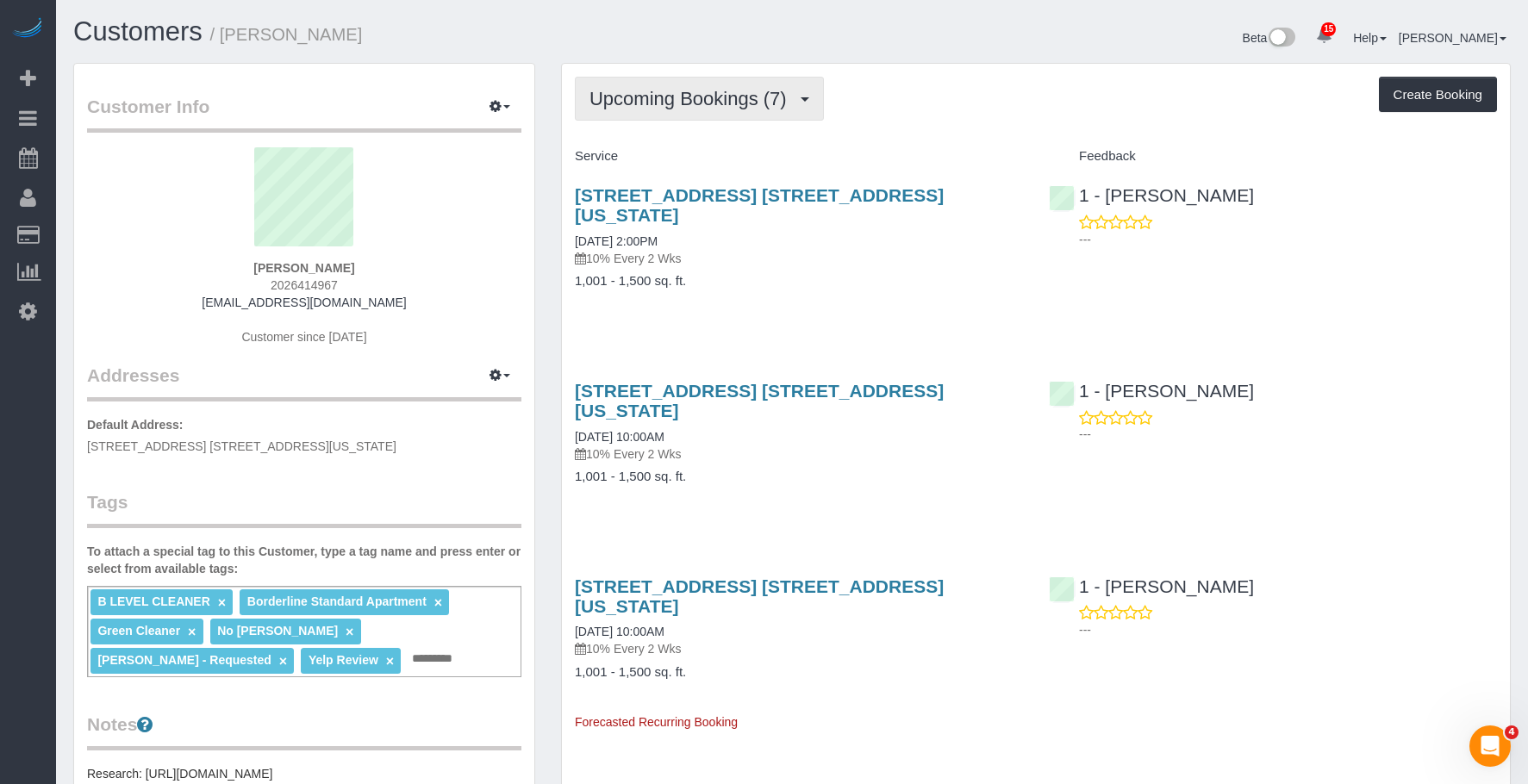
click at [643, 93] on span "Upcoming Bookings (7)" at bounding box center [692, 98] width 206 height 21
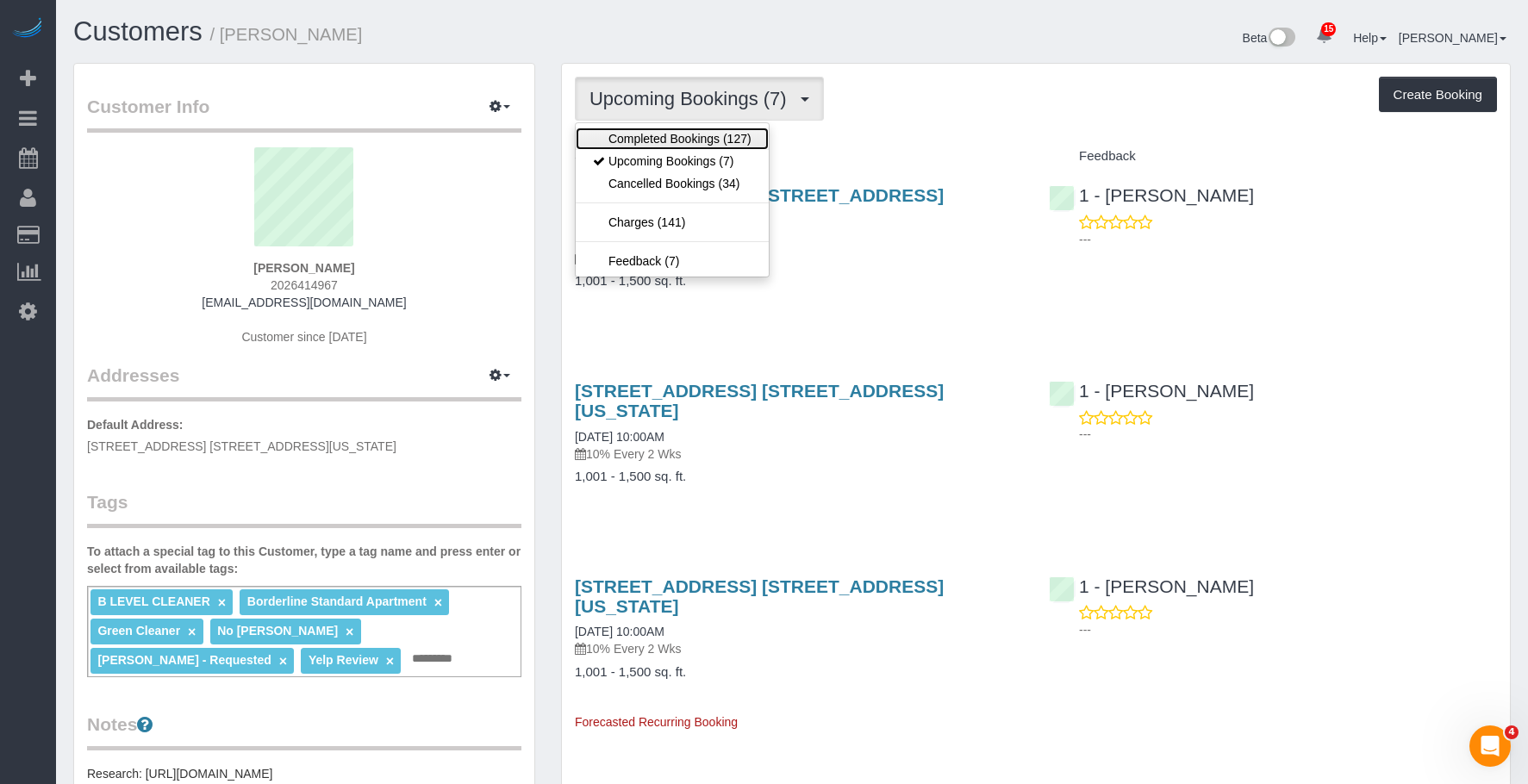
click at [714, 137] on link "Completed Bookings (127)" at bounding box center [672, 138] width 193 height 22
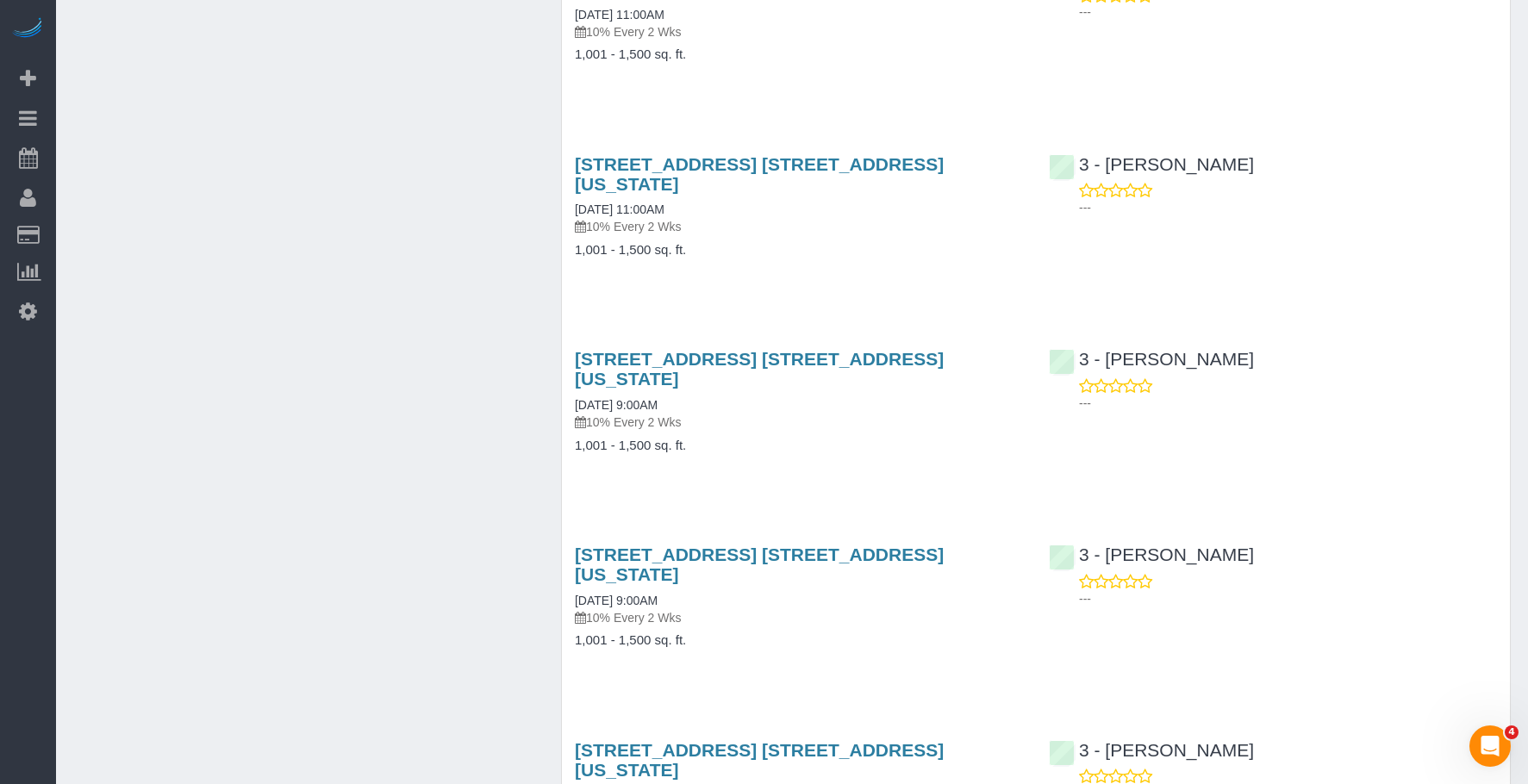
scroll to position [6964, 0]
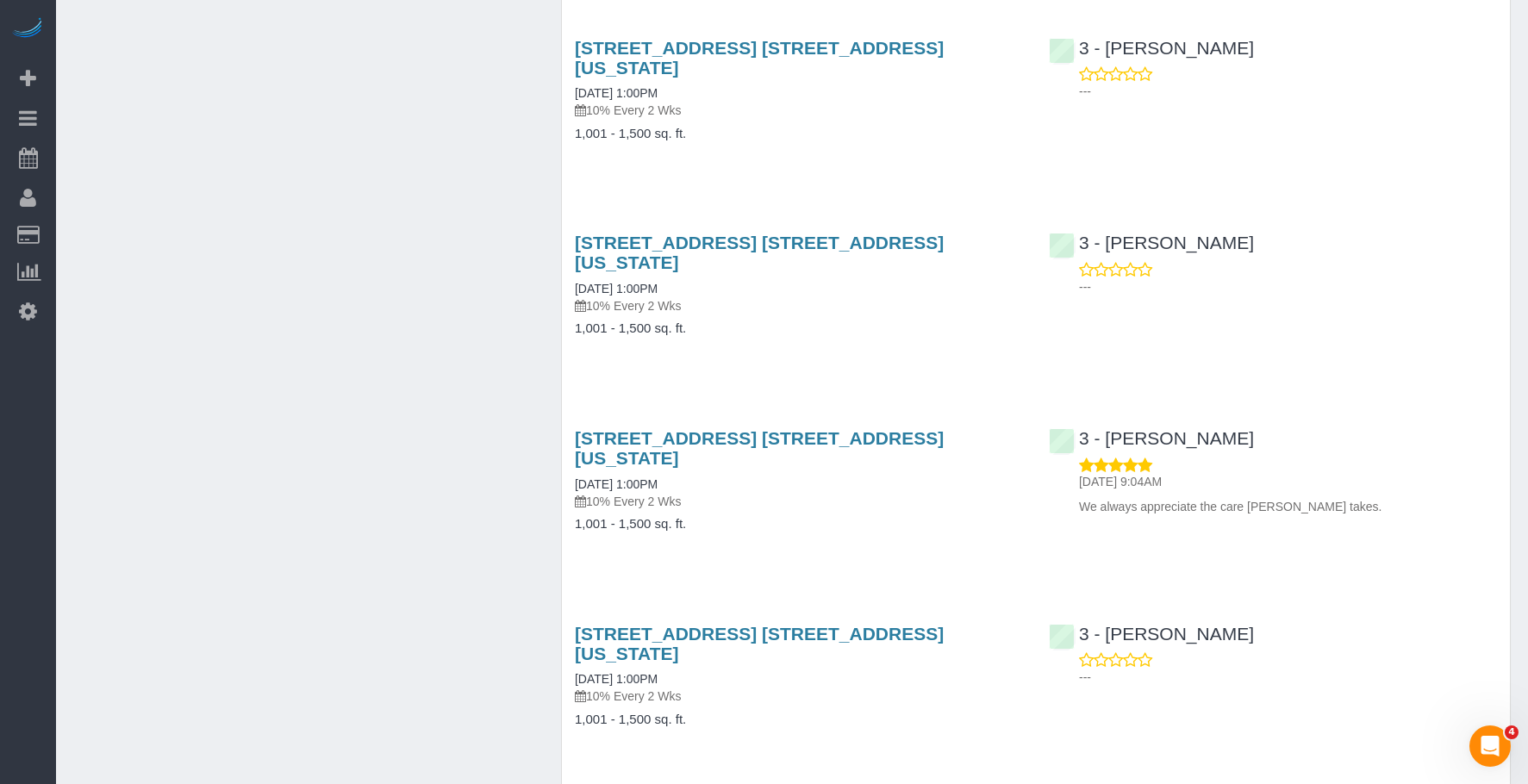
scroll to position [18826, 0]
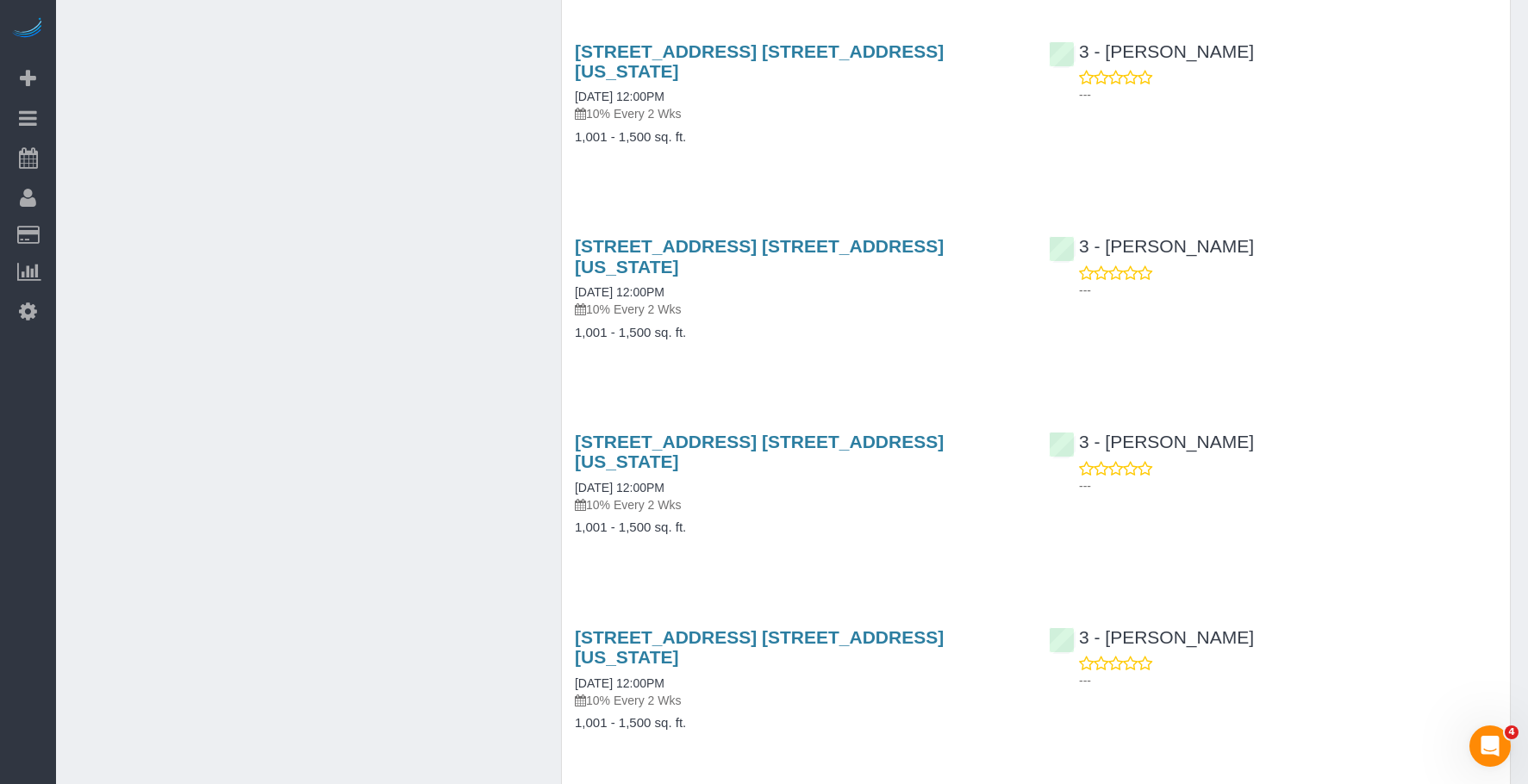
scroll to position [0, 0]
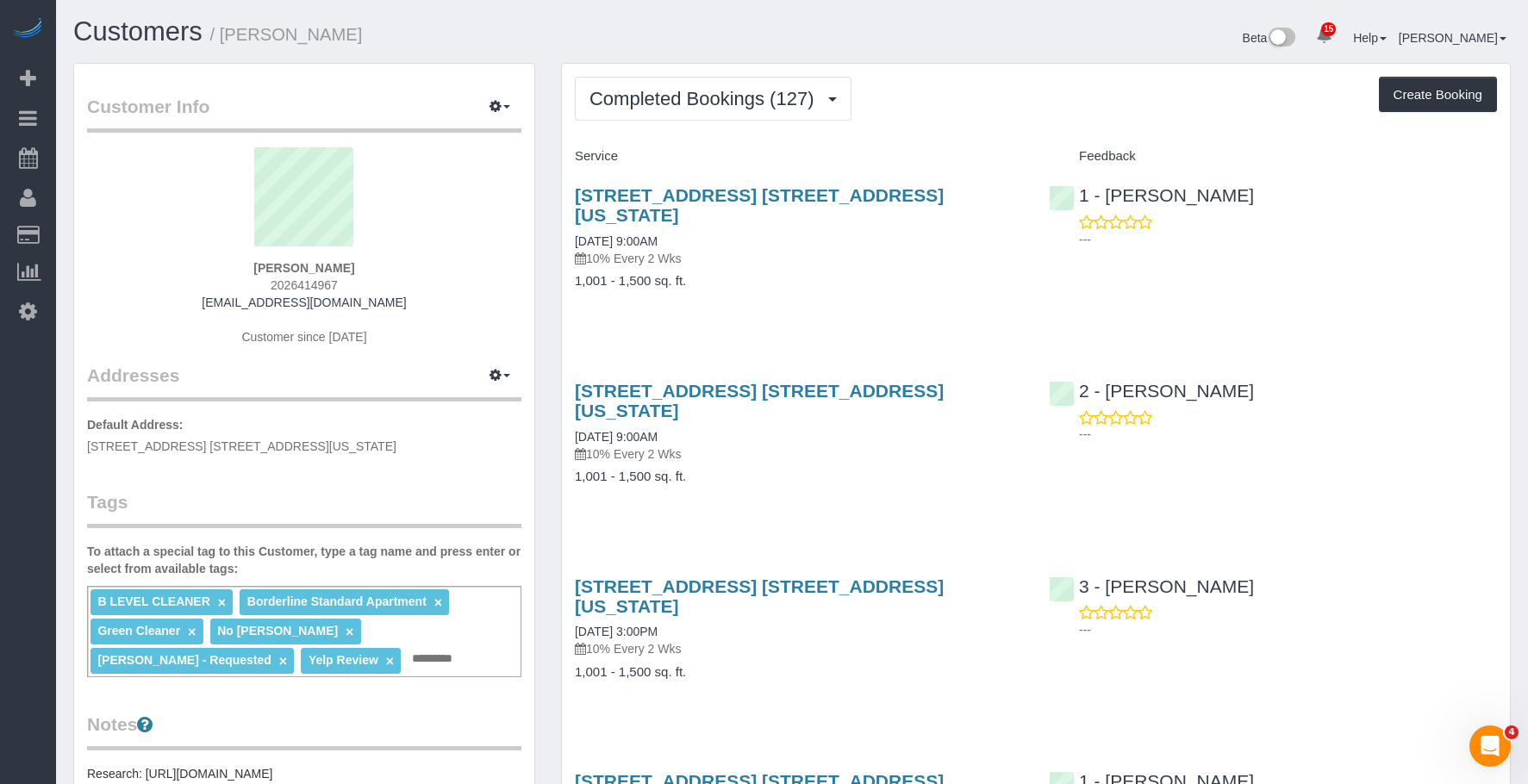
click at [978, 81] on div "Completed Bookings (127) Completed Bookings (127) Upcoming Bookings (7) Cancell…" at bounding box center [1036, 99] width 923 height 44
drag, startPoint x: 225, startPoint y: 33, endPoint x: 340, endPoint y: 44, distance: 115.5
click at [340, 44] on h1 "Customers / Nunzio Thron" at bounding box center [426, 32] width 706 height 29
copy small "Nunzio Thron"
drag, startPoint x: 418, startPoint y: 37, endPoint x: 370, endPoint y: 36, distance: 48.0
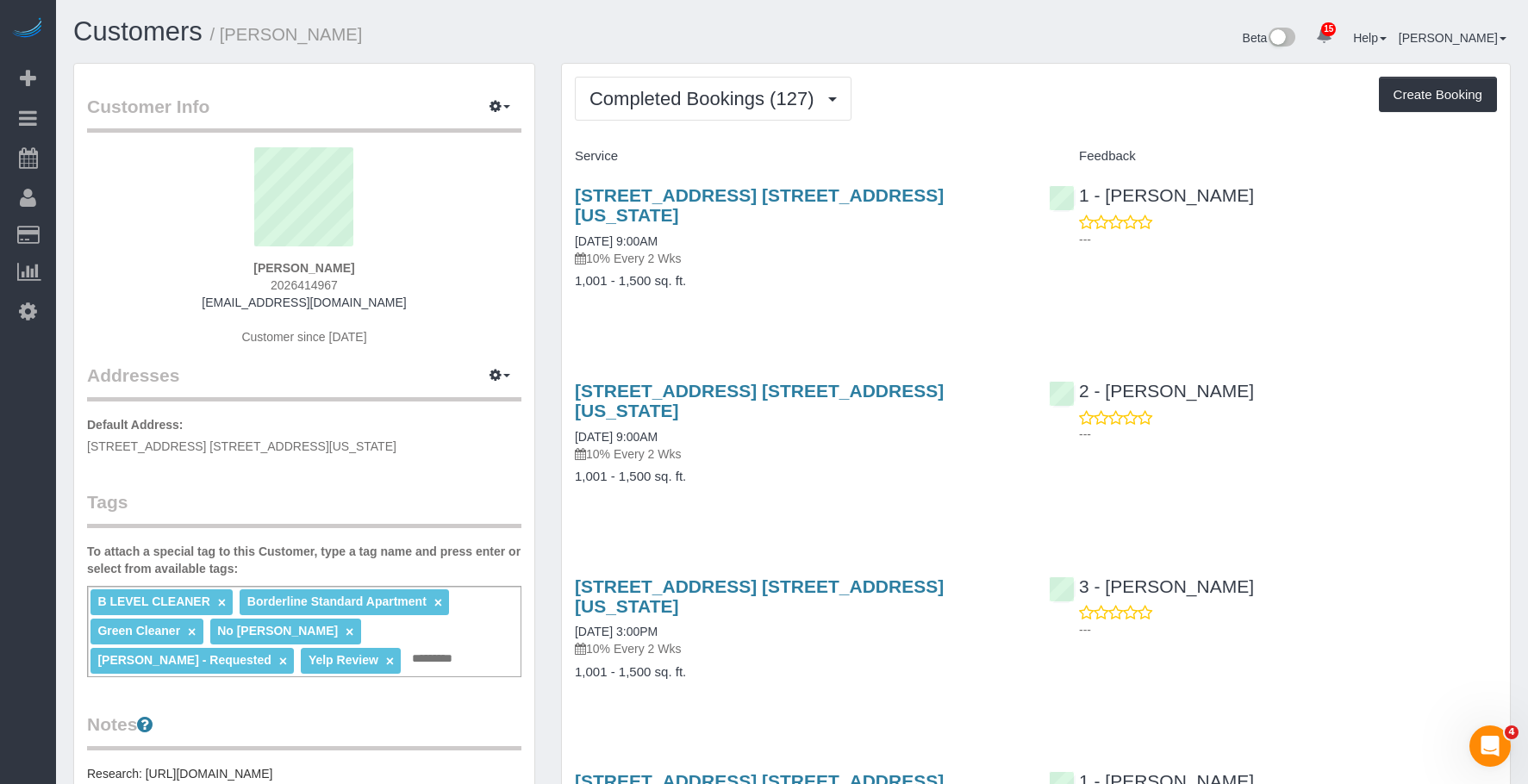
click at [418, 37] on h1 "Customers / Nunzio Thron" at bounding box center [426, 32] width 706 height 29
drag, startPoint x: 227, startPoint y: 33, endPoint x: 407, endPoint y: 37, distance: 180.0
click at [407, 37] on h1 "Customers / Nunzio Thron" at bounding box center [426, 32] width 706 height 29
copy small "Nunzio Thron"
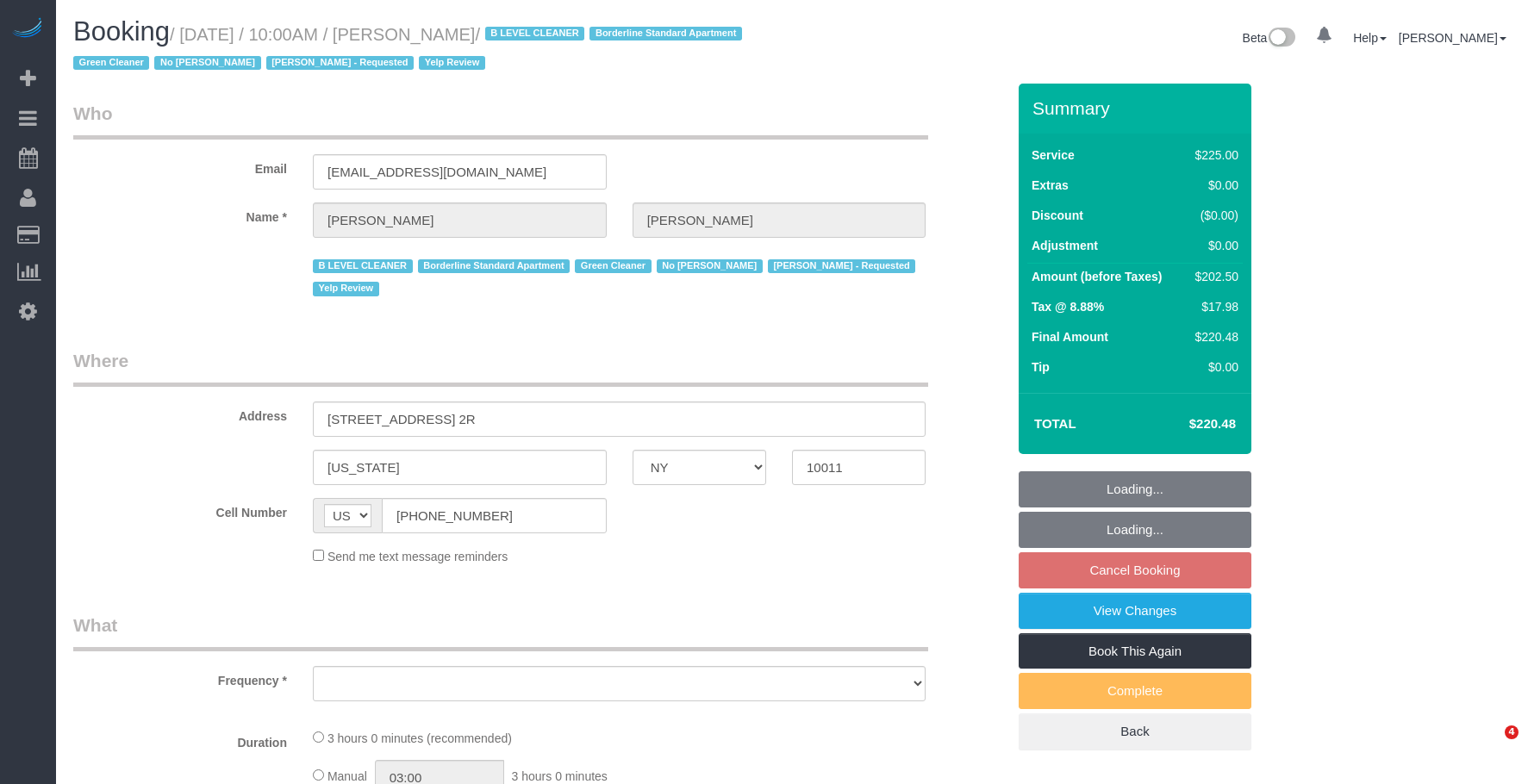
select select "NY"
select select "180"
select select "number:58"
select select "number:72"
select select "number:15"
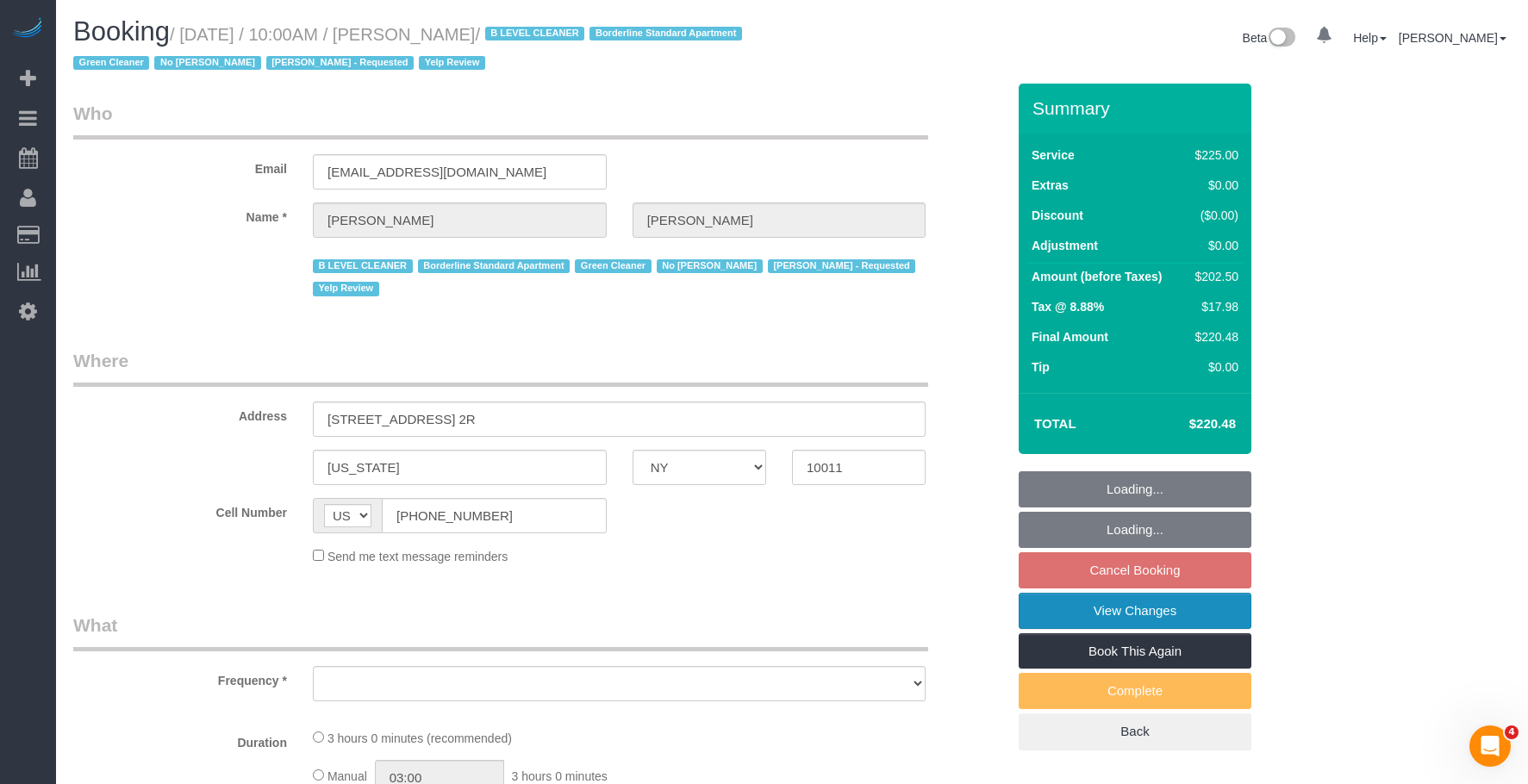
select select "number:5"
select select "number:21"
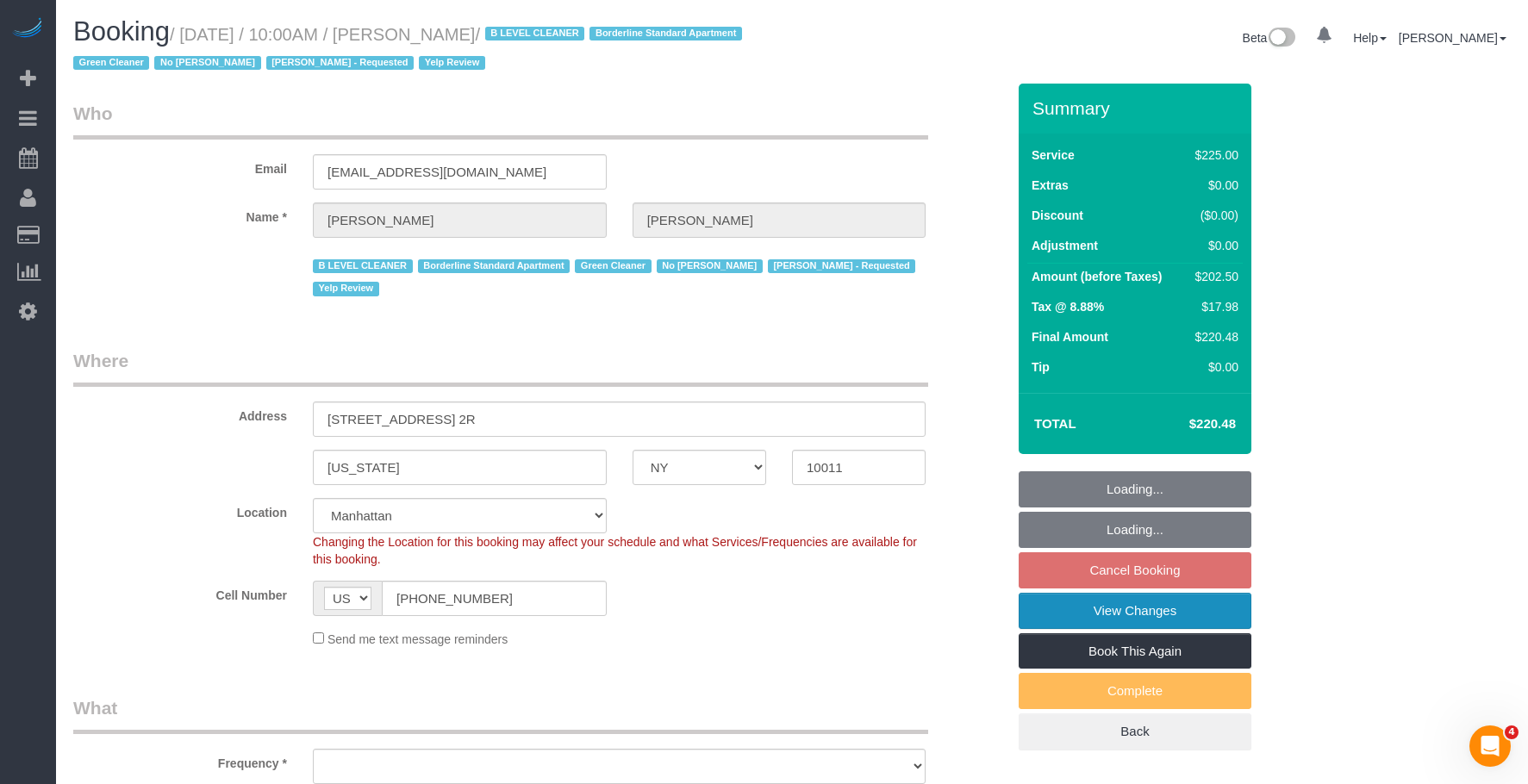
select select "object:1018"
select select "spot3"
select select "object:1028"
drag, startPoint x: 1057, startPoint y: 614, endPoint x: 1047, endPoint y: 611, distance: 10.4
click at [1057, 614] on link "View Changes" at bounding box center [1134, 610] width 232 height 36
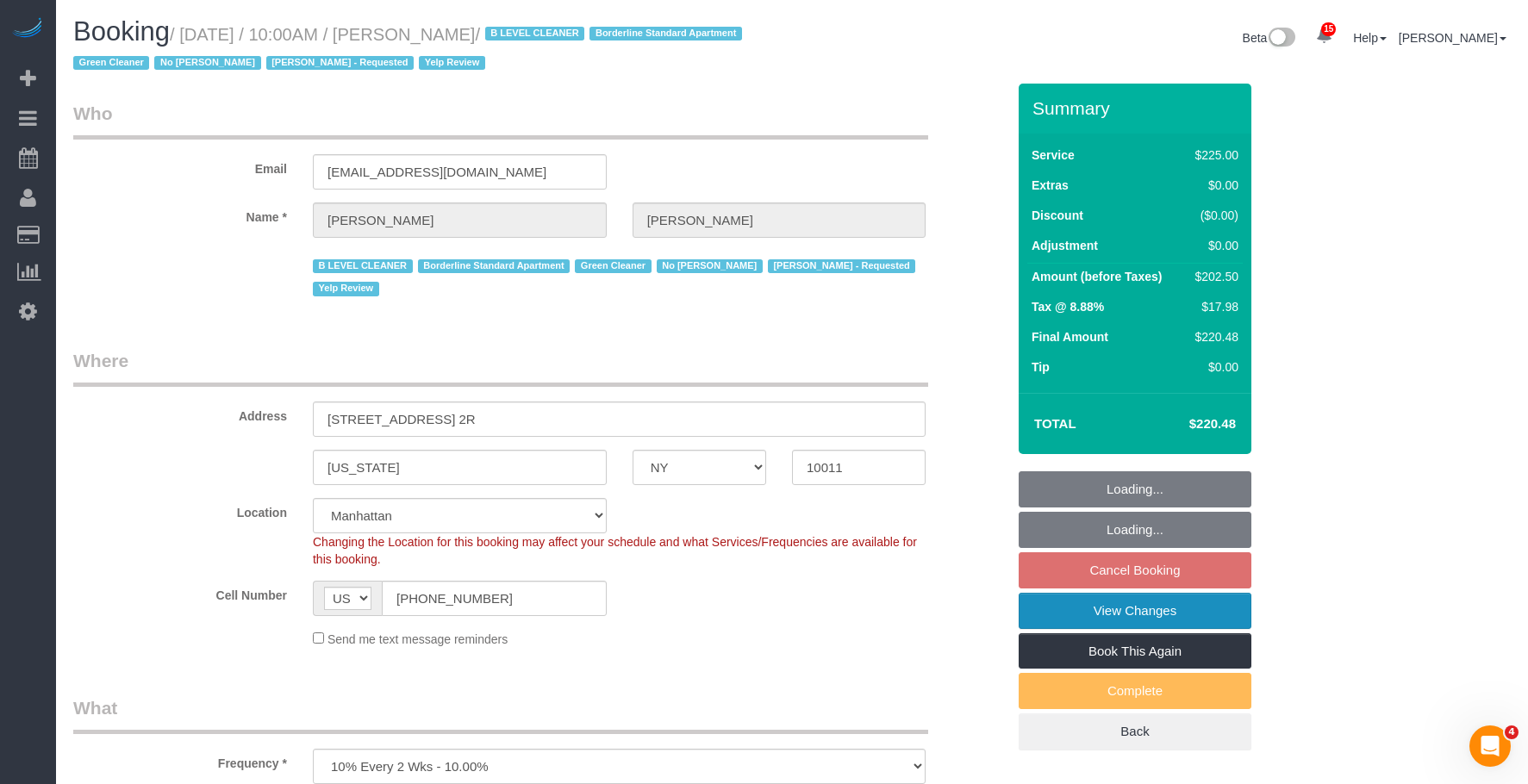
select select "string:stripe-pm_1JZ5044VGloSiKo7i4QiPjXD"
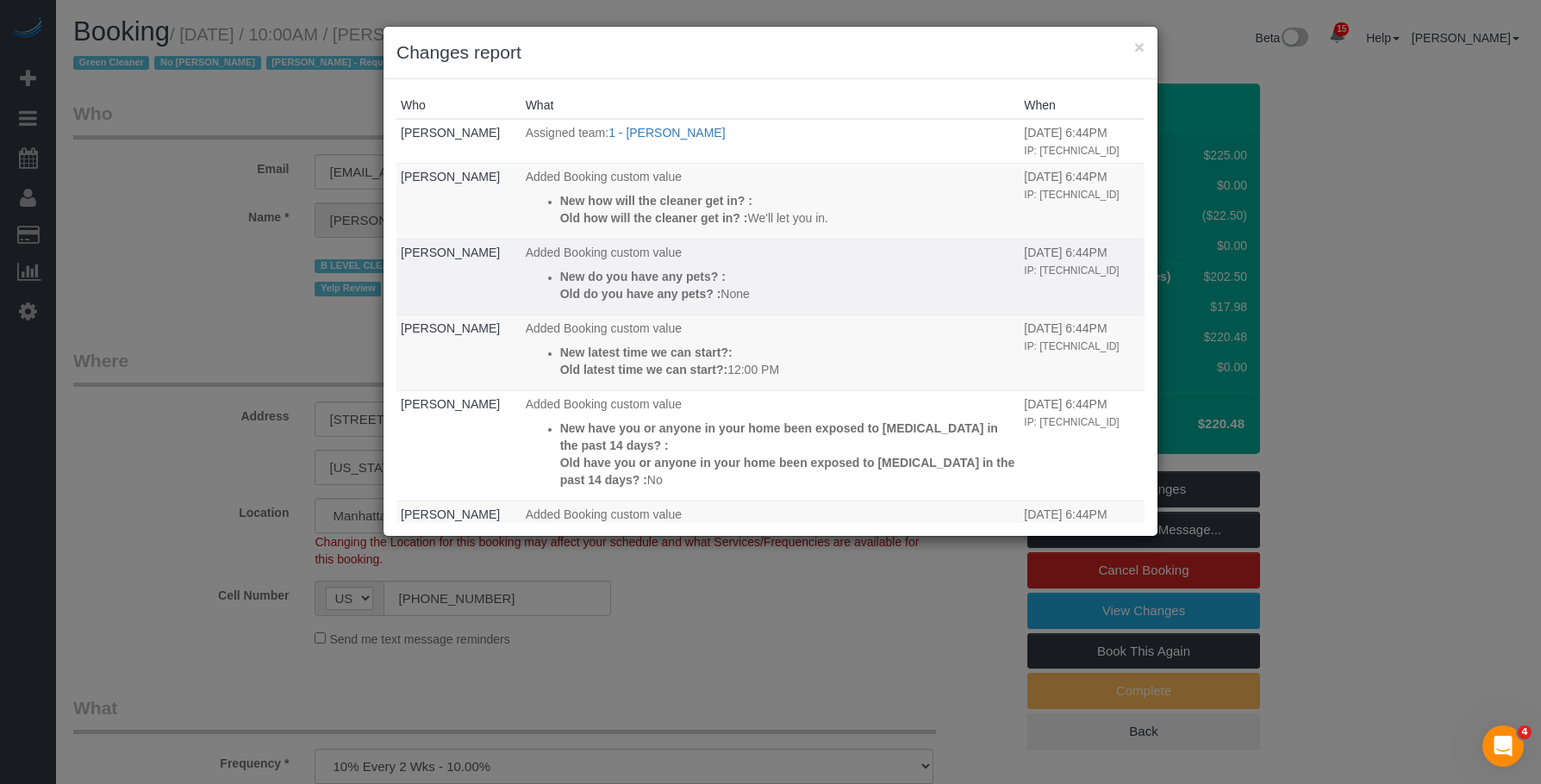
scroll to position [234, 0]
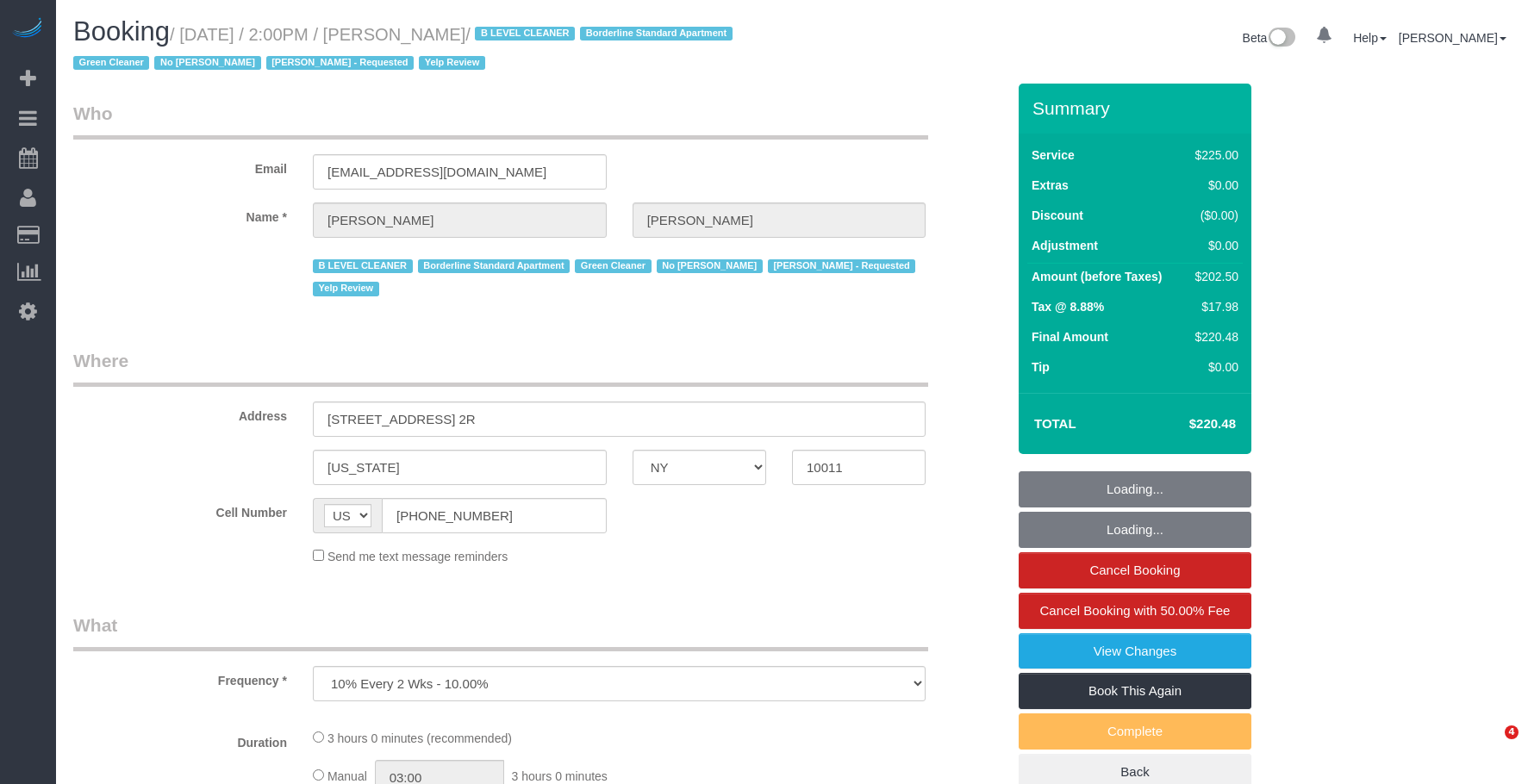
select select "NY"
click at [1081, 656] on link "View Changes" at bounding box center [1134, 650] width 232 height 36
select select "180"
select select "spot1"
select select "number:89"
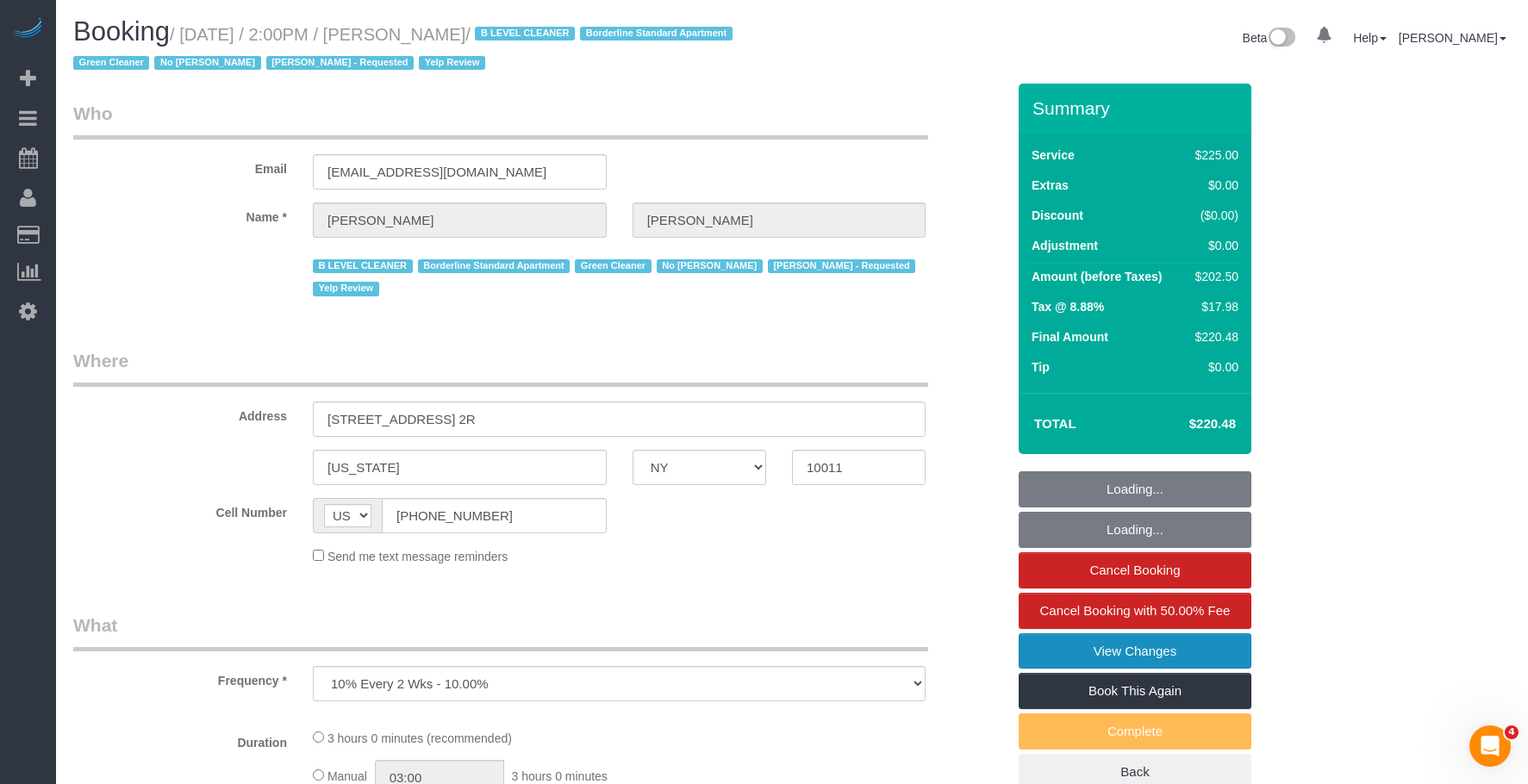
select select "number:90"
select select "number:15"
select select "number:5"
select select "number:21"
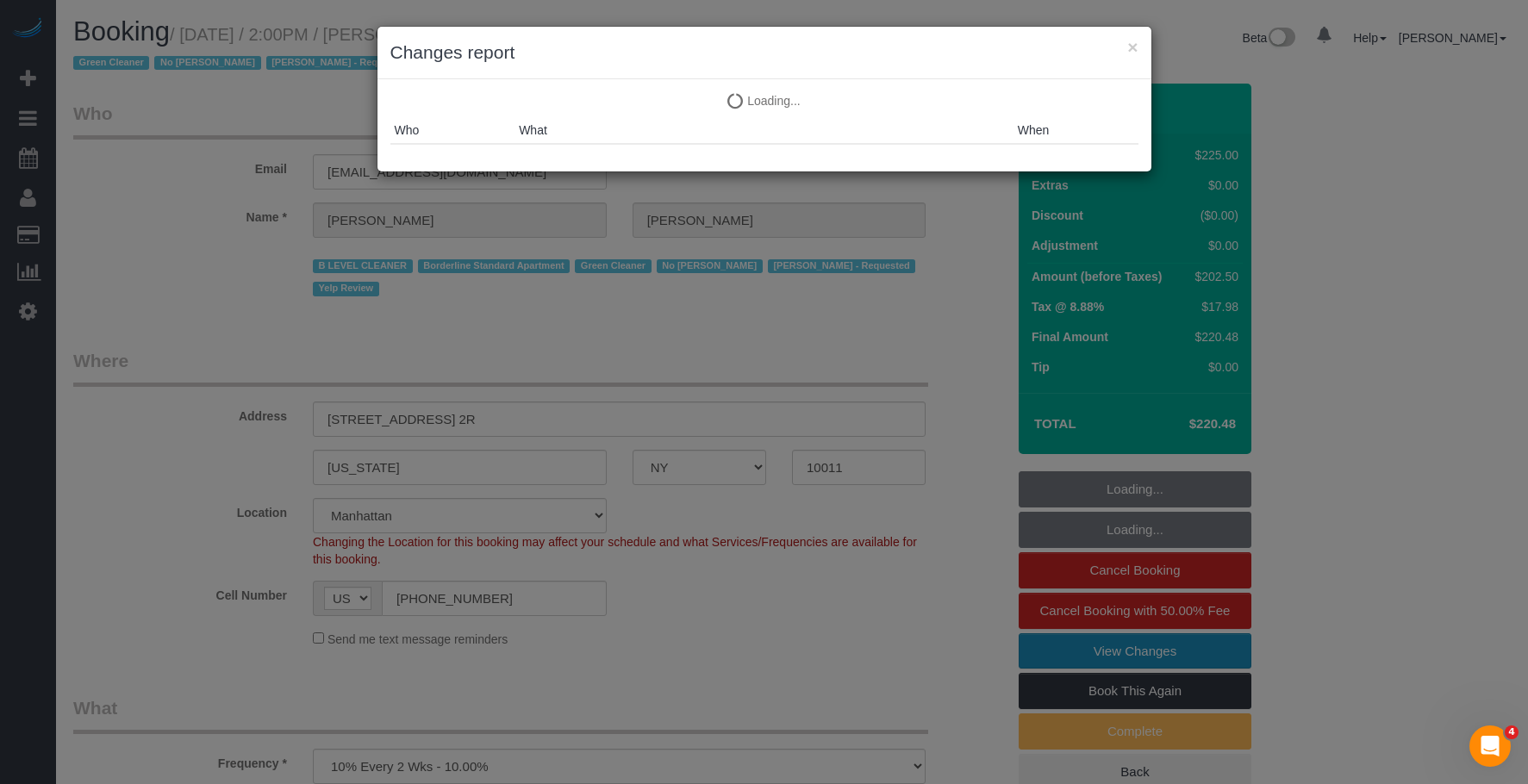
select select "string:stripe-pm_1JZ5044VGloSiKo7i4QiPjXD"
select select "object:1475"
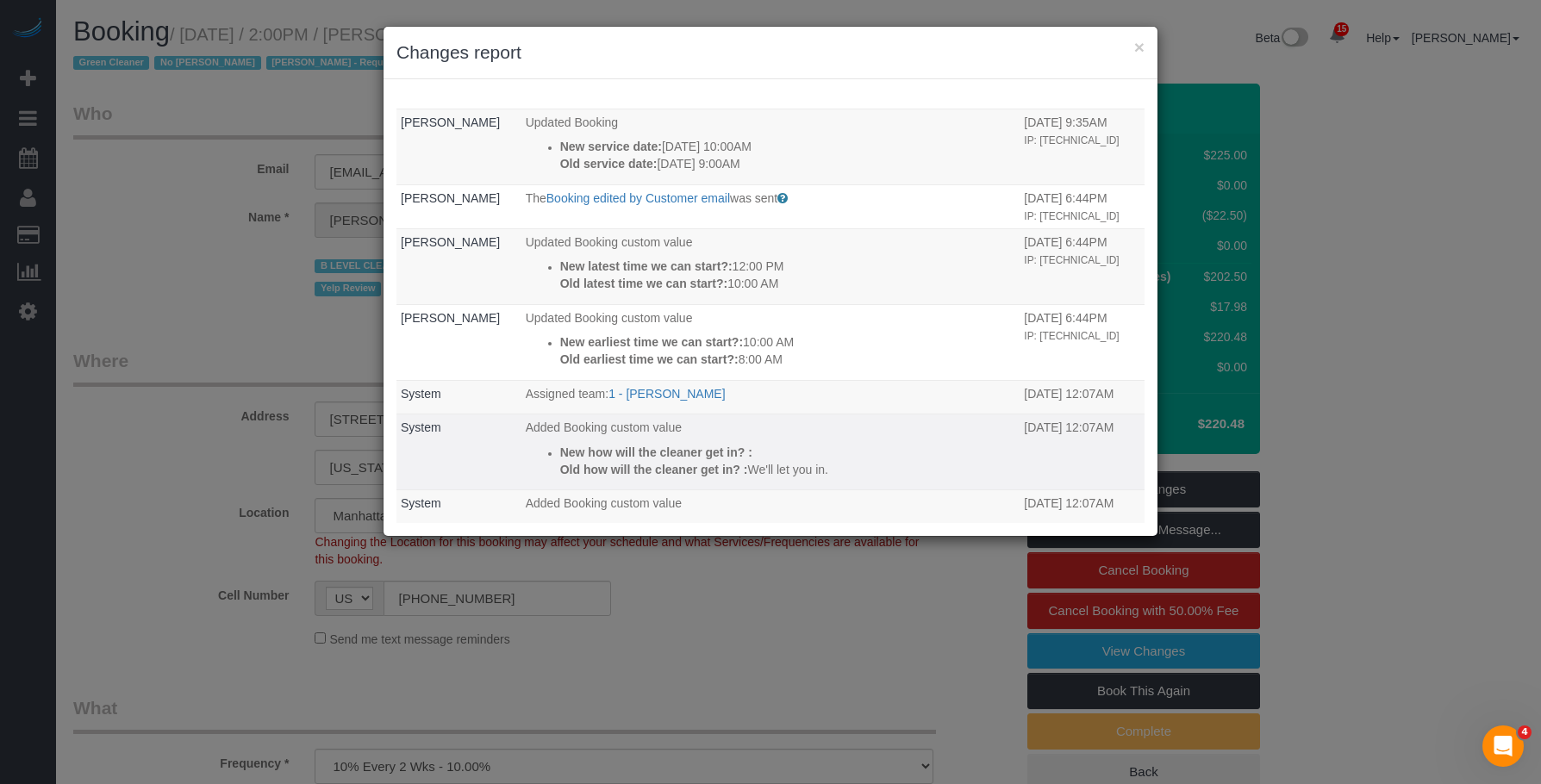
scroll to position [581, 0]
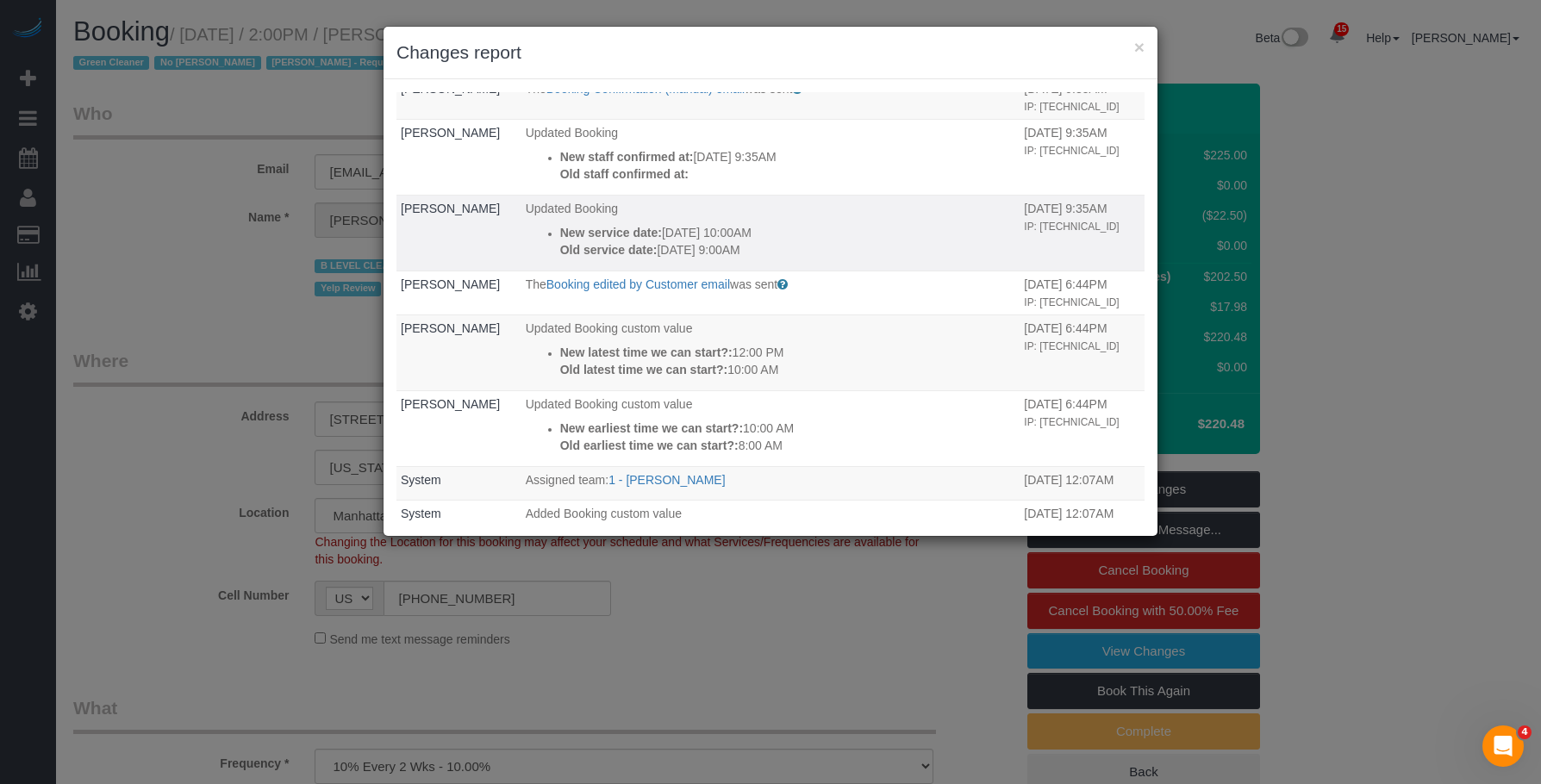
drag, startPoint x: 699, startPoint y: 341, endPoint x: 790, endPoint y: 346, distance: 91.1
click at [790, 259] on div "New service date: 09/11/2025 10:00AM Old service date: 09/11/2025 9:00AM" at bounding box center [788, 240] width 456 height 34
click at [802, 259] on p "Old service date: 09/11/2025 9:00AM" at bounding box center [788, 250] width 456 height 18
drag, startPoint x: 697, startPoint y: 333, endPoint x: 790, endPoint y: 338, distance: 93.1
click at [790, 241] on p "New service date: 09/11/2025 10:00AM" at bounding box center [788, 232] width 456 height 18
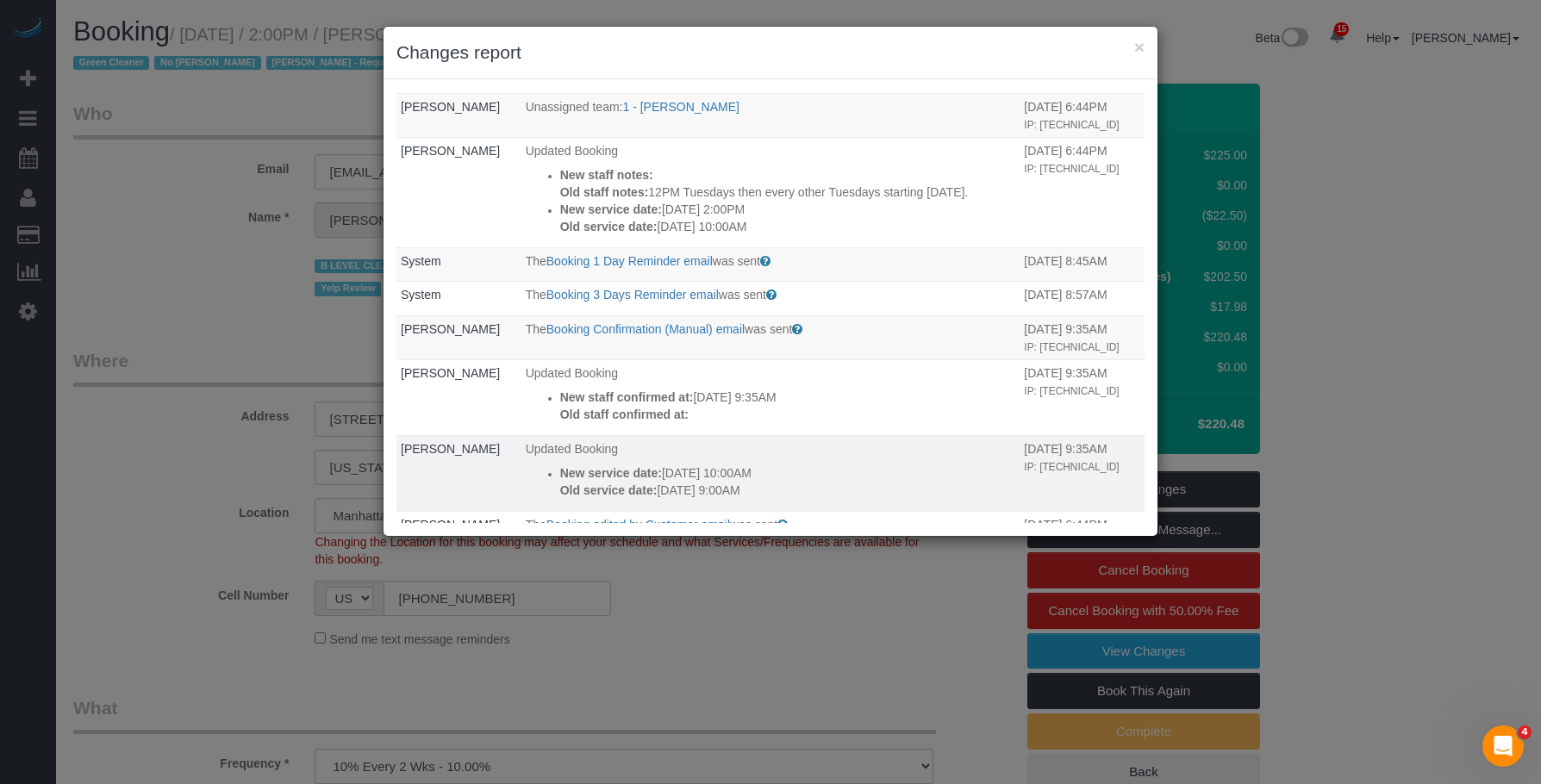
scroll to position [323, 0]
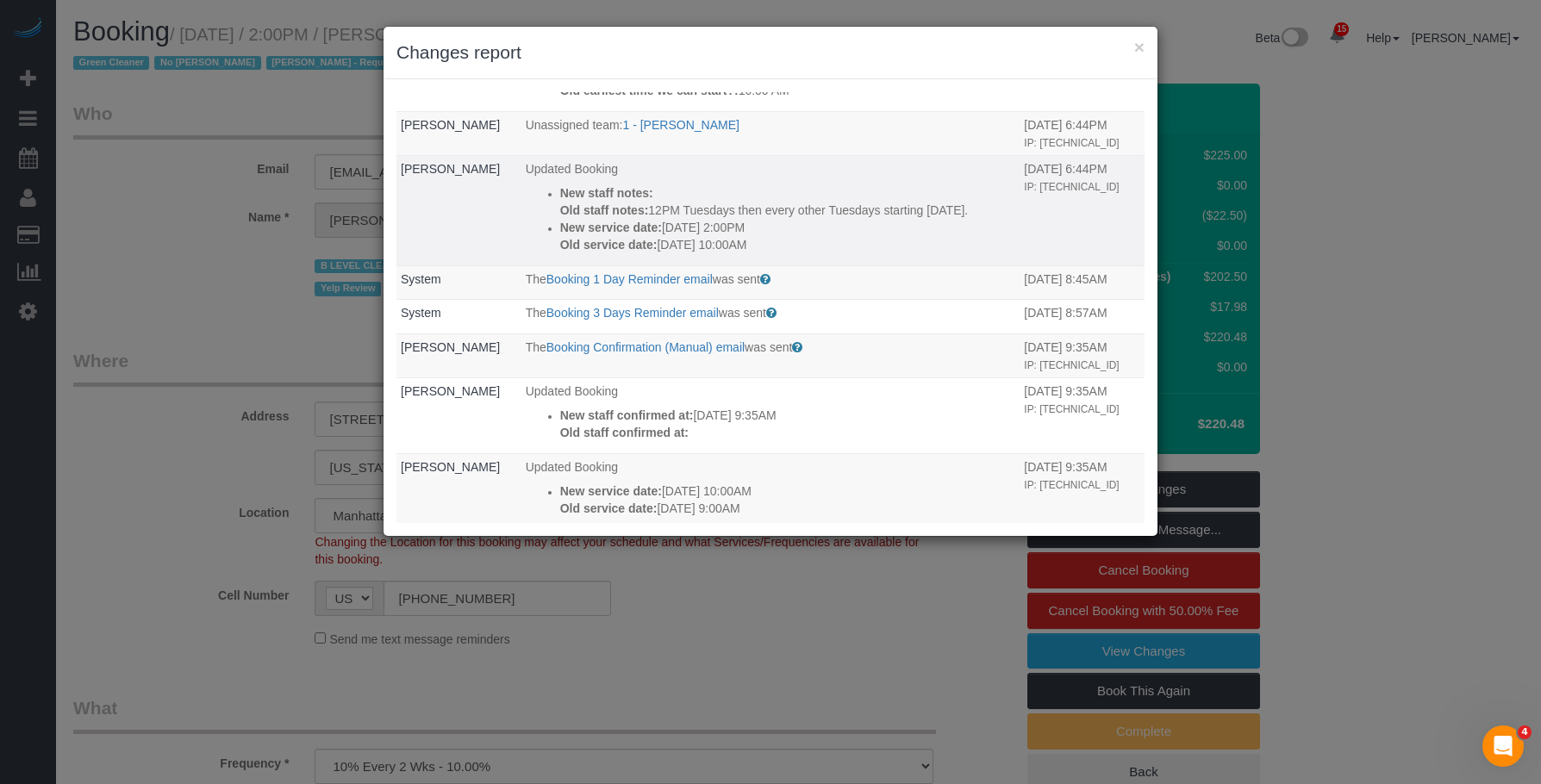
drag, startPoint x: 654, startPoint y: 333, endPoint x: 794, endPoint y: 336, distance: 140.0
click at [755, 253] on div "New service date: 09/11/2025 2:00PM Old service date: 09/11/2025 10:00AM" at bounding box center [788, 236] width 456 height 34
click at [809, 236] on p "New service date: 09/11/2025 2:00PM" at bounding box center [788, 228] width 456 height 18
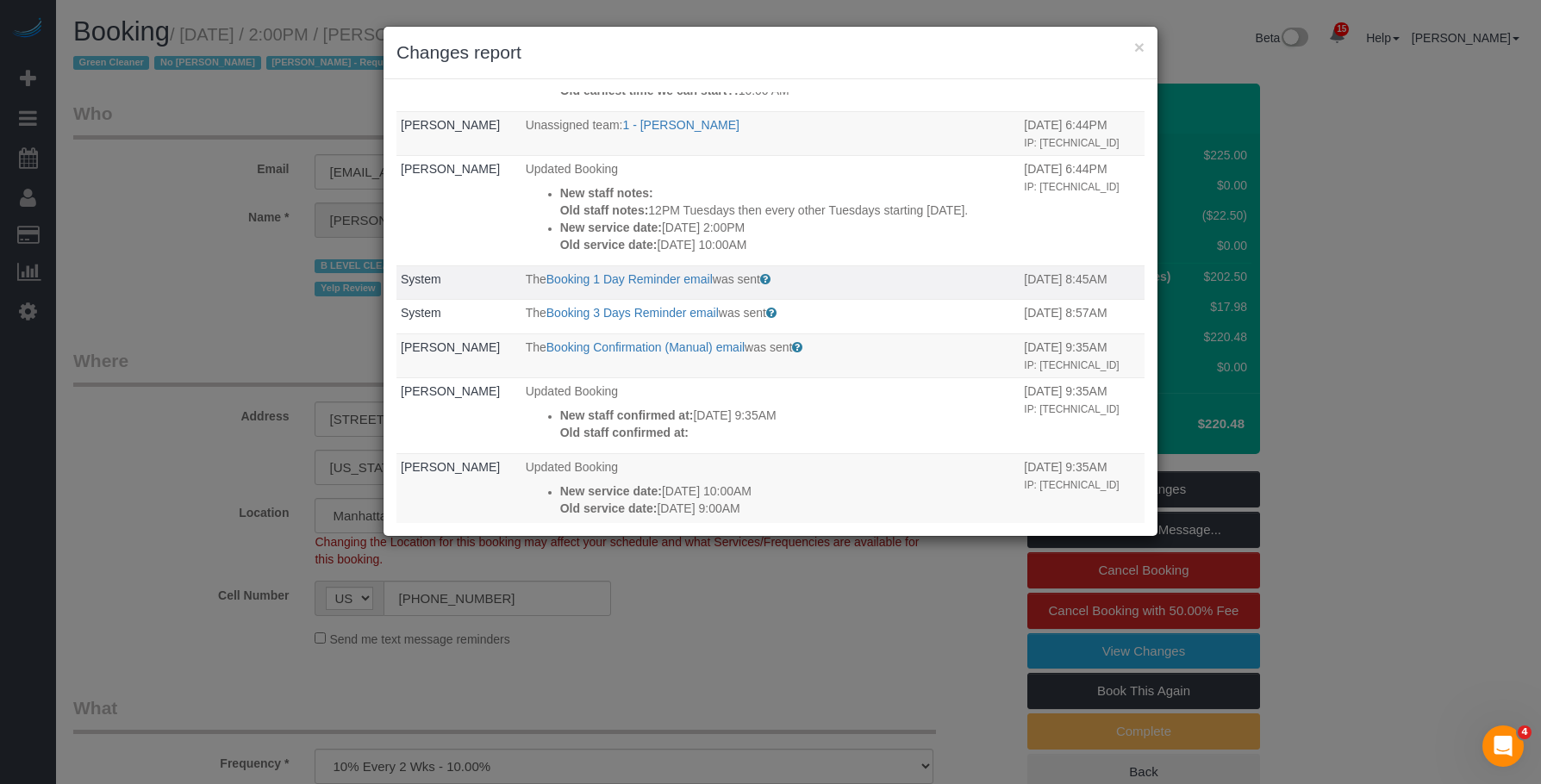
scroll to position [237, 0]
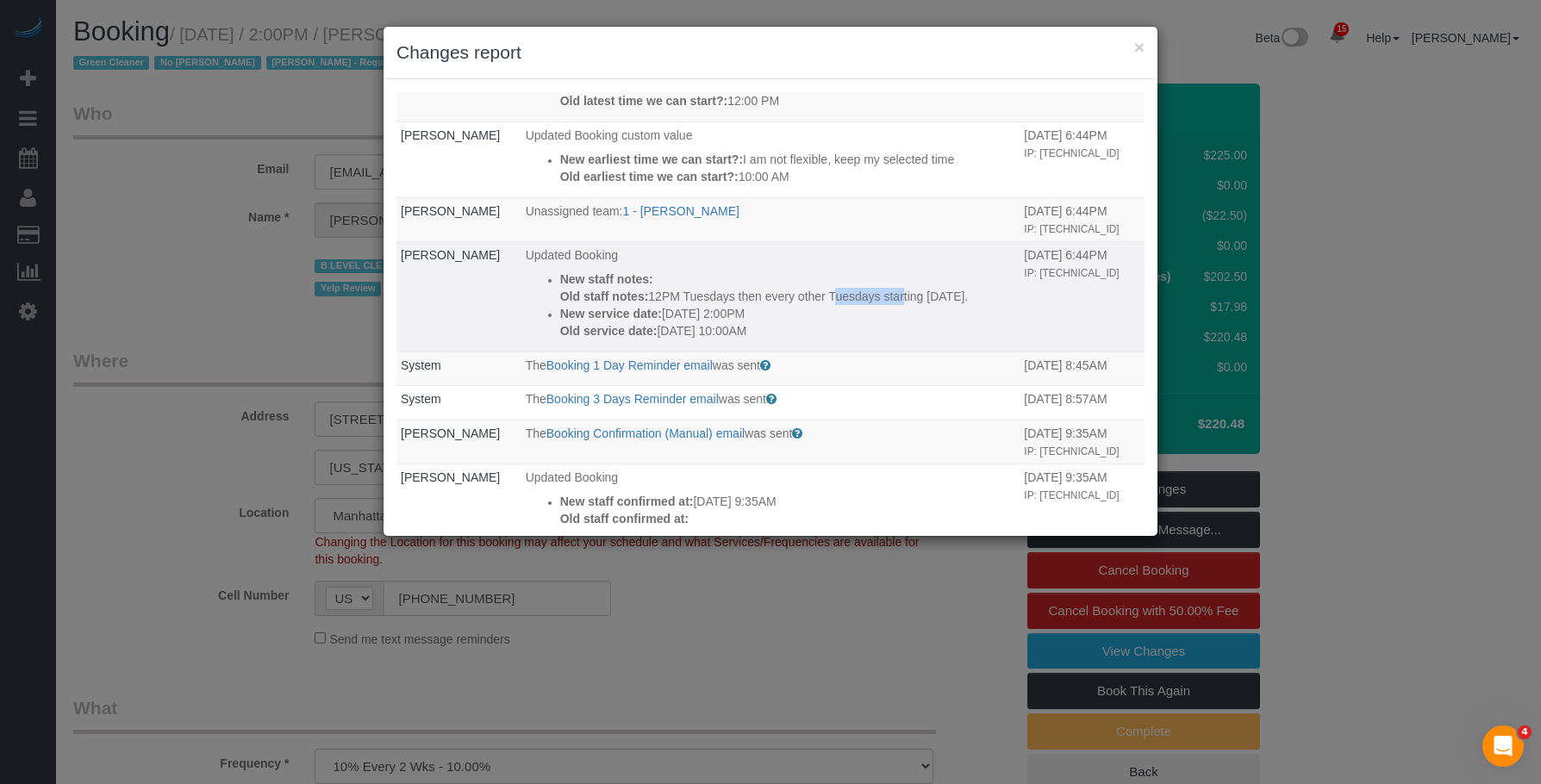
drag, startPoint x: 699, startPoint y: 375, endPoint x: 766, endPoint y: 381, distance: 67.3
click at [766, 305] on p "Old staff notes: 12PM Tuesdays then every other Tuesdays starting January 30th." at bounding box center [788, 296] width 456 height 18
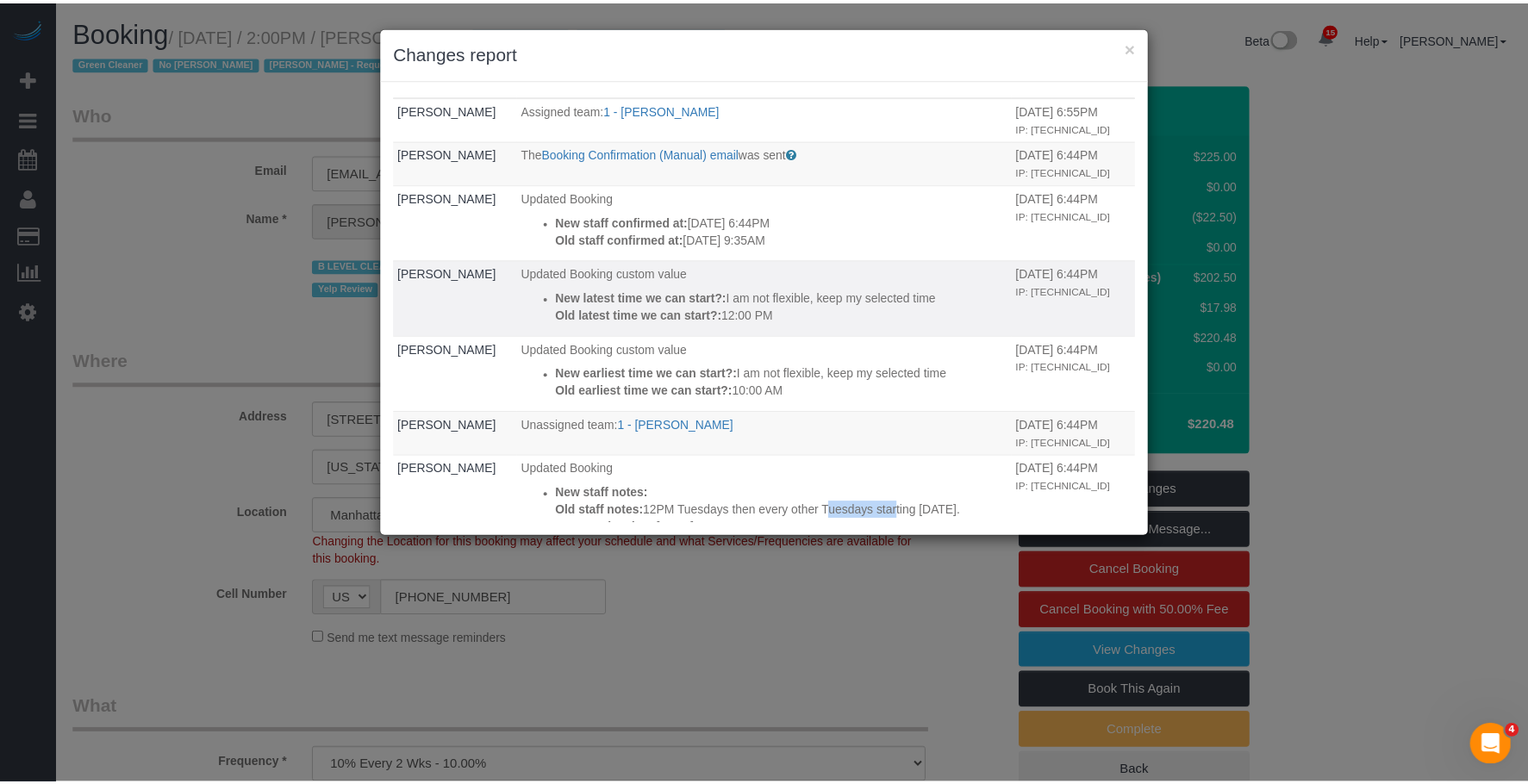
scroll to position [0, 0]
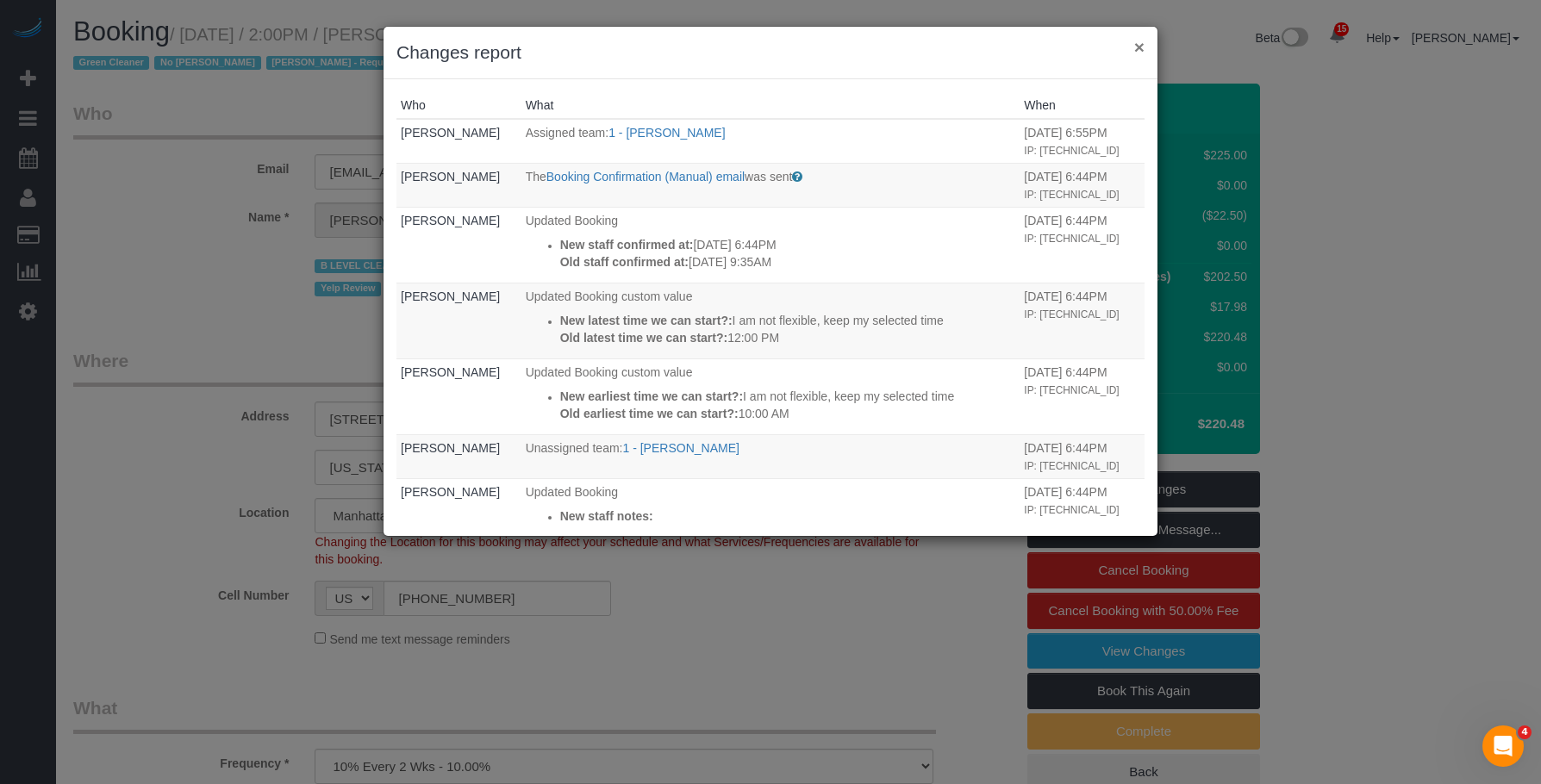
click at [1142, 48] on button "×" at bounding box center [1139, 47] width 10 height 18
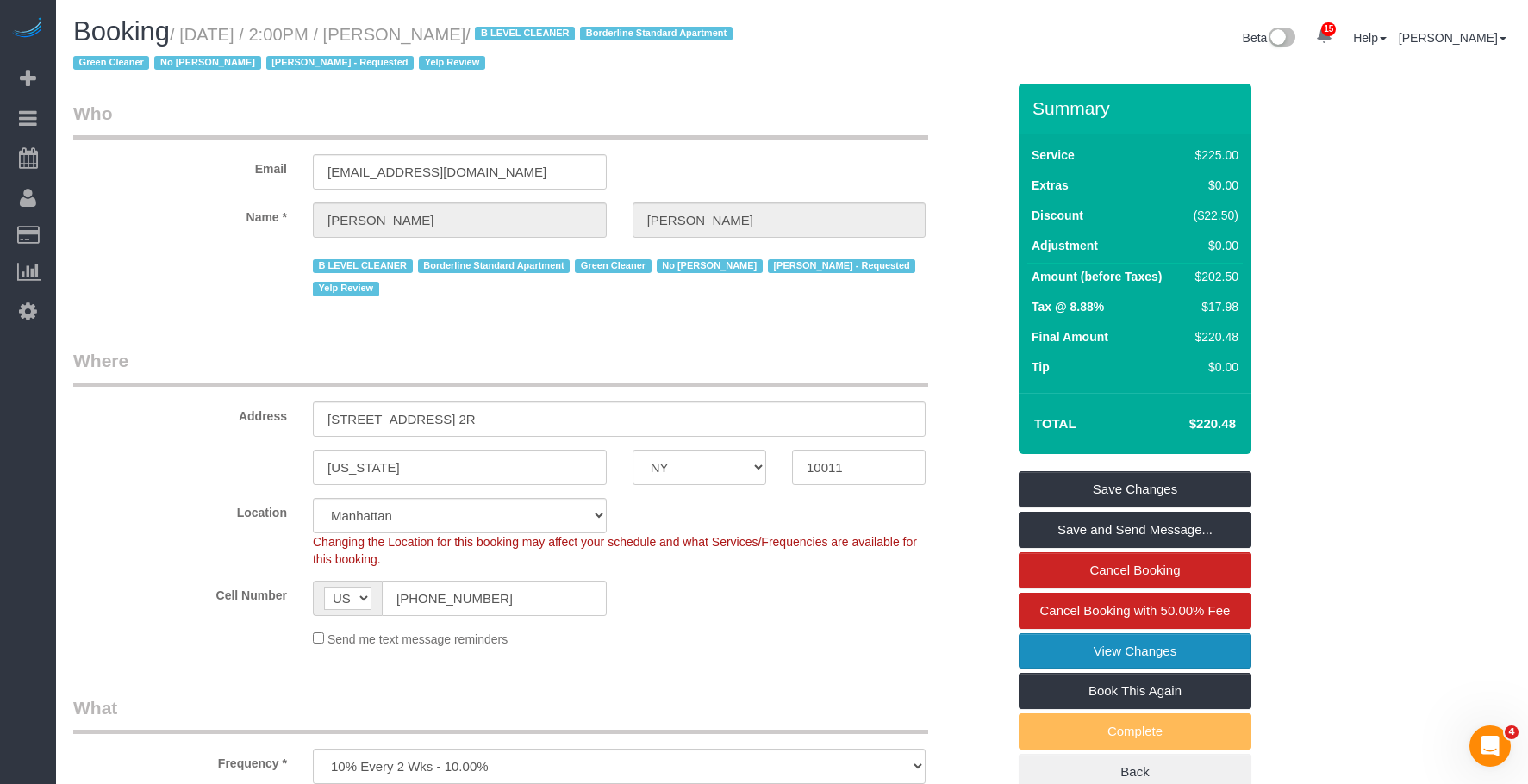
click at [1066, 649] on link "View Changes" at bounding box center [1134, 650] width 232 height 36
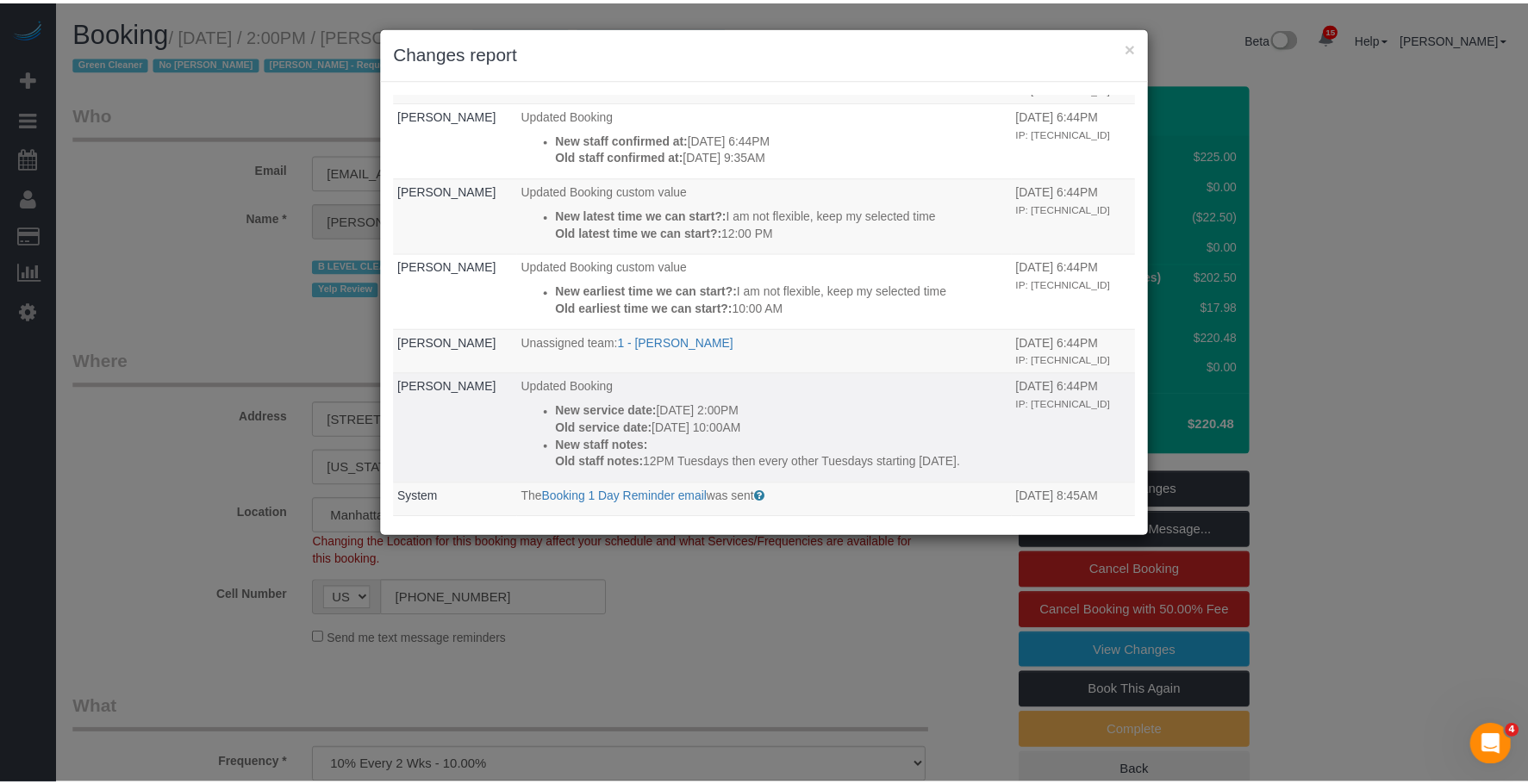
scroll to position [64, 0]
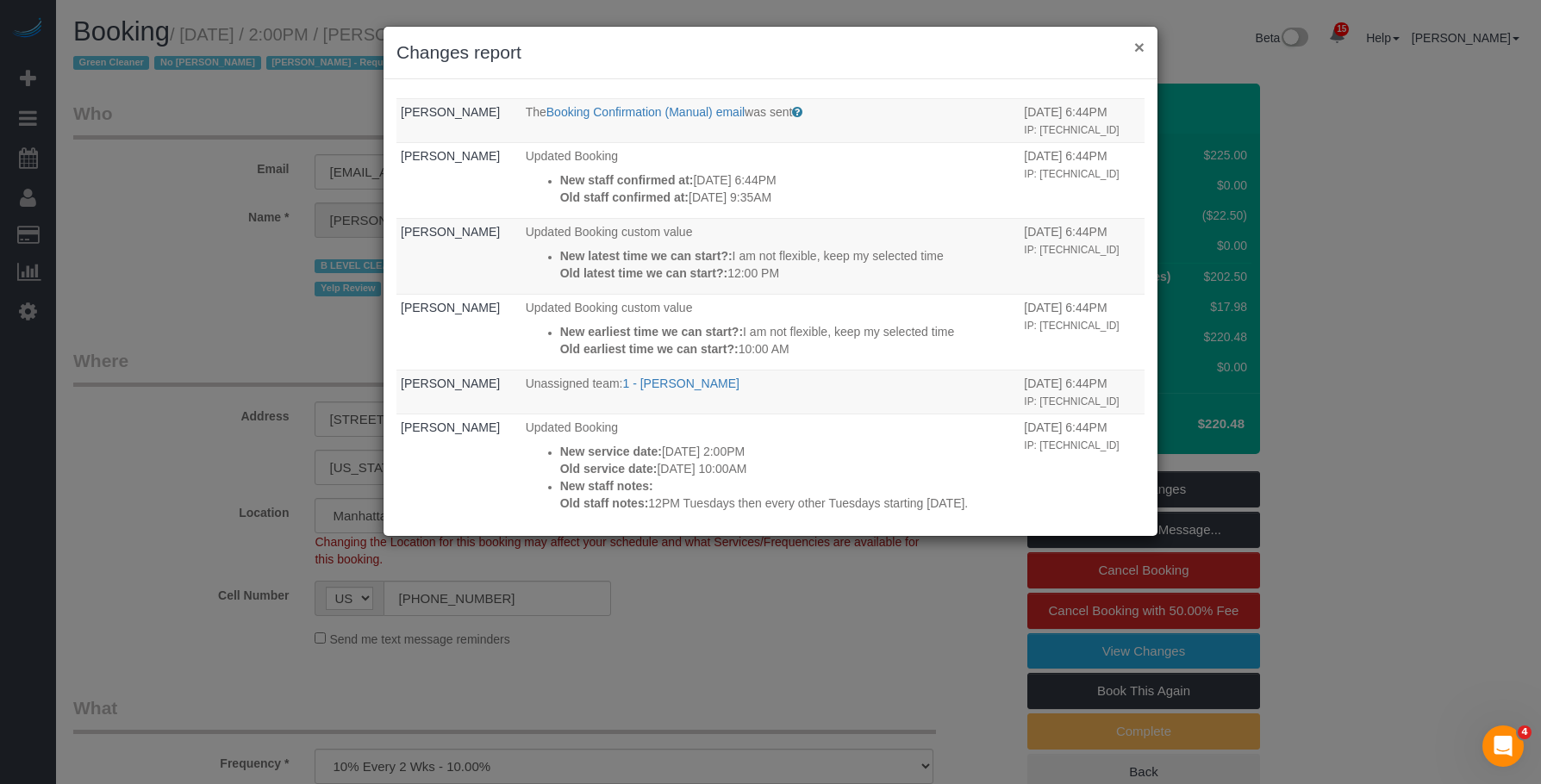
click at [1139, 46] on button "×" at bounding box center [1139, 47] width 10 height 18
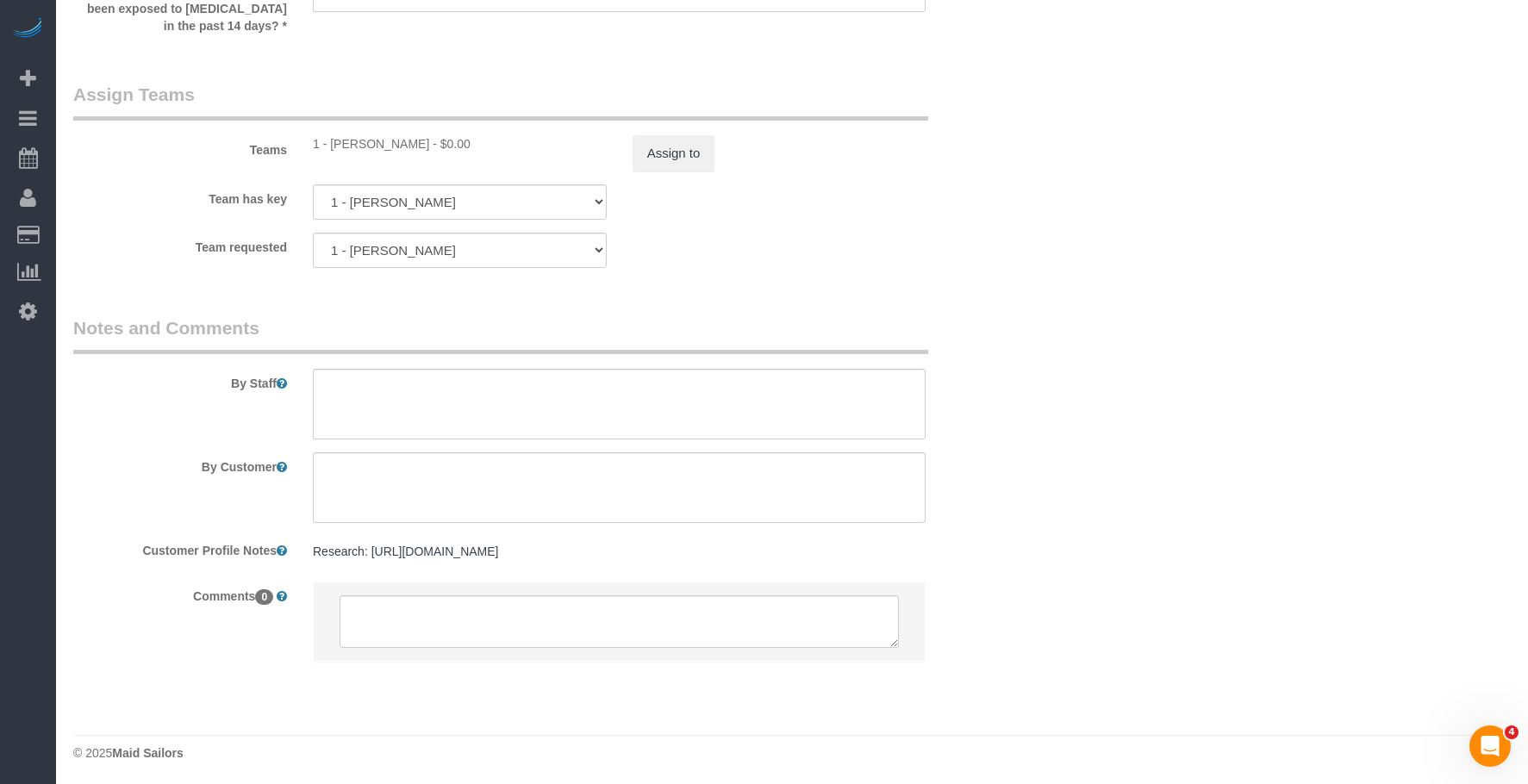
scroll to position [1984, 0]
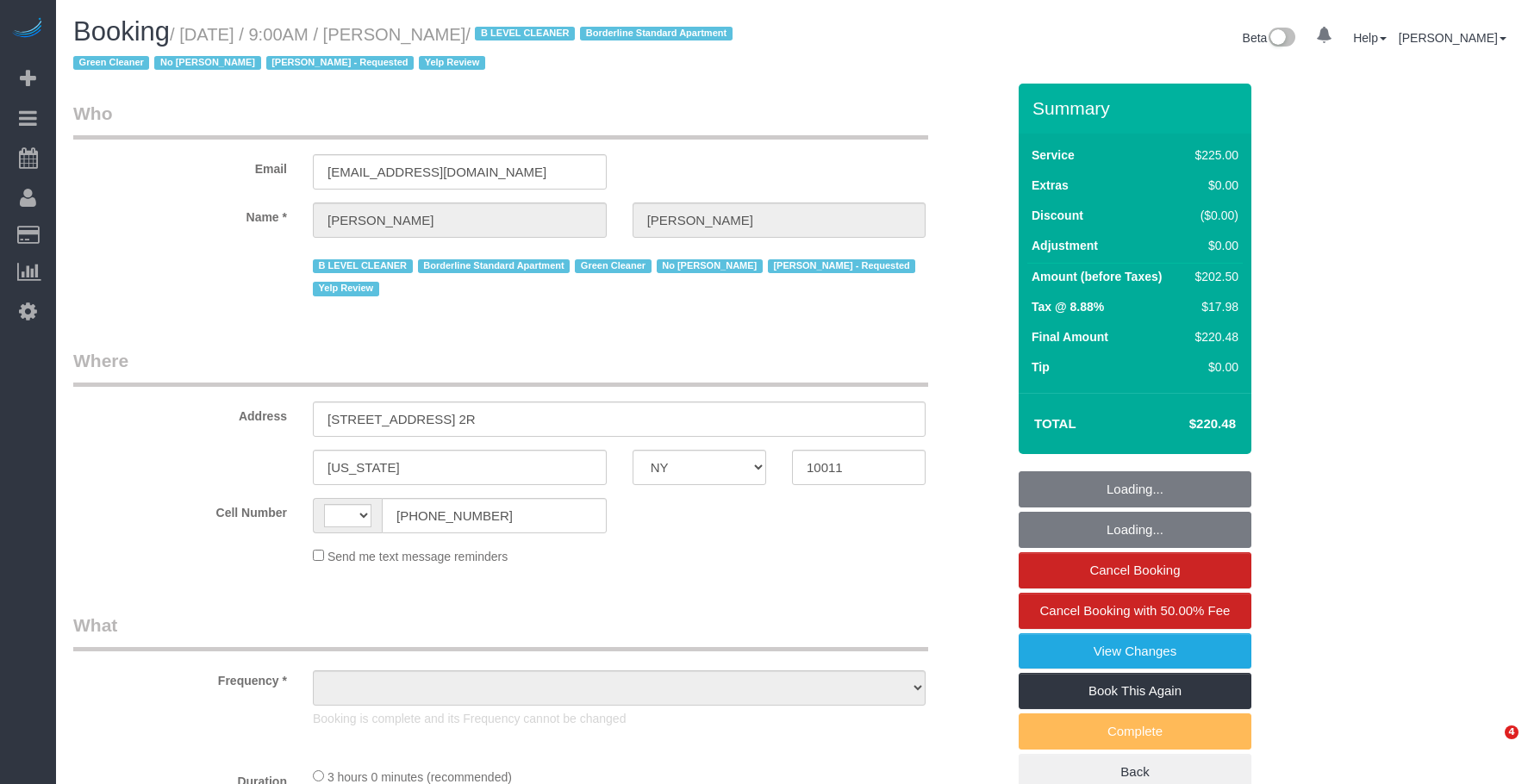
select select "NY"
select select "string:stripe-pm_1JZ5044VGloSiKo7i4QiPjXD"
select select "180"
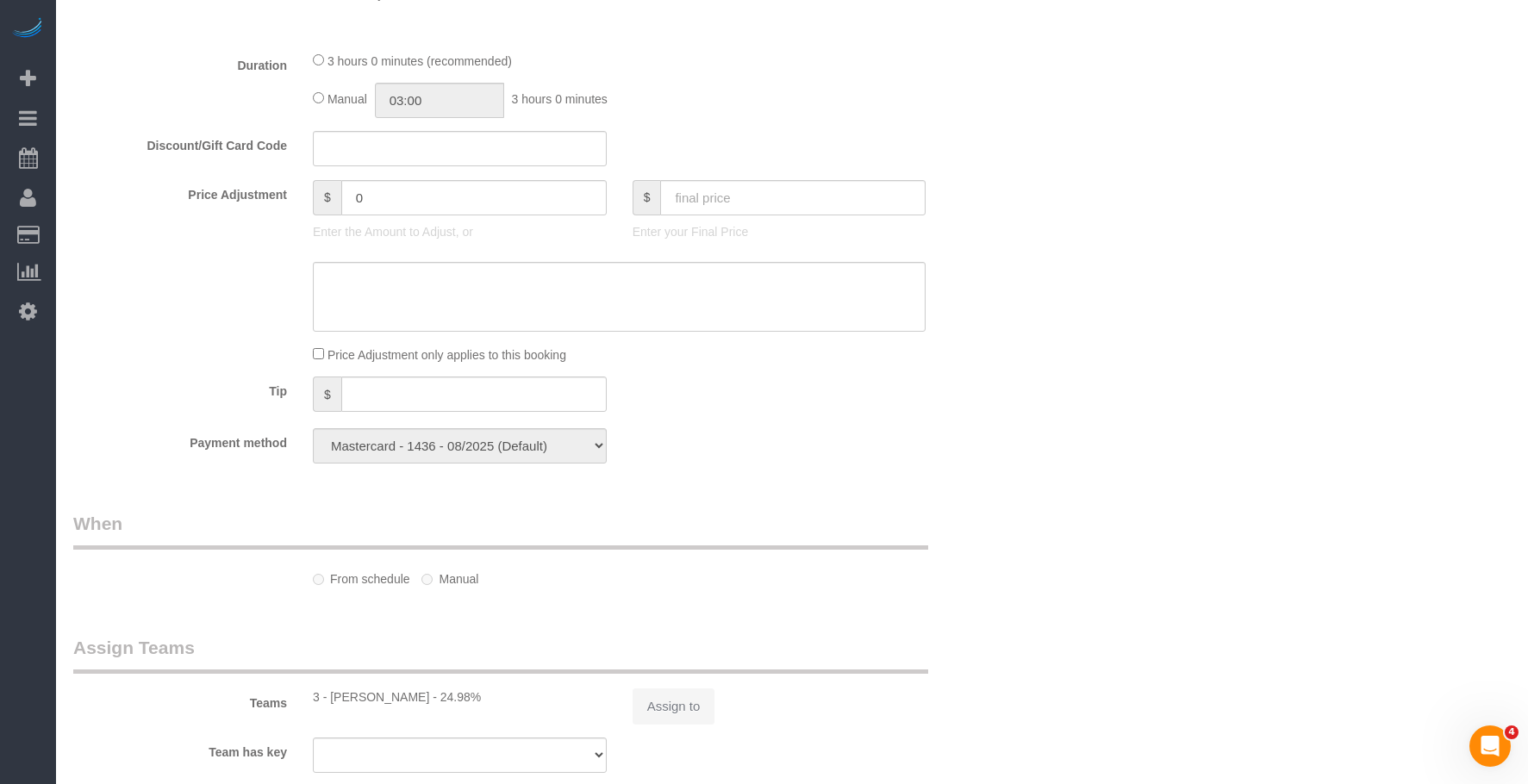
select select "string:[GEOGRAPHIC_DATA]"
select select "object:864"
select select "number:89"
select select "number:90"
select select "number:15"
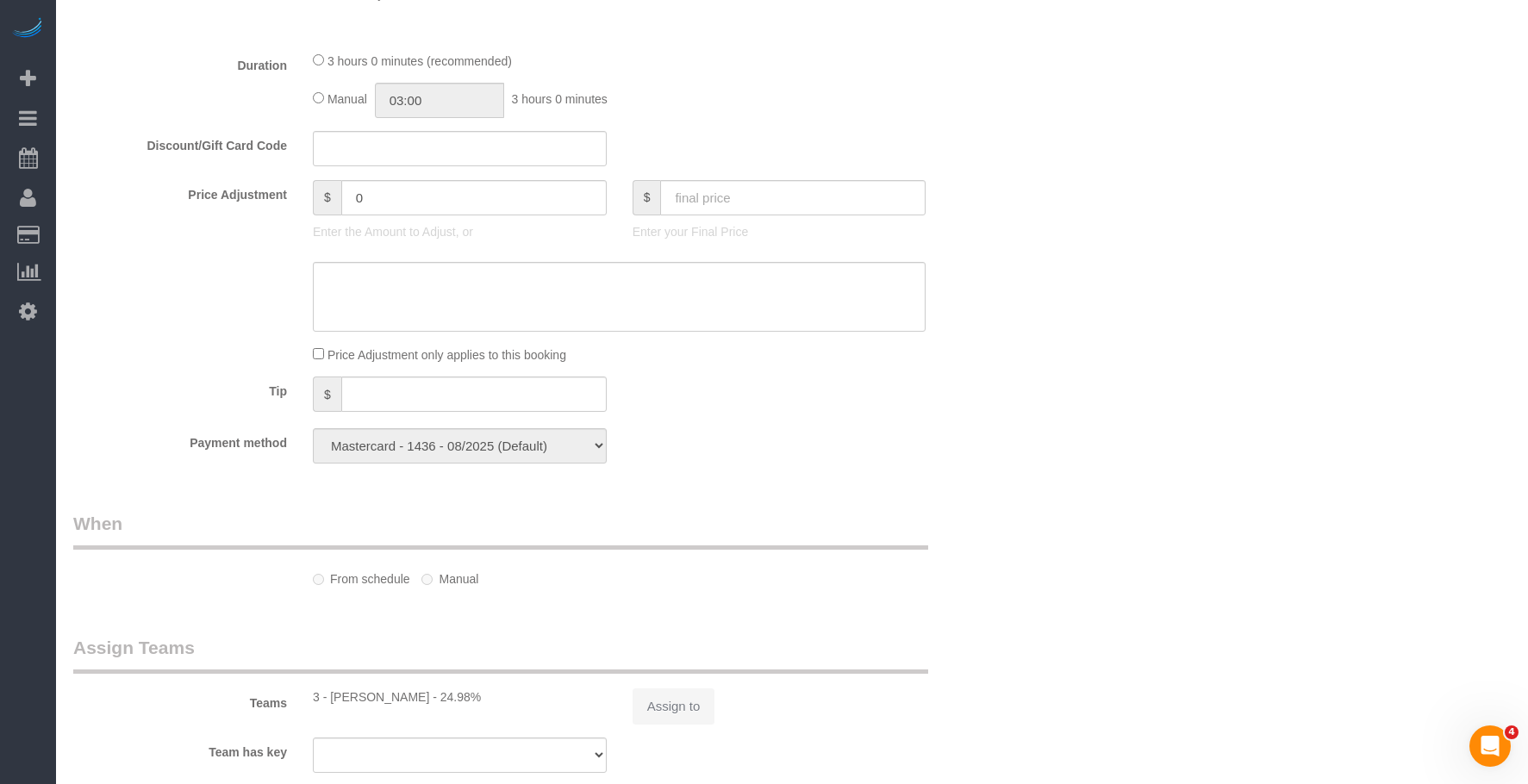
select select "number:5"
select select "number:21"
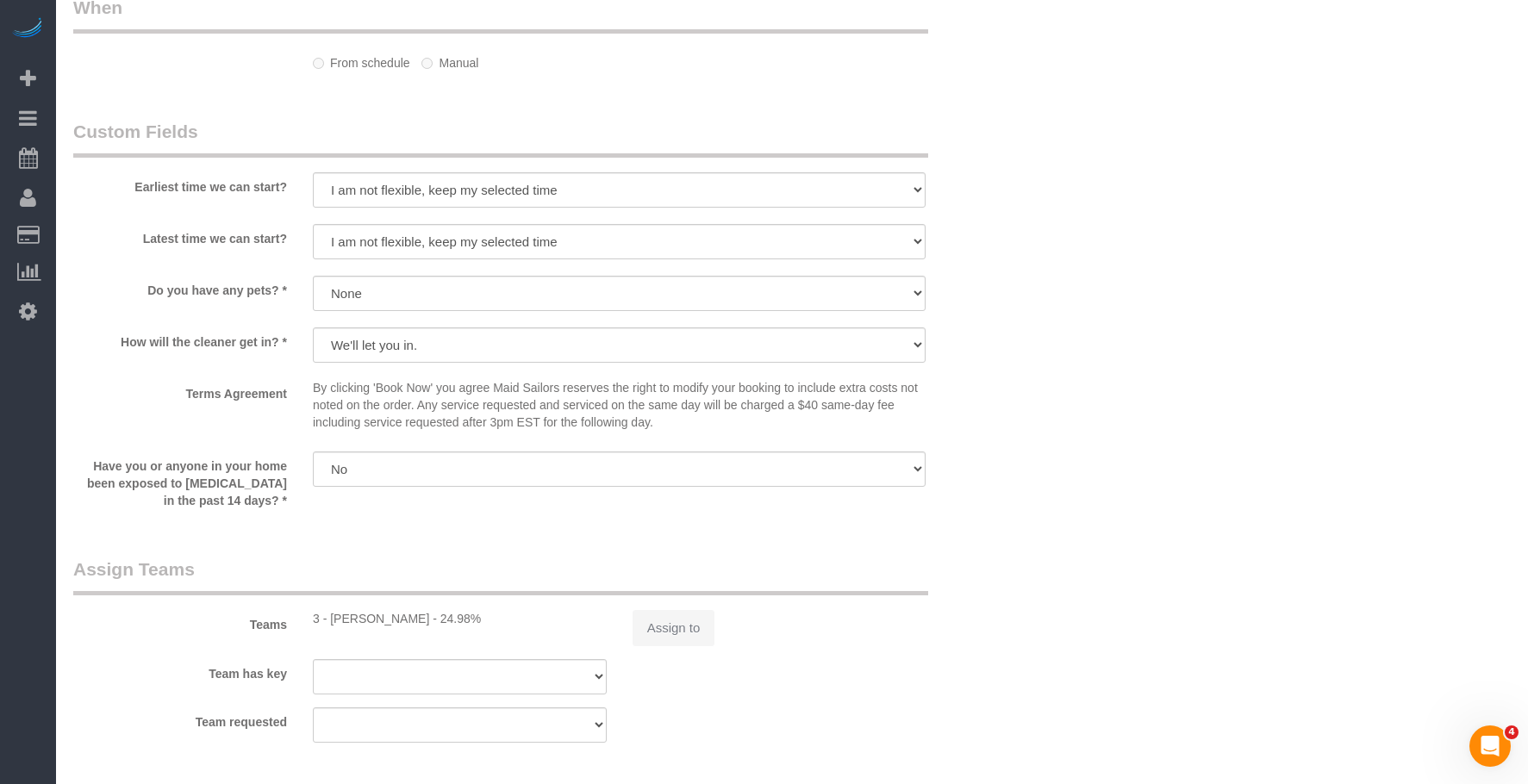
select select "object:1467"
select select "spot1"
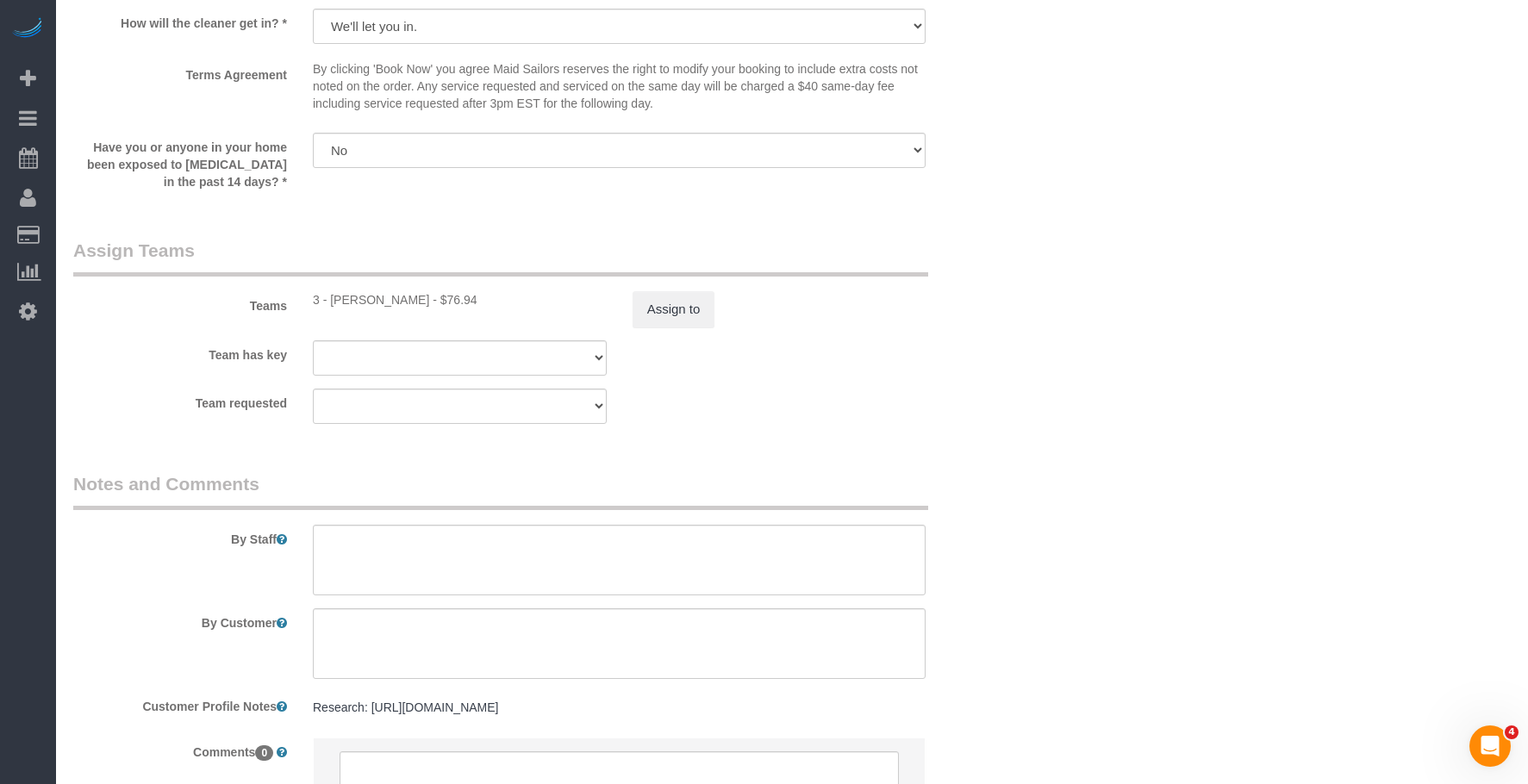
scroll to position [1925, 0]
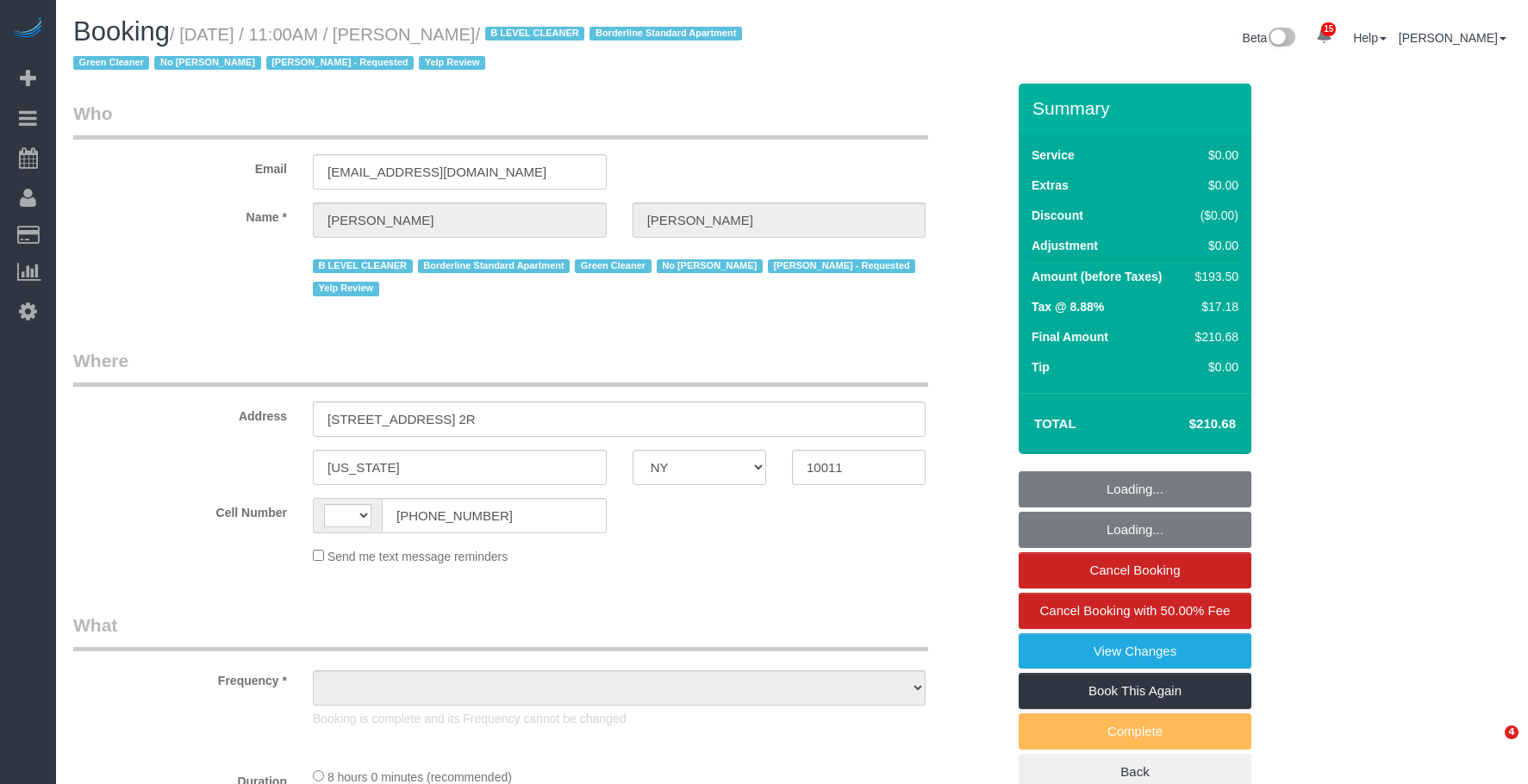
select select "NY"
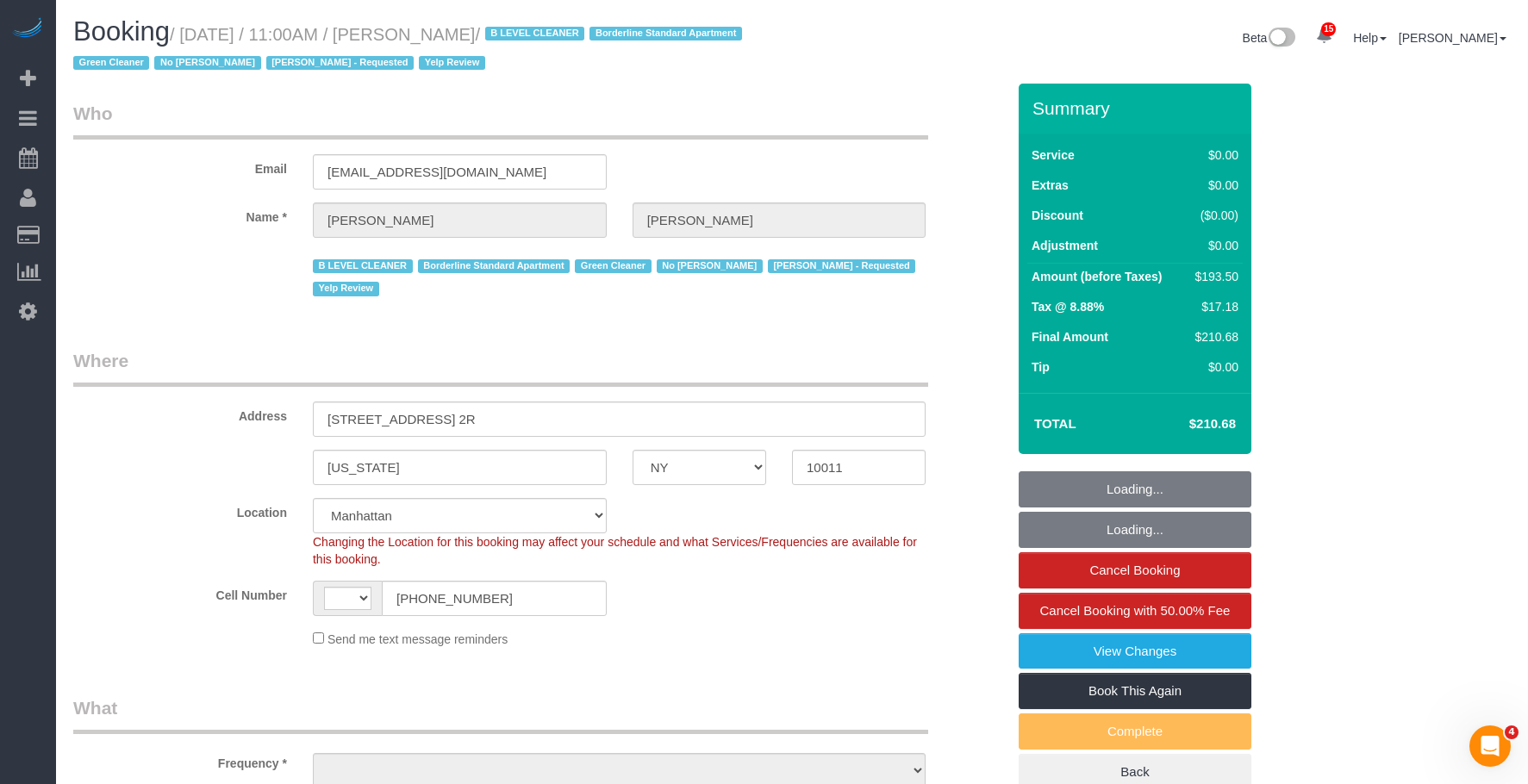
select select "string:[GEOGRAPHIC_DATA]"
select select "object:896"
select select "string:stripe-pm_1JZ5044VGloSiKo7i4QiPjXD"
select select "3"
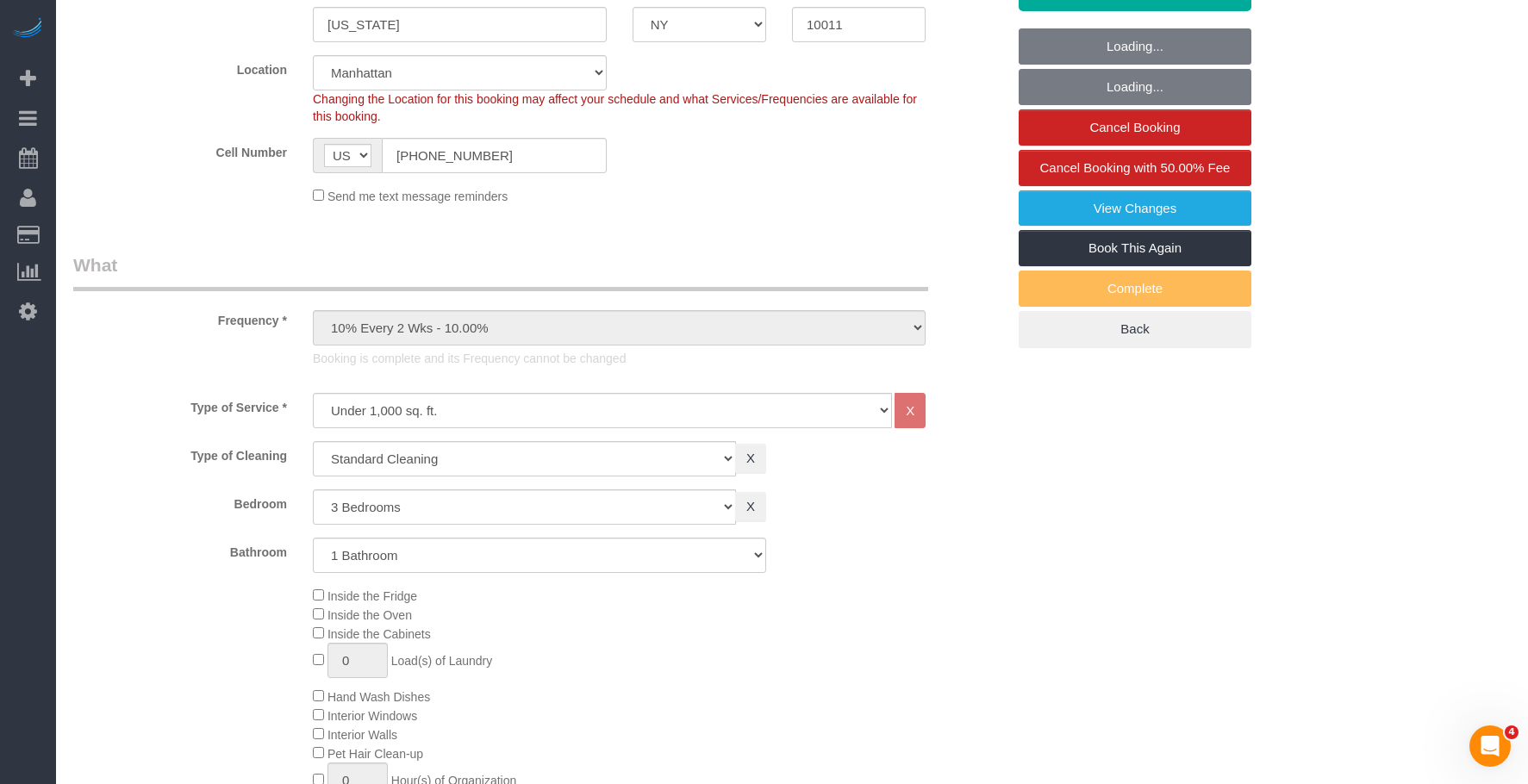
select select "spot1"
select select "number:89"
select select "number:90"
select select "number:5"
select select "3"
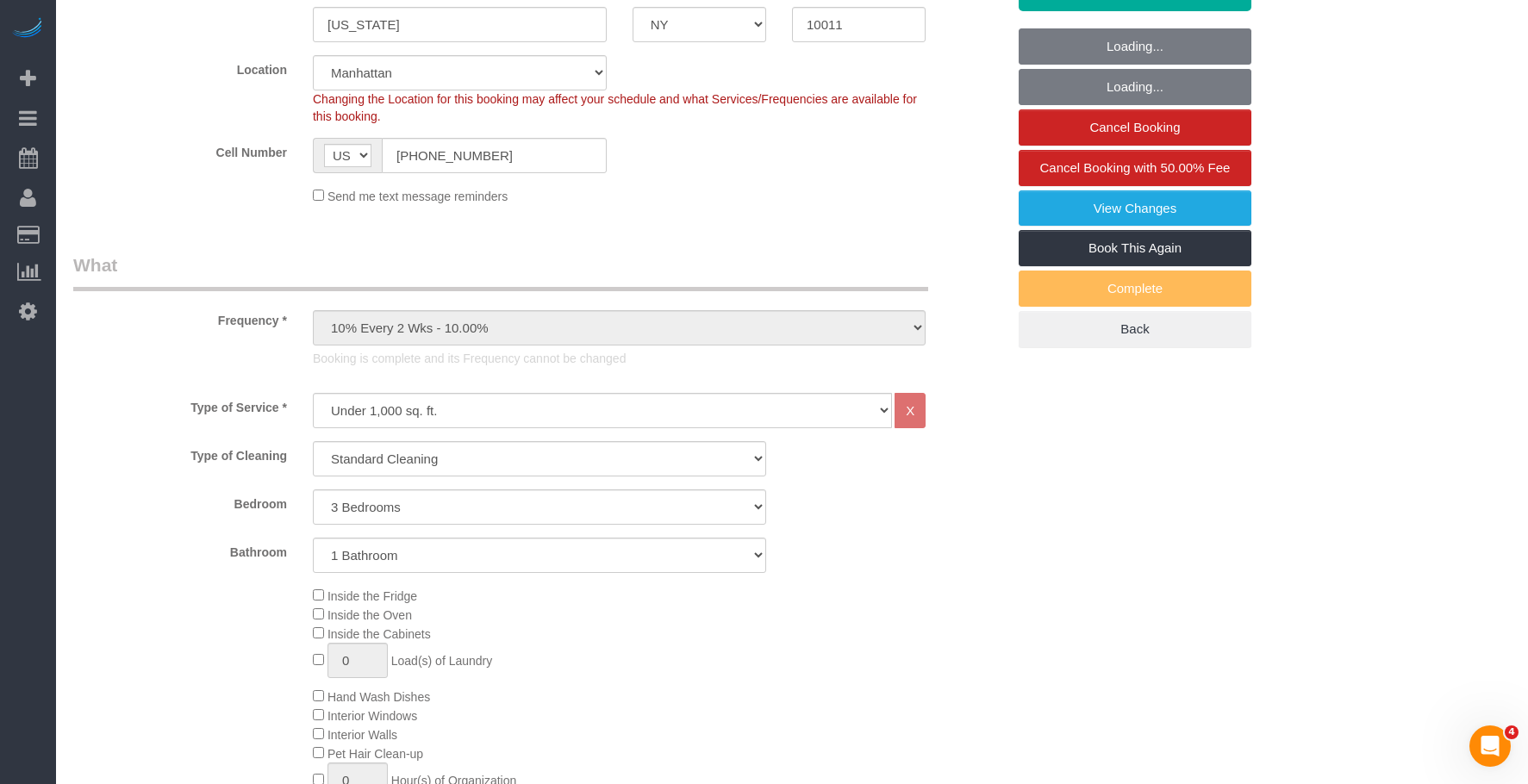
select select "object:1541"
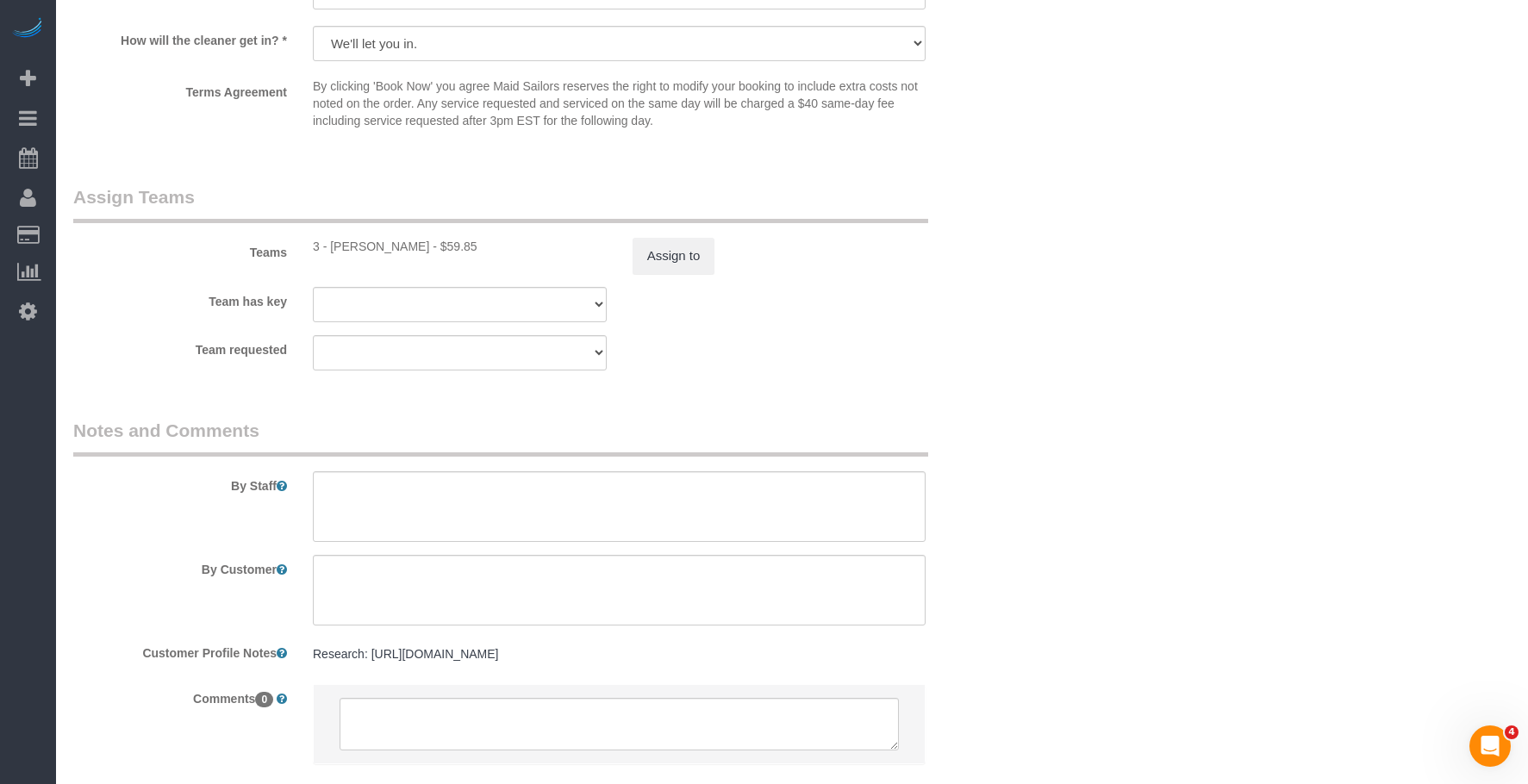
scroll to position [2300, 0]
